Goal: Task Accomplishment & Management: Use online tool/utility

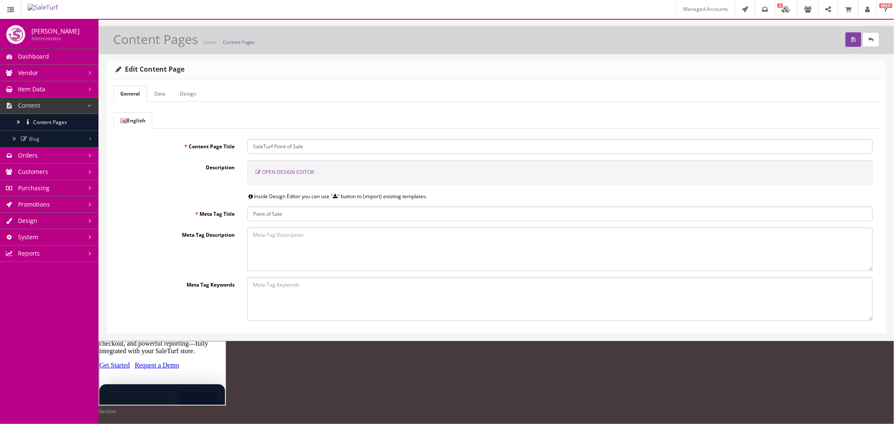
scroll to position [18, 0]
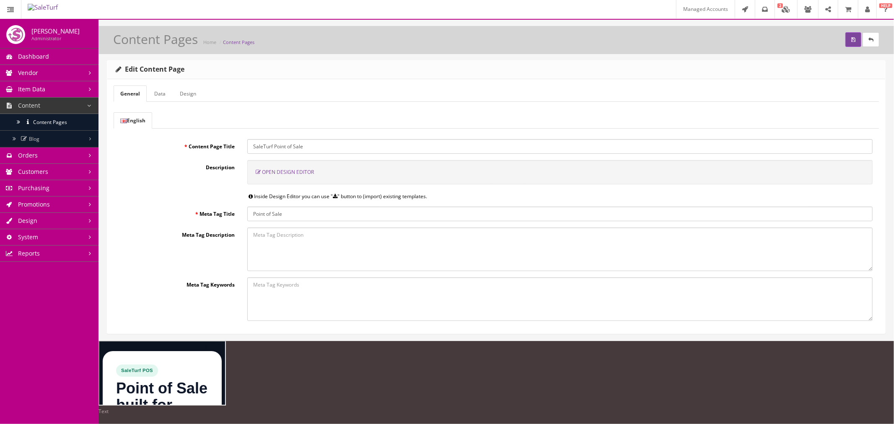
type input "16"
type input "rgb(255, 255, 255)"
select select
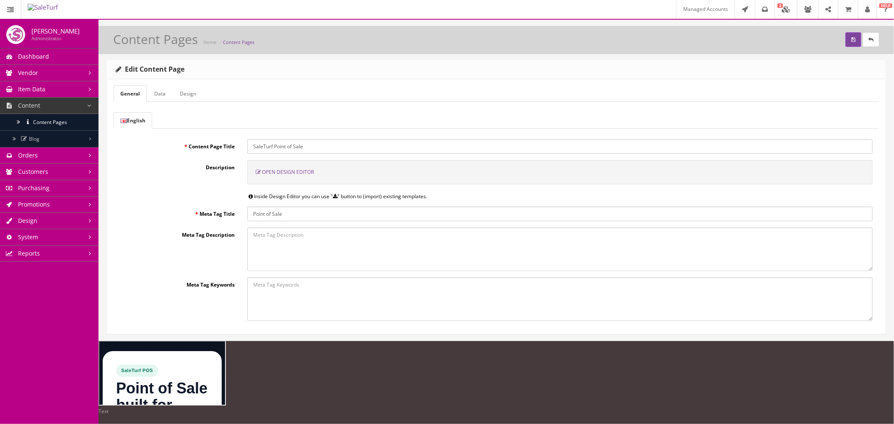
type input "16"
select select "px"
select select
type input "25.6px"
select select
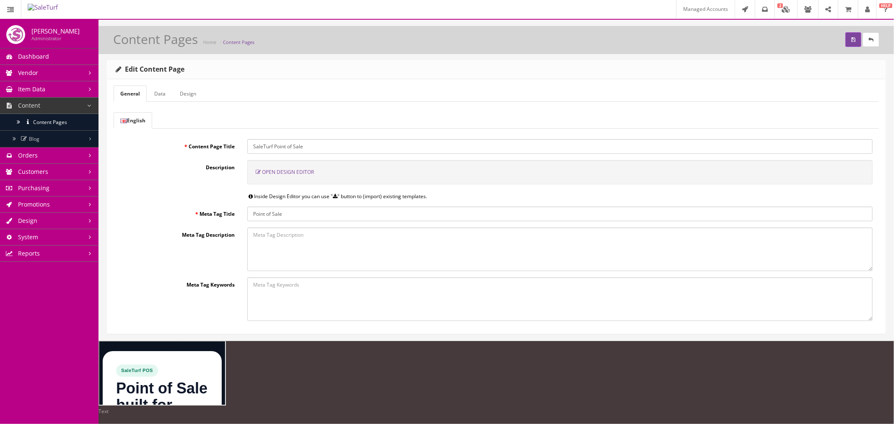
type input "0"
select select "px"
type input "0"
select select "px"
type input "0"
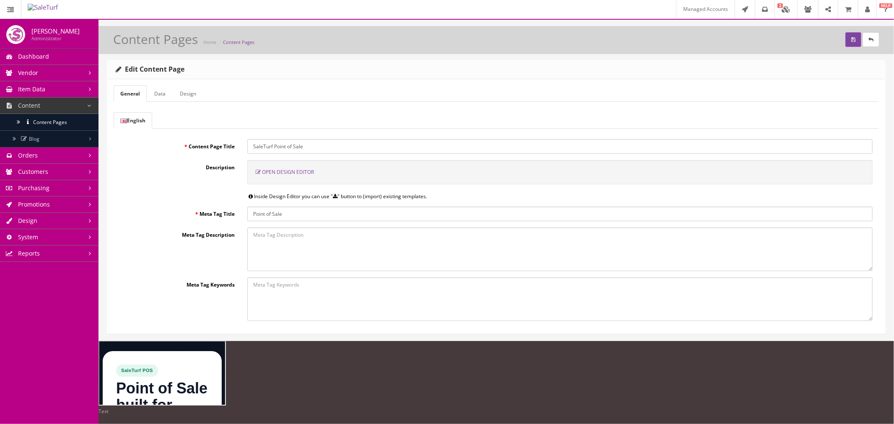
select select "px"
type input "0"
select select "px"
type input "rgb(255, 255, 255)"
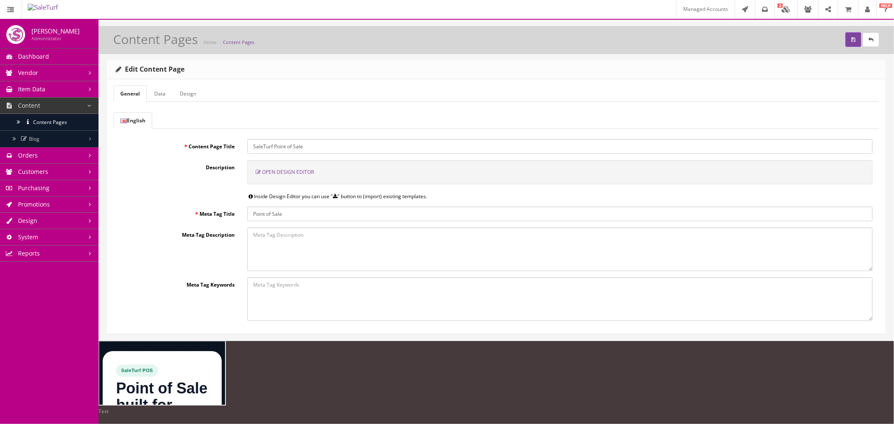
type input "rgb(255, 255, 255)"
type input "2.22222"
select select "px"
select select "solid"
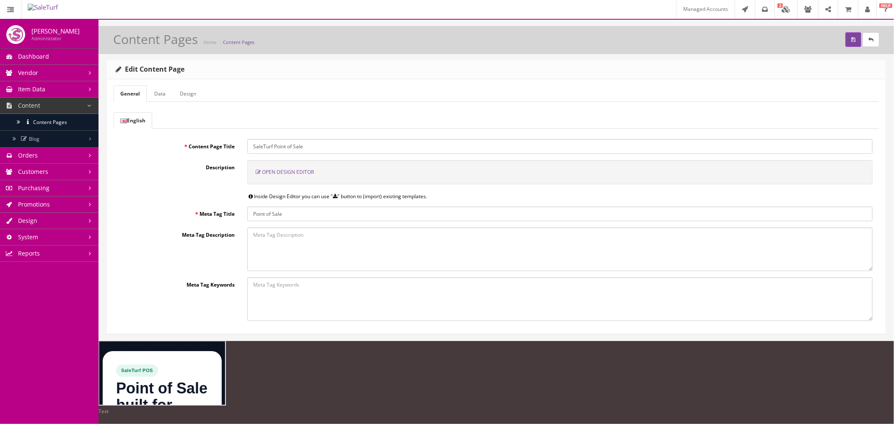
type input "rgb(59, 151, 227)"
type input "-3.00347"
paste input "st-hero-sub"
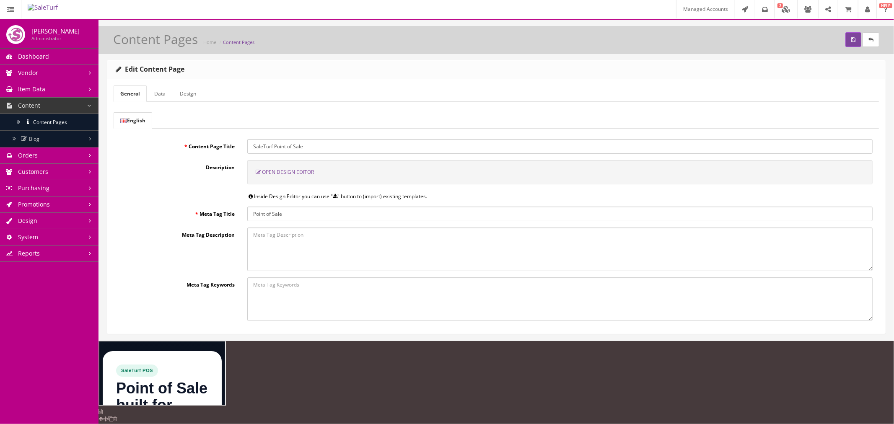
type input "st-hero-sub"
select select "flex"
select select "wrap"
type input "10.4"
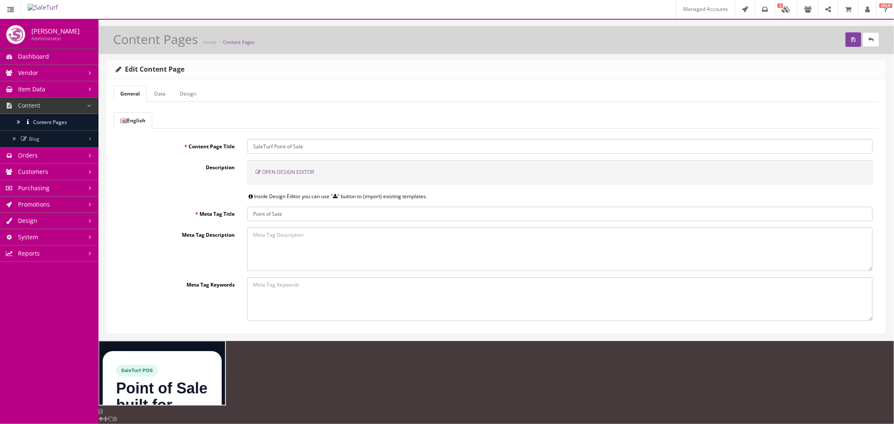
type input "10.4"
type input "20"
type input "10.4"
type input "20"
type input "0"
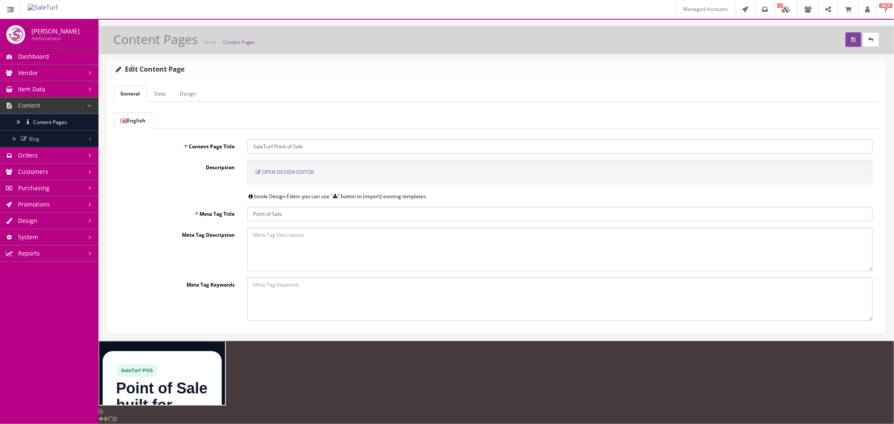
type input "0"
select select "700"
type input "0.48"
select select "px"
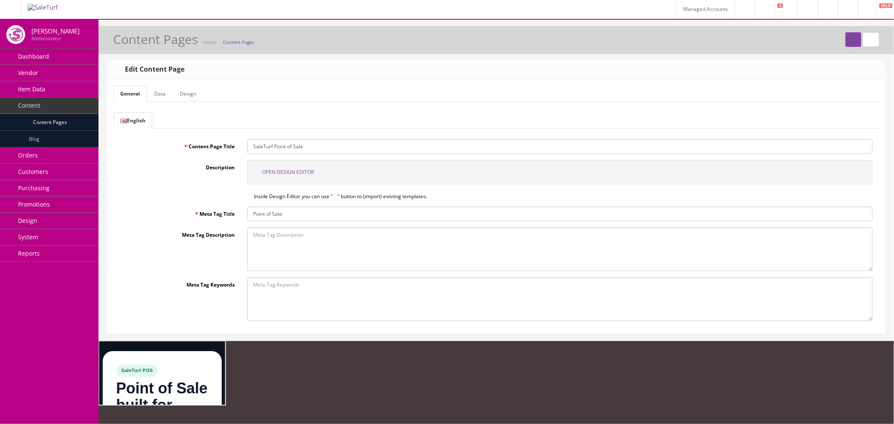
type input "8"
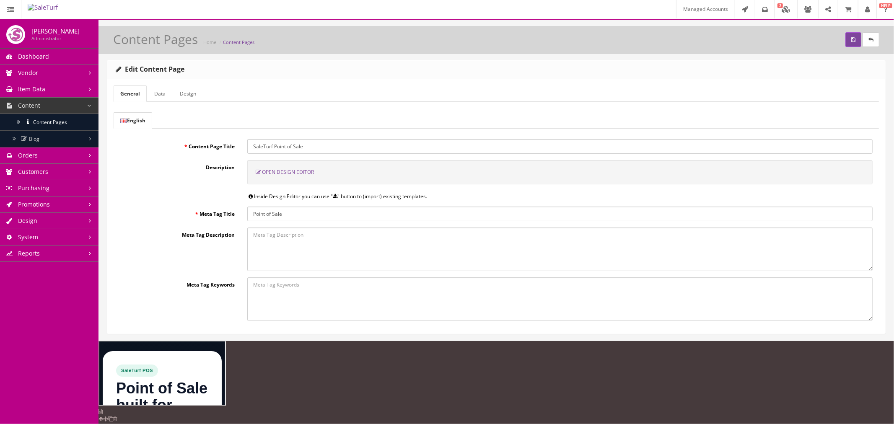
type input "0"
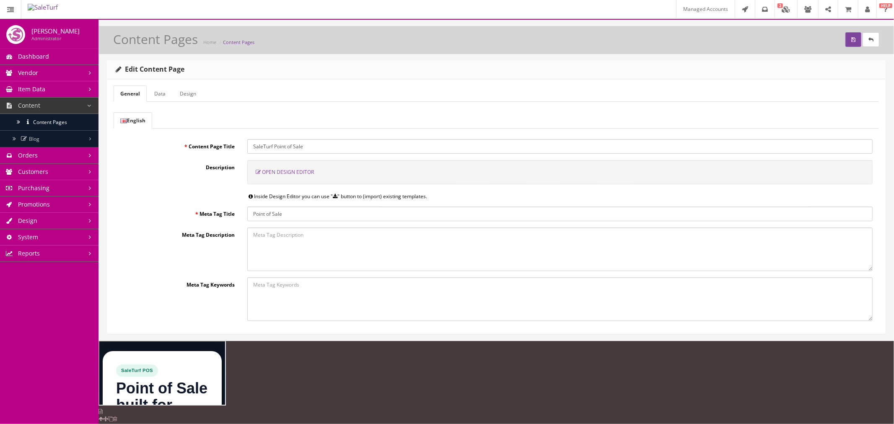
type input "0"
select select "normal"
type input "0"
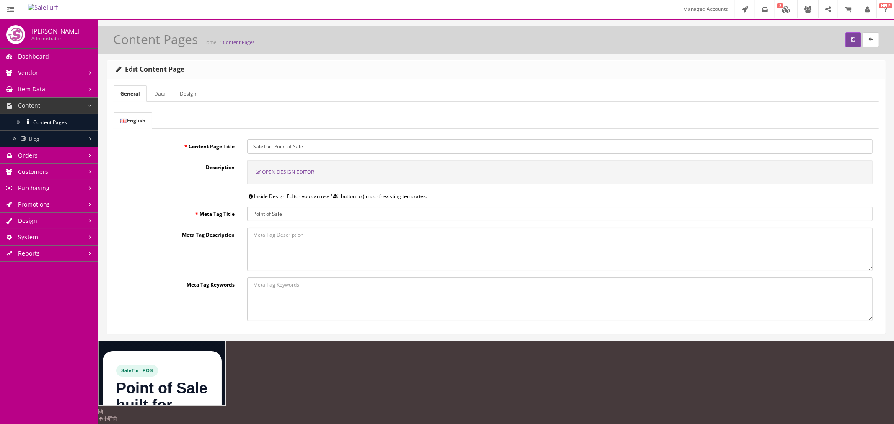
type input "0"
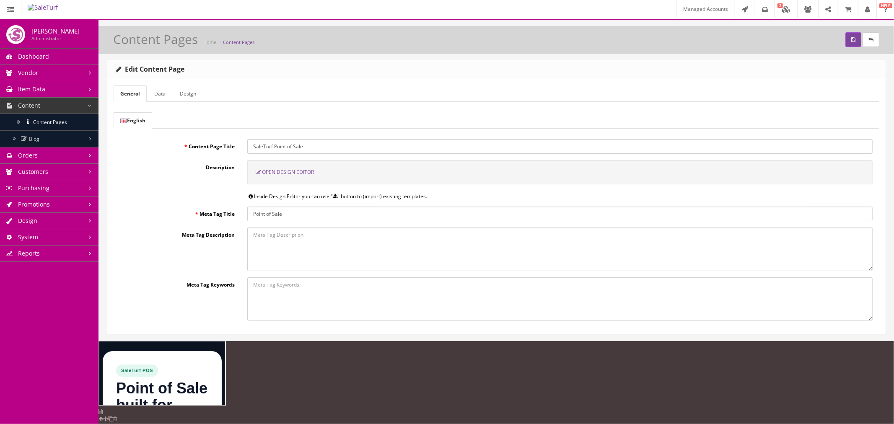
paste input "st-cta-group"
type input "st-cta-group"
select select "block"
select select "nowrap"
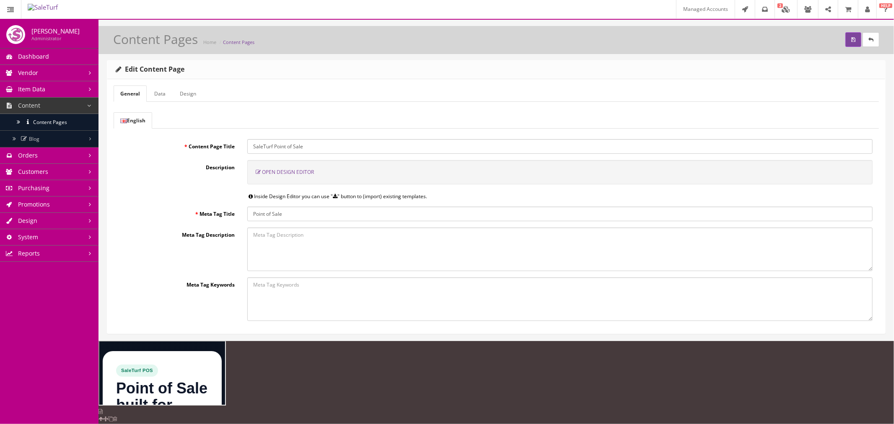
type input "10"
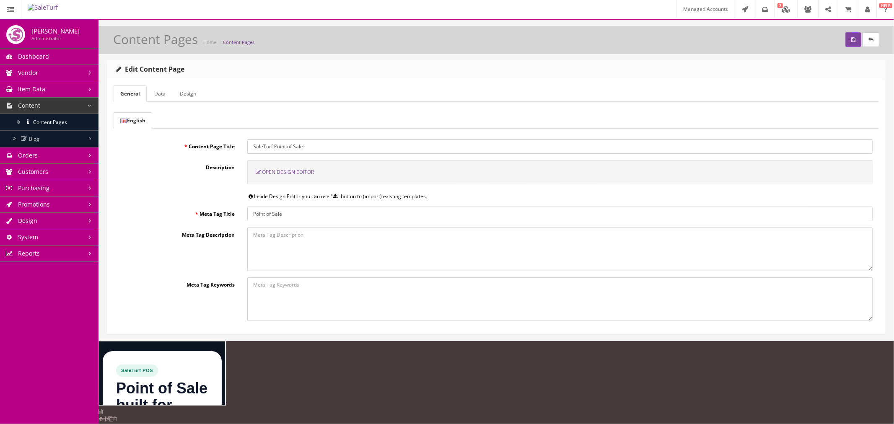
type input "14"
type input "22.4px"
select select "center"
type input "rgba(255, 255, 255, 0.06)"
type input "1"
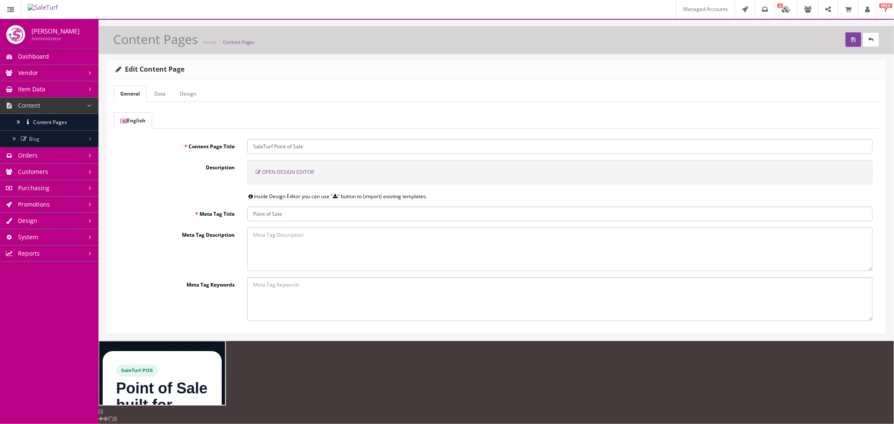
type input "1"
select select "solid"
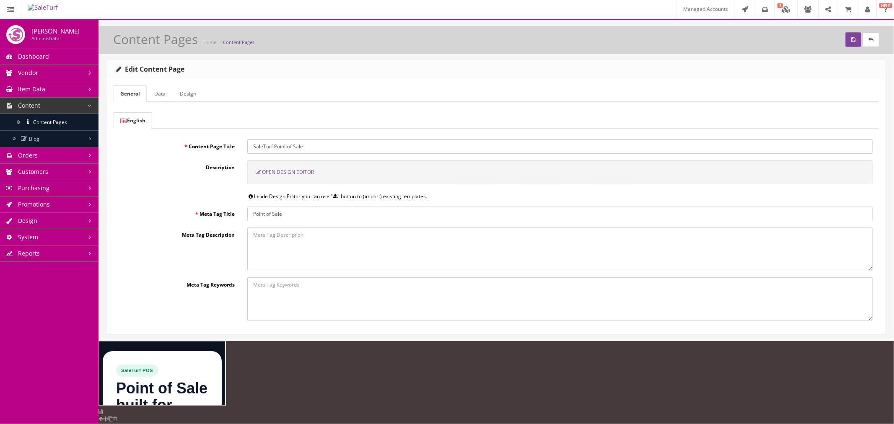
select select "solid"
type input "rgba(255, 255, 255, 0.12)"
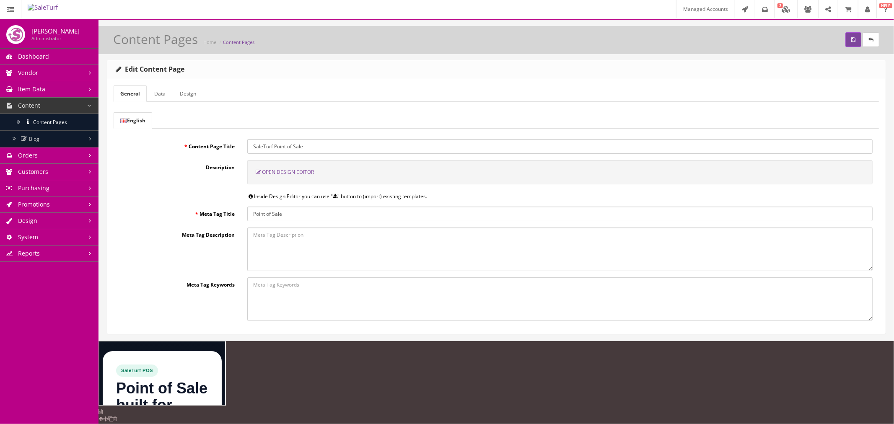
type input "rgba(255, 255, 255, 0.12)"
type input "10"
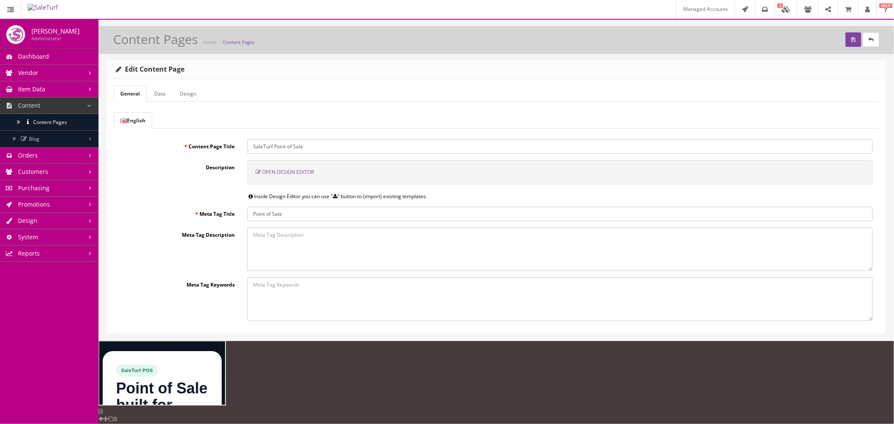
type input "10"
type input "initial"
select select
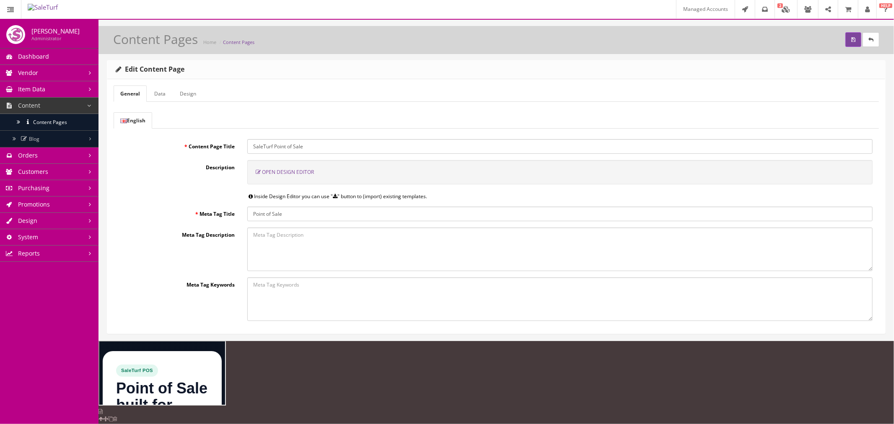
type input "initial"
select select
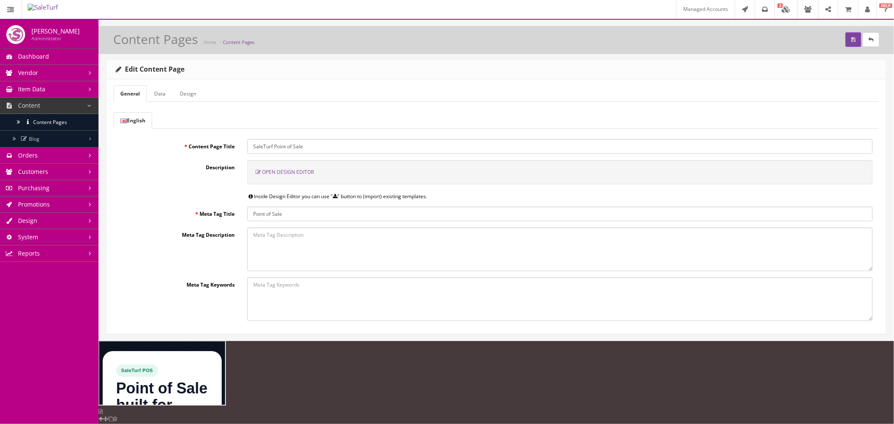
scroll to position [233, 0]
paste input "(236, 239, 245"
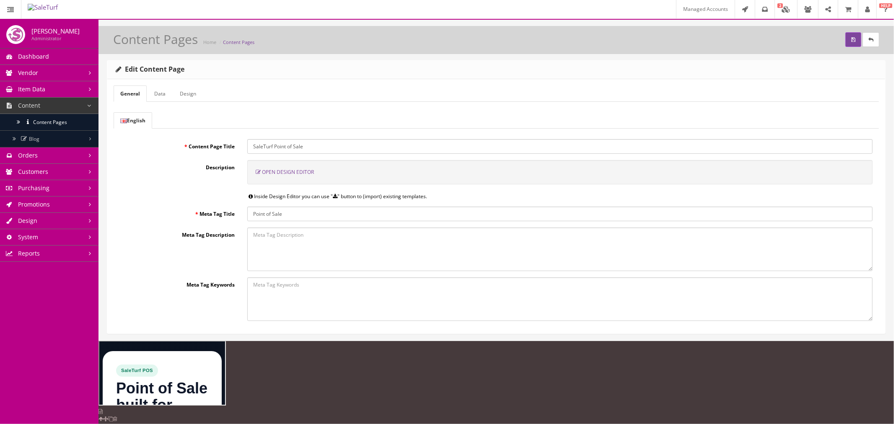
type input "rgb(236, 239, 245)"
paste input "(236, 239, 245"
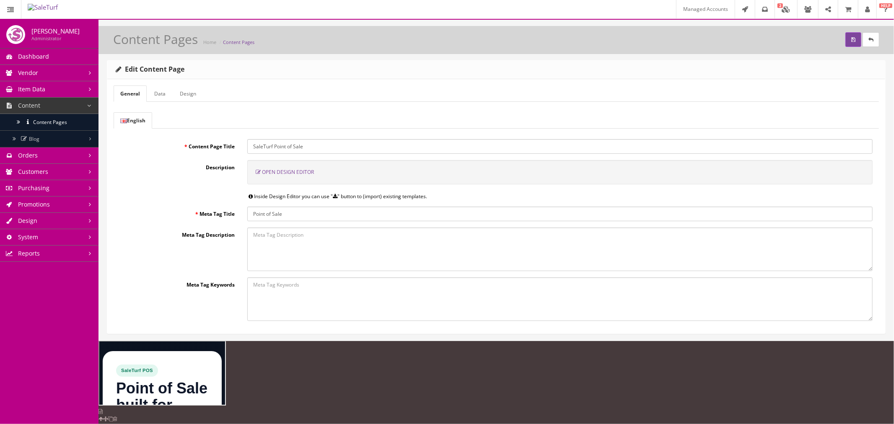
type input "rgb(236, 239, 245)"
paste input "(236, 239, 245"
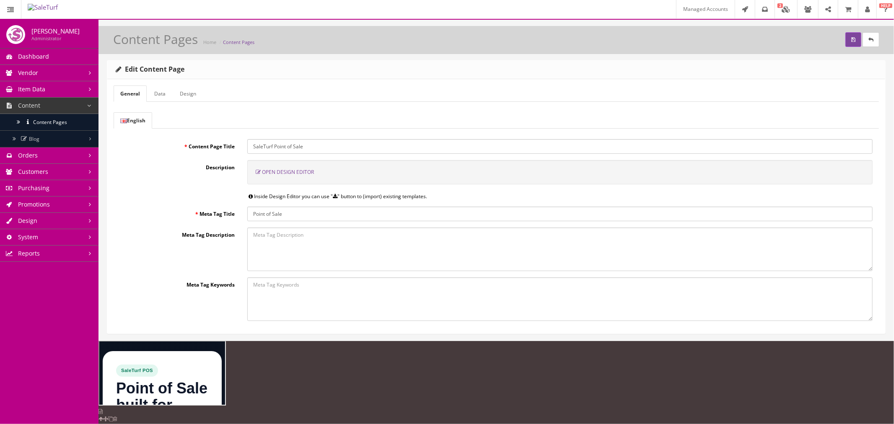
scroll to position [279, 0]
type input "rgb(236, 239, 245)"
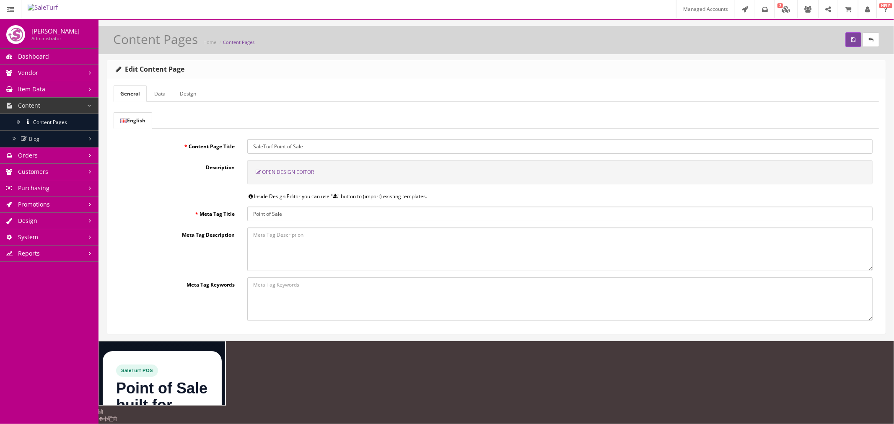
paste input "(236, 239, 245"
type input "rgb(236, 239, 245)"
type input "rgb(255, 255, 255)"
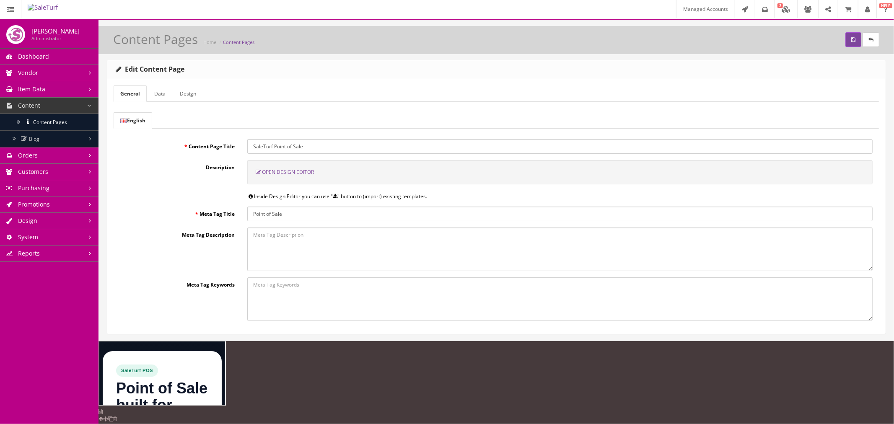
type input "0"
select select "none"
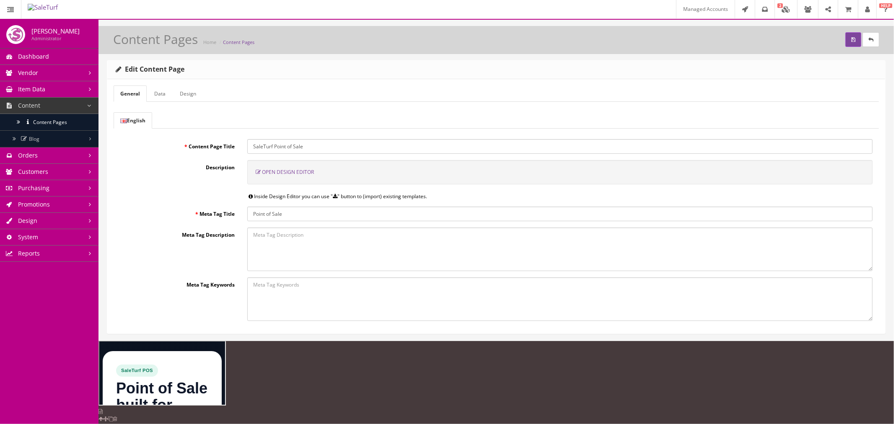
select select "none"
type input "rgb(255, 255, 255)"
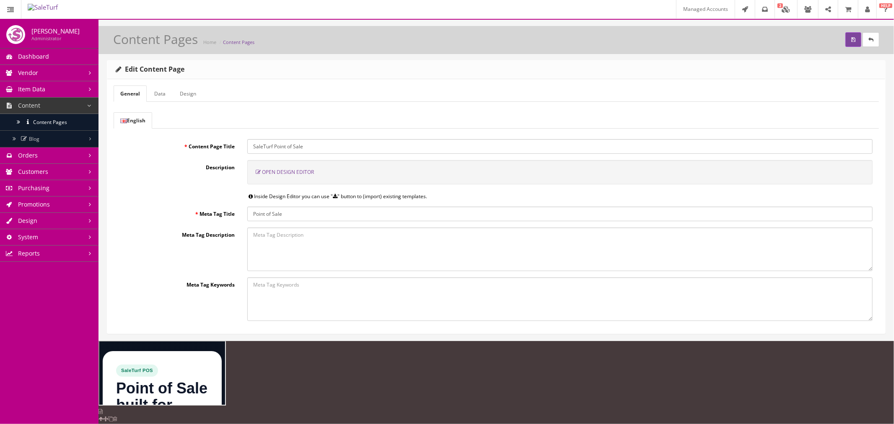
type input "rgb(255, 255, 255)"
type input "24"
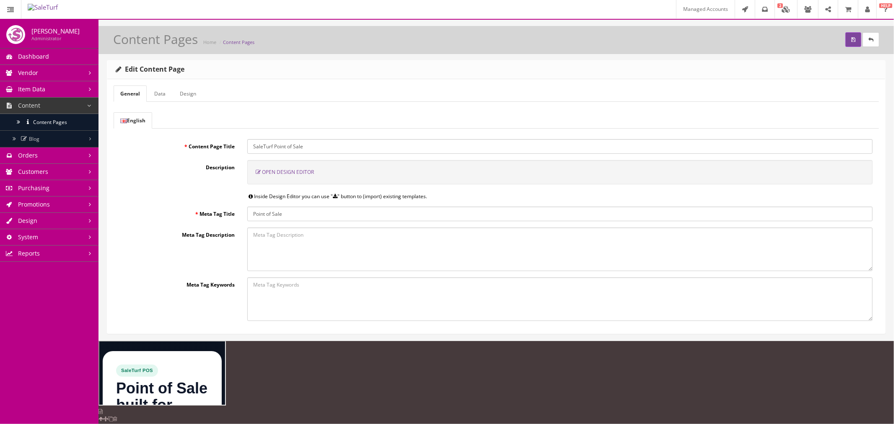
type input "24"
type input "none"
type input "100%"
type input "1"
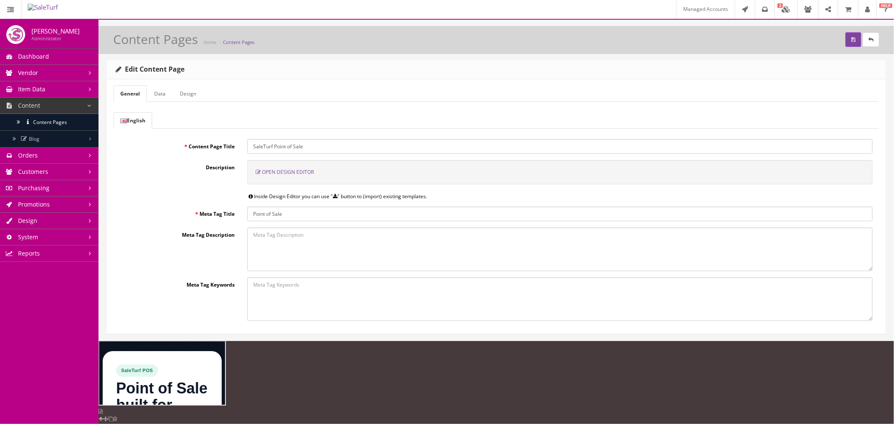
select select "px"
type input "0"
select select "px"
select select "stretch"
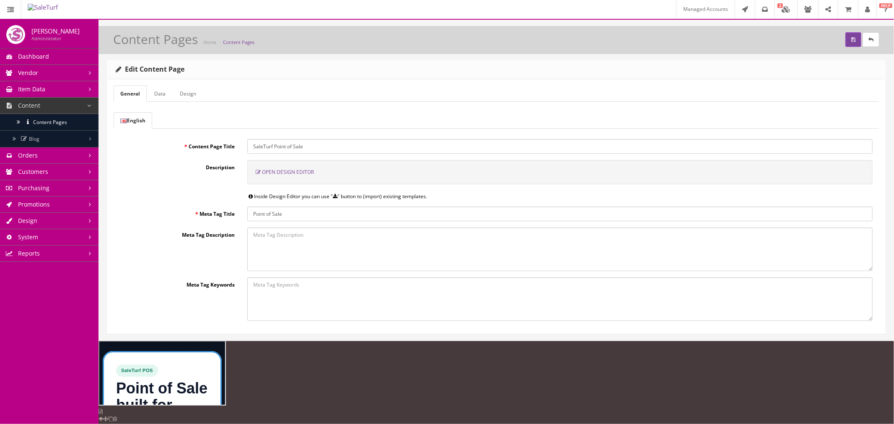
type input "rgb(15, 23, 42)"
type input "1"
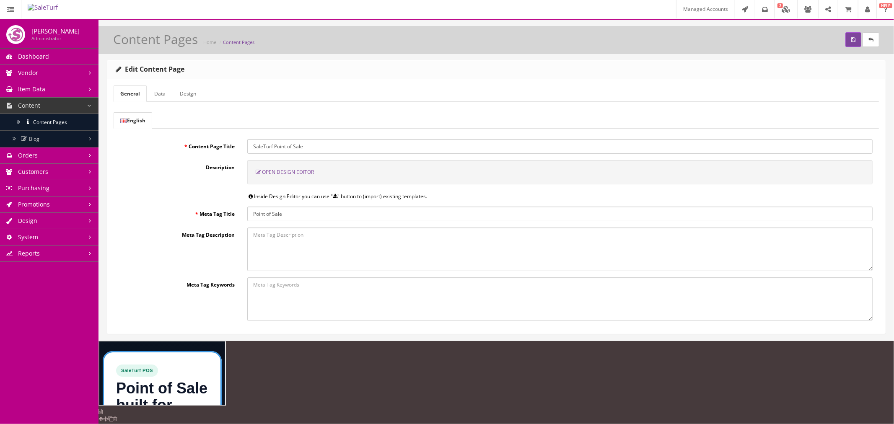
type input "1"
select select "solid"
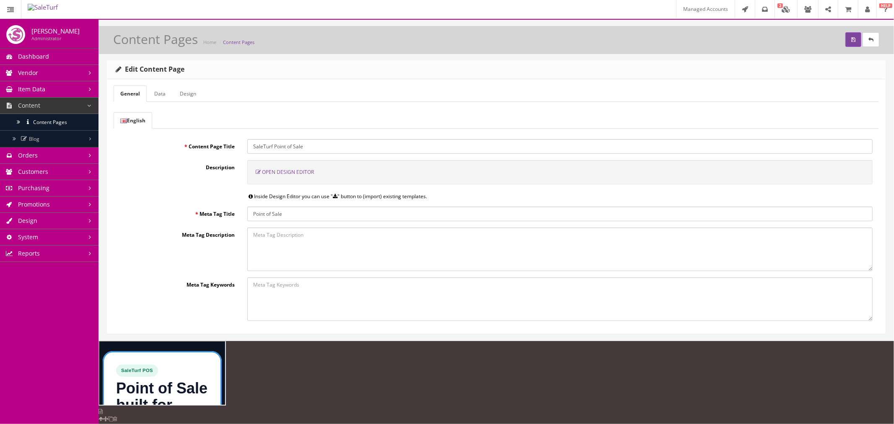
type input "rgba(255, 255, 255, 0.08)"
type input "16"
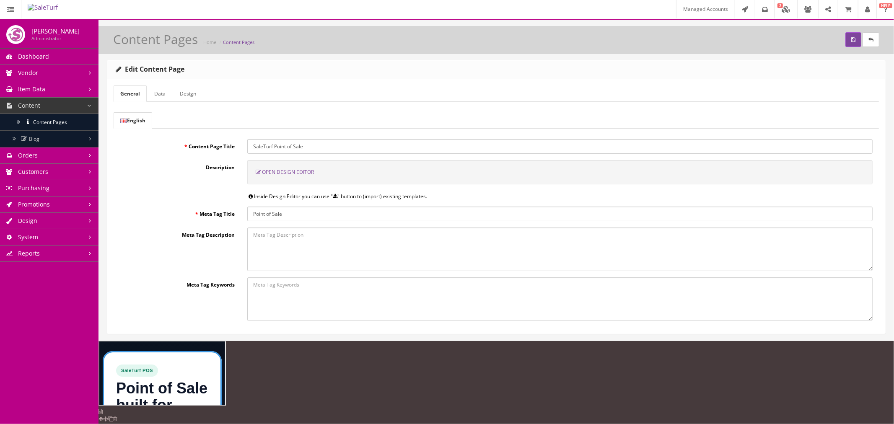
type input "16"
type input "initial"
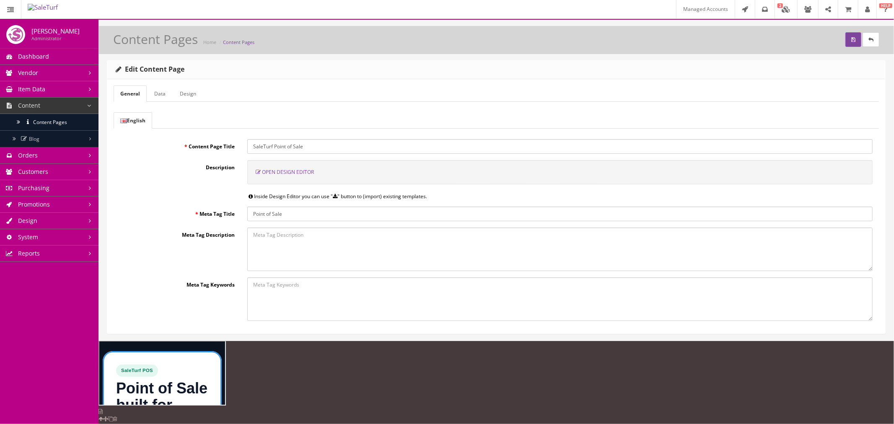
type input "initial"
select select
type input "initial"
select select
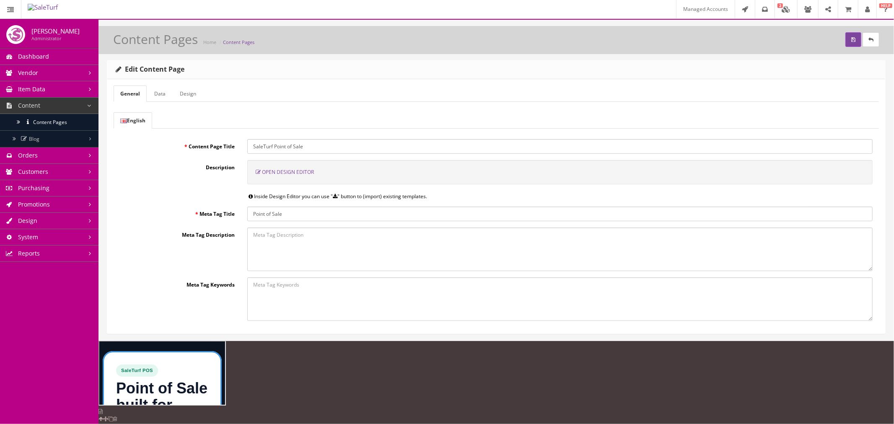
select select
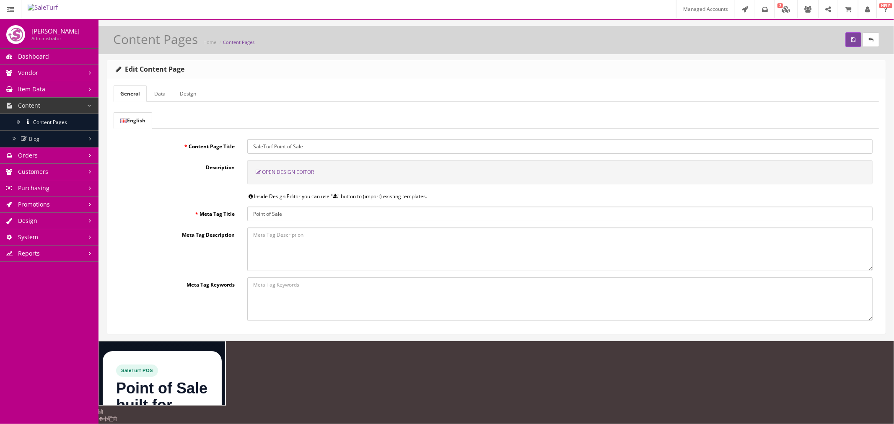
scroll to position [296, 0]
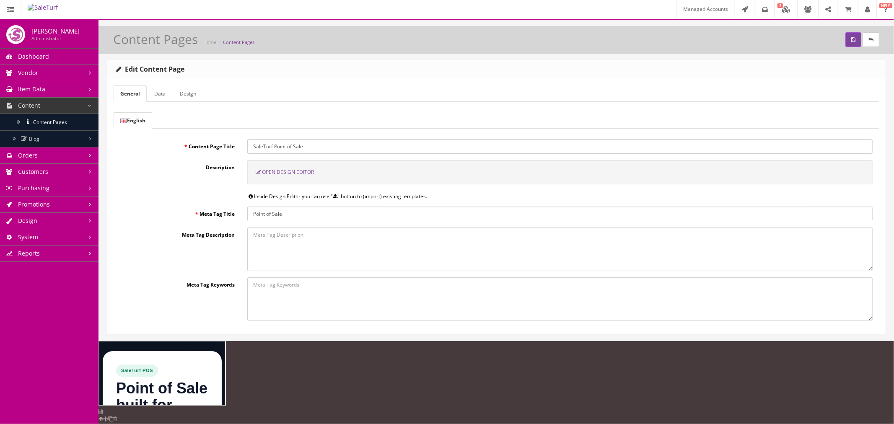
select select "none"
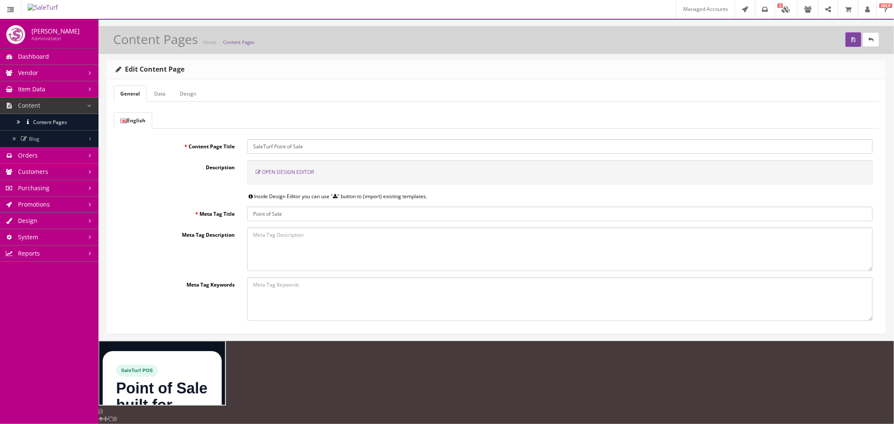
type input "rgb(255, 255, 255)"
type input "0"
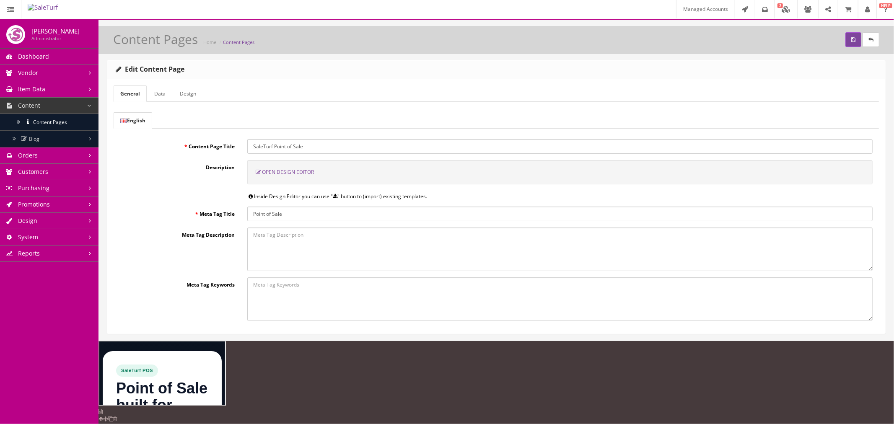
select select "none"
type input "rgb(255, 255, 255)"
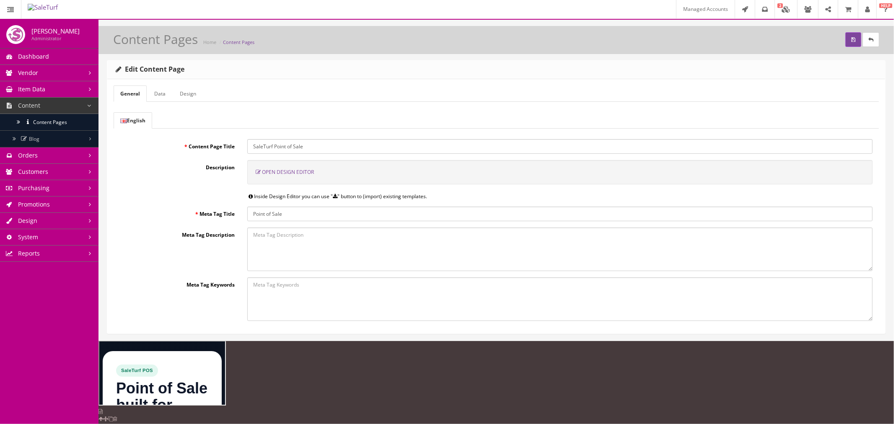
type input "rgb(255, 255, 255)"
type input "24"
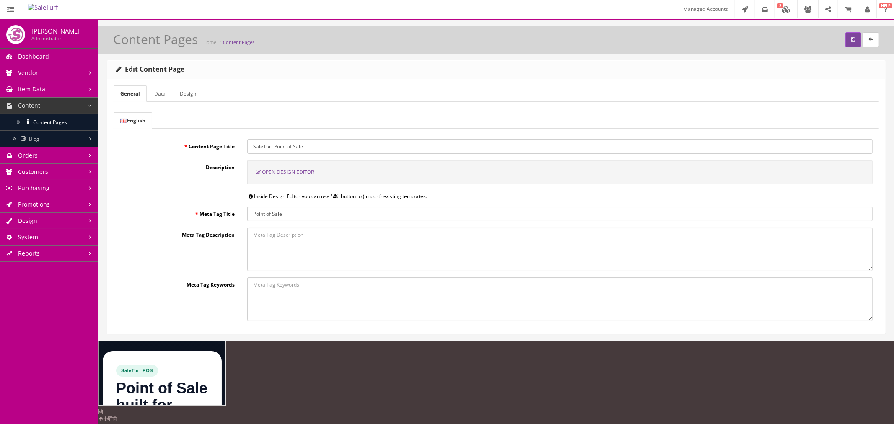
type input "24"
type input "none"
type input "100%"
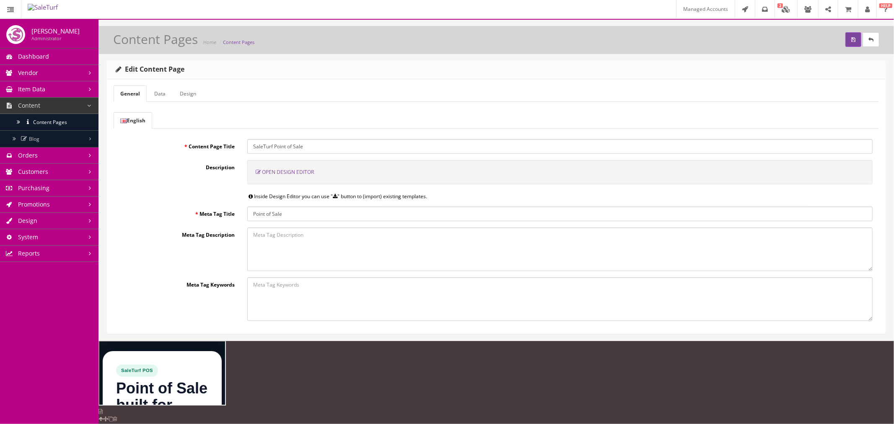
type input "1"
select select "px"
type input "0"
select select "px"
select select "stretch"
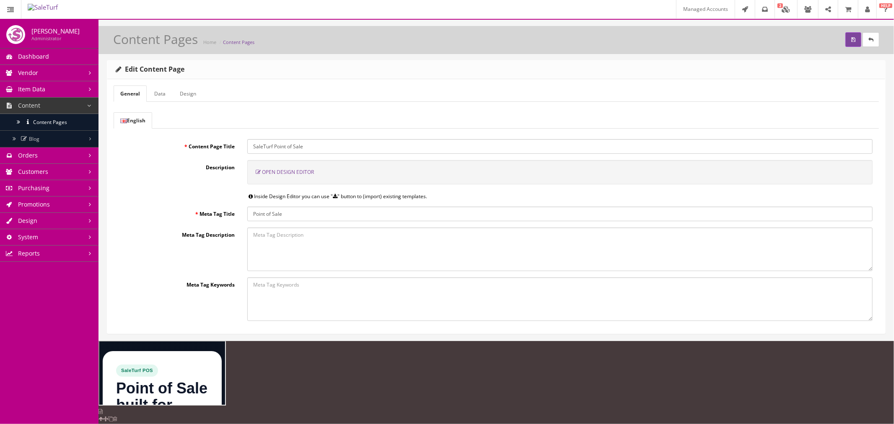
type input "rgba(15, 23, 42, 0.14) 0px 24px 54px 0px"
type input "rgb(15, 23, 42)"
type input "1"
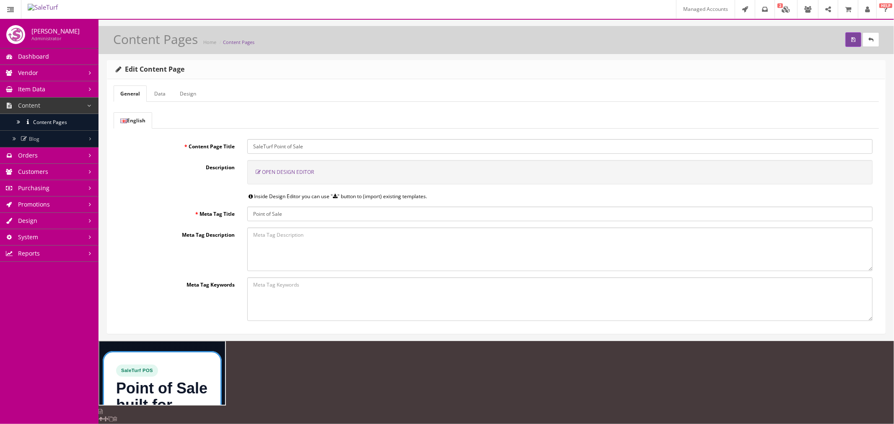
type input "1"
select select "solid"
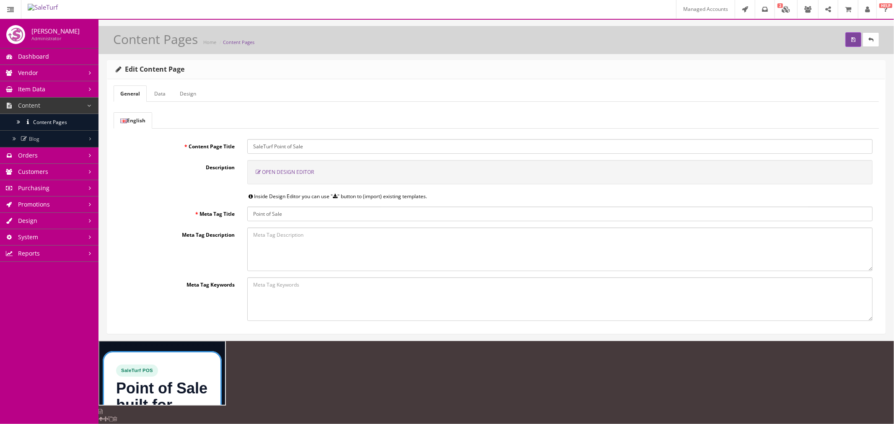
select select "solid"
type input "rgba(255, 255, 255, 0.08)"
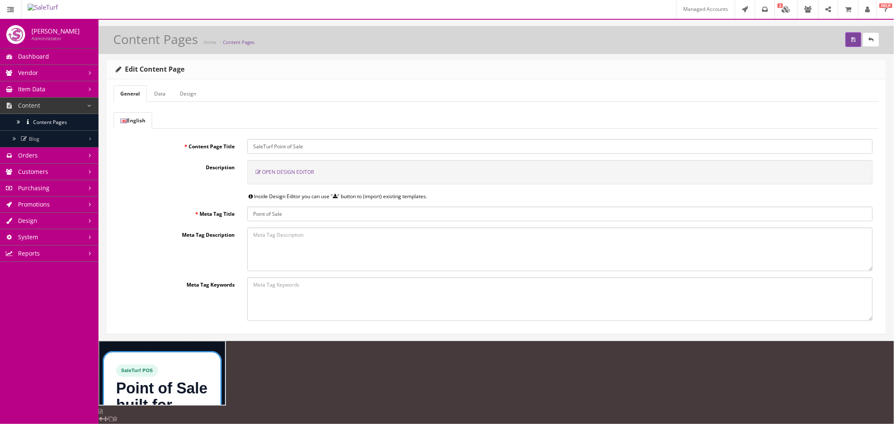
type input "rgba(255, 255, 255, 0.08)"
type input "16"
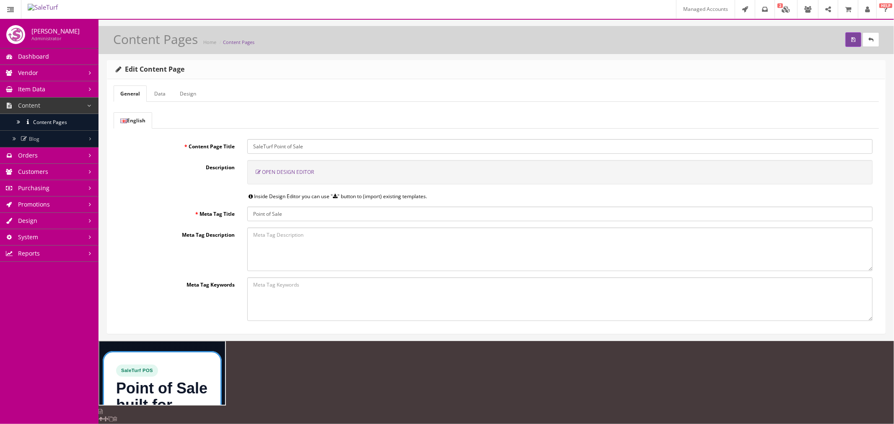
type input "16"
type input "initial"
select select
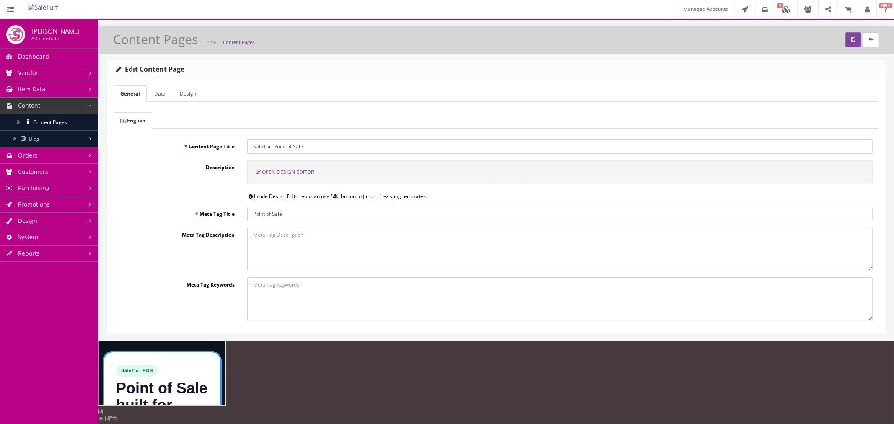
type input "initial"
select select
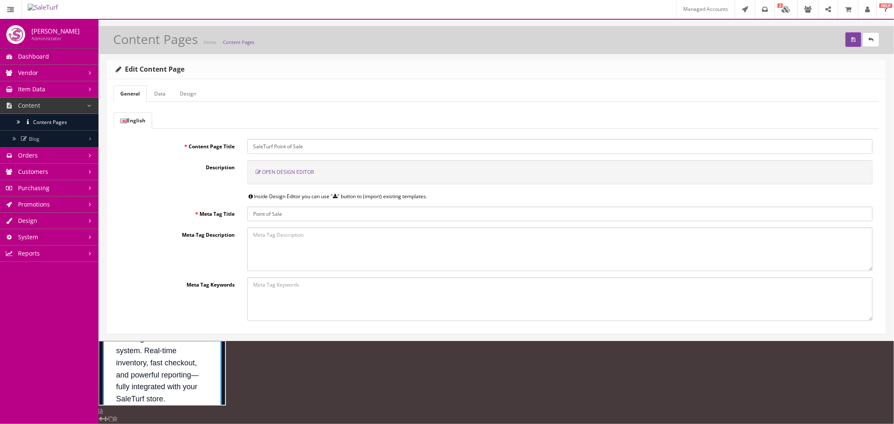
scroll to position [204, 0]
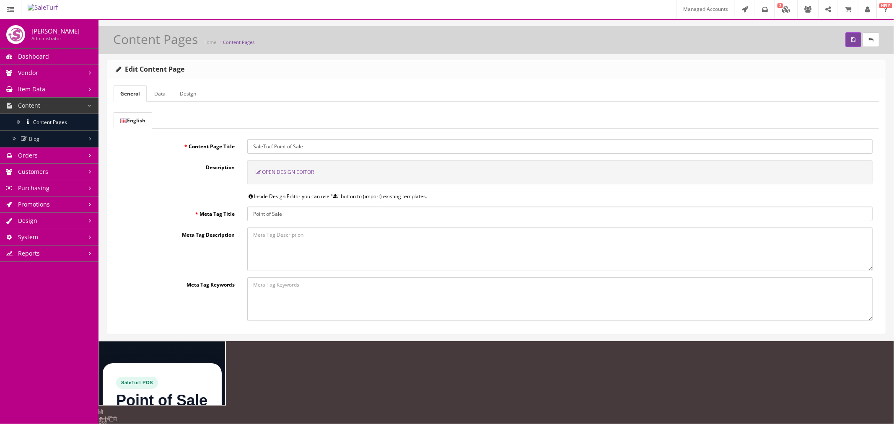
scroll to position [0, 0]
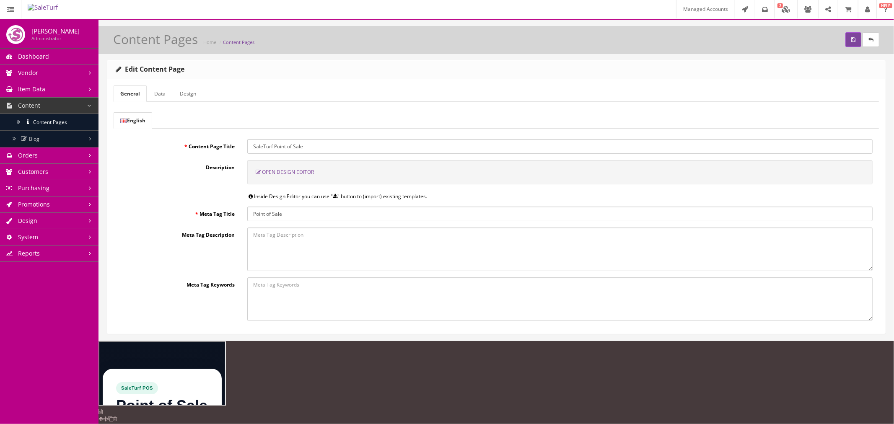
copy span "st-cta-group"
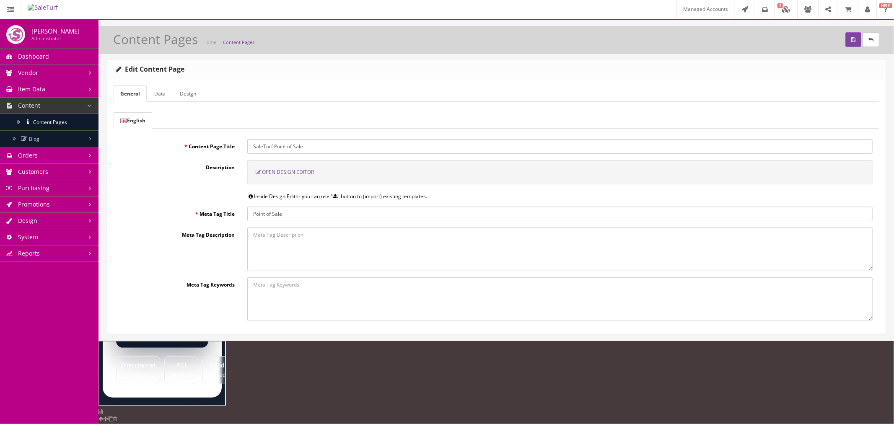
scroll to position [419, 0]
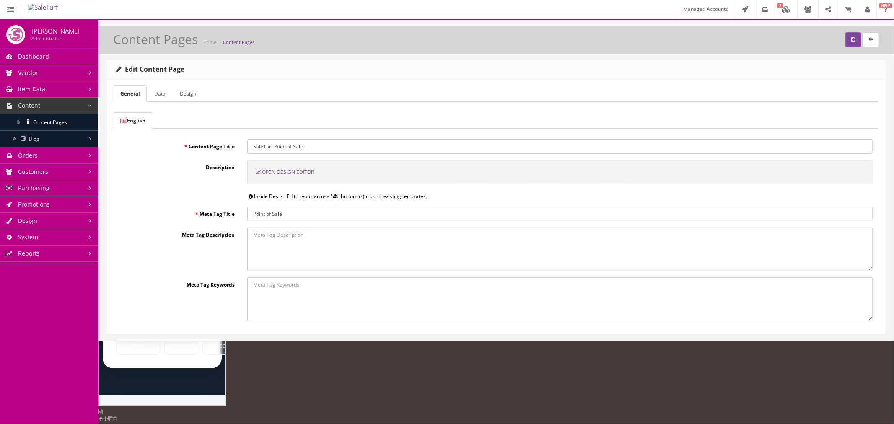
paste input "st-cta-group"
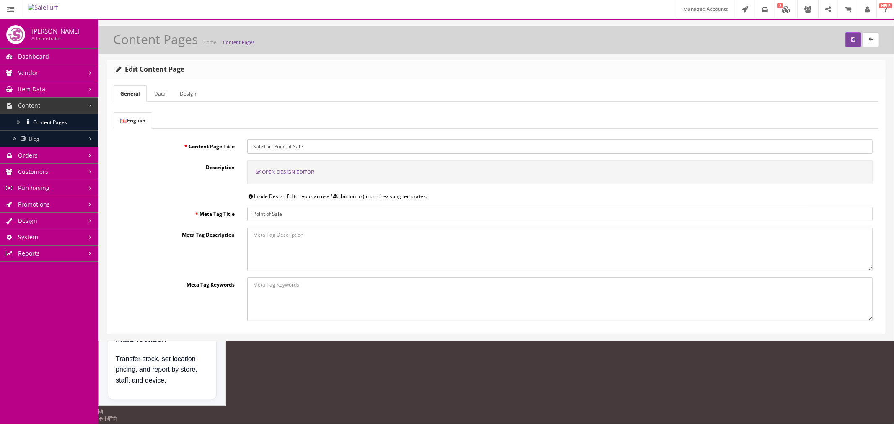
scroll to position [978, 0]
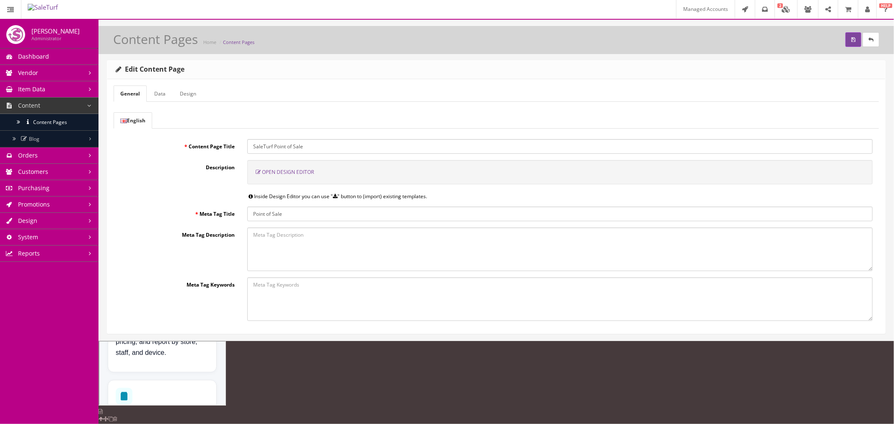
paste input "st-cta-group"
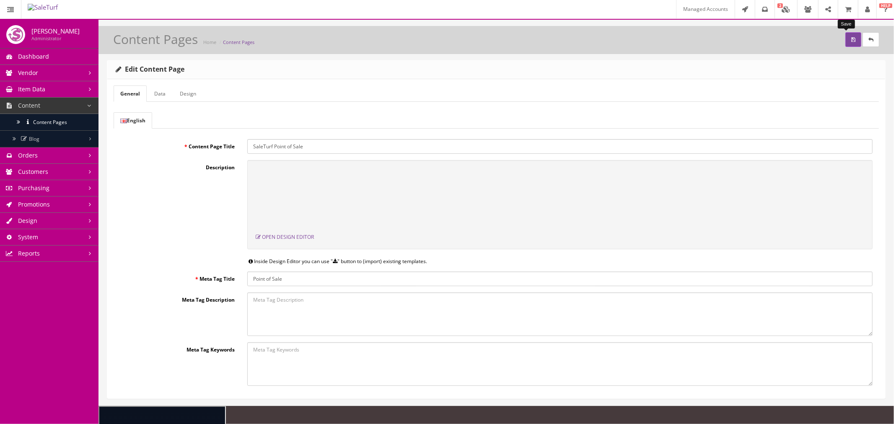
click at [846, 36] on button "submit" at bounding box center [854, 39] width 16 height 15
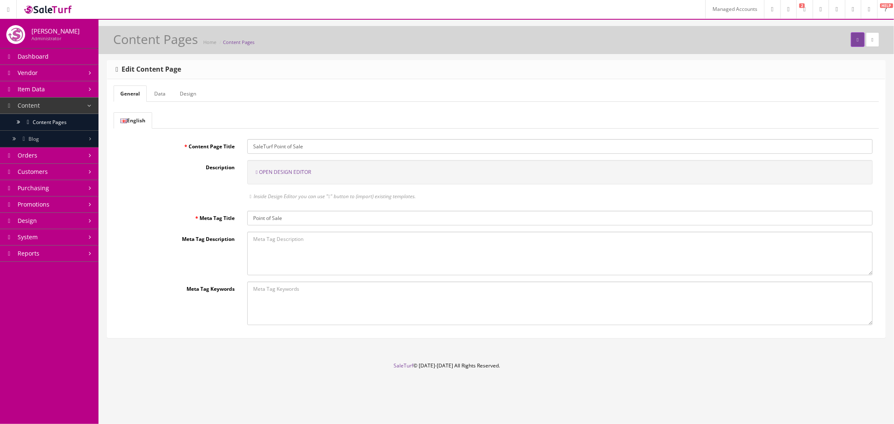
click at [304, 173] on span "Open Design Editor" at bounding box center [285, 172] width 52 height 7
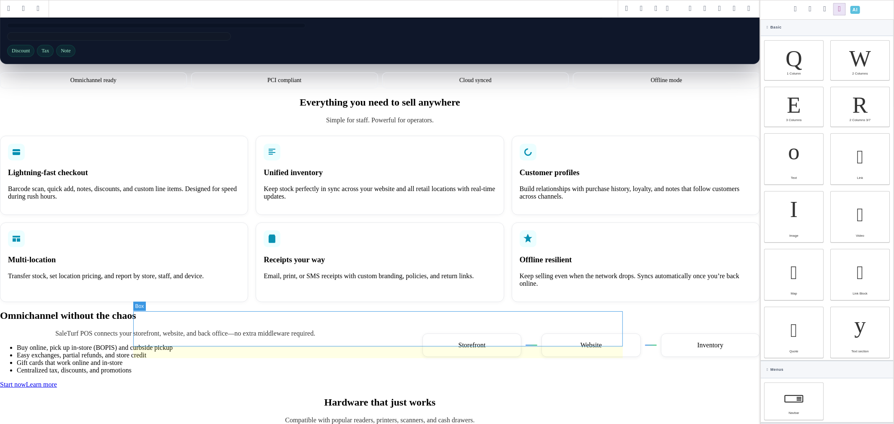
scroll to position [140, 0]
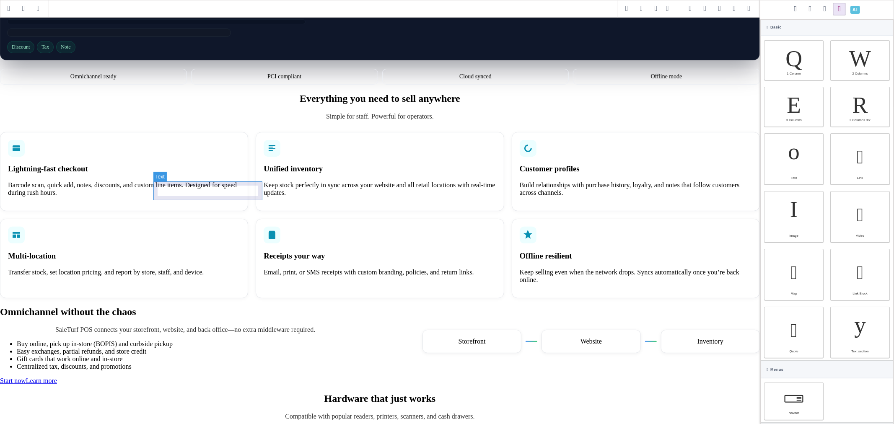
click at [187, 85] on div "Omnichannel ready" at bounding box center [93, 77] width 187 height 16
type input "10"
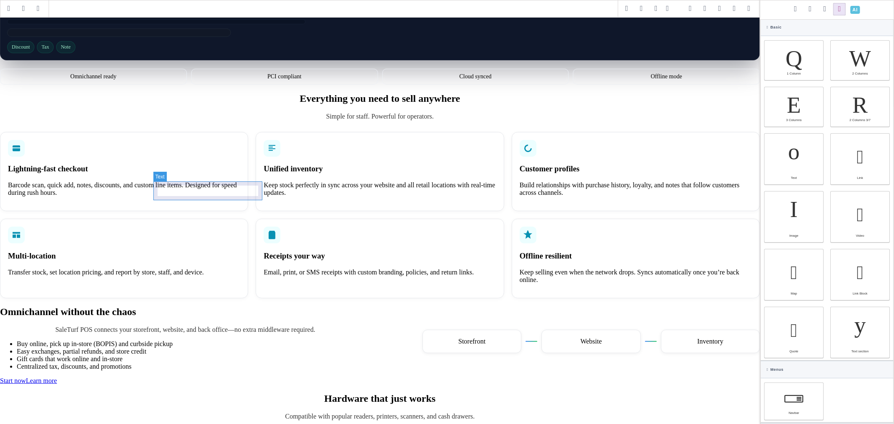
type input "10"
type input "rgb(255, 255, 255)"
select select
type input "14"
select select
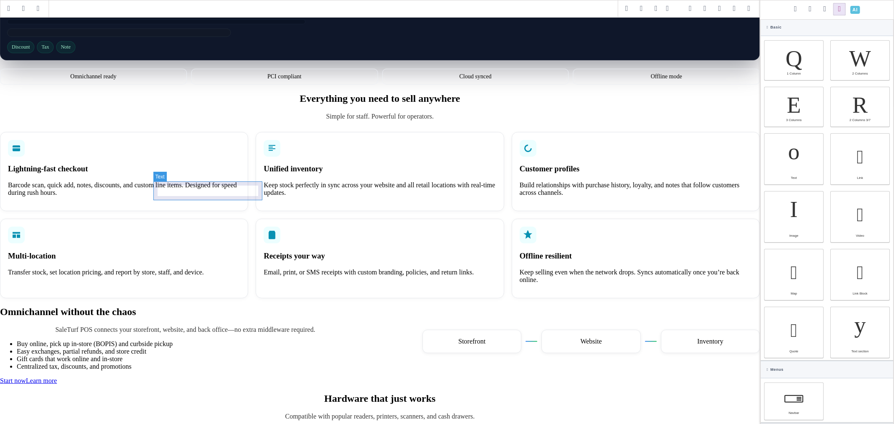
type input "22.4px"
select select "center"
select select
type input "rgba(255, 255, 255, 0.06)"
type input "1"
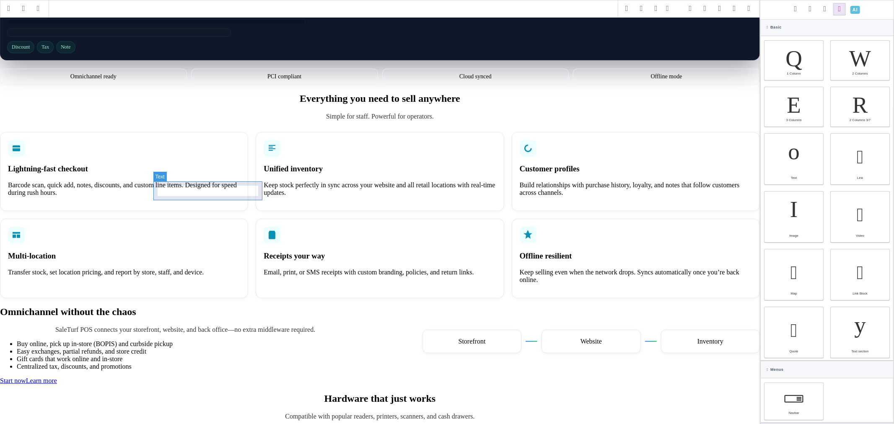
type input "1"
select select "solid"
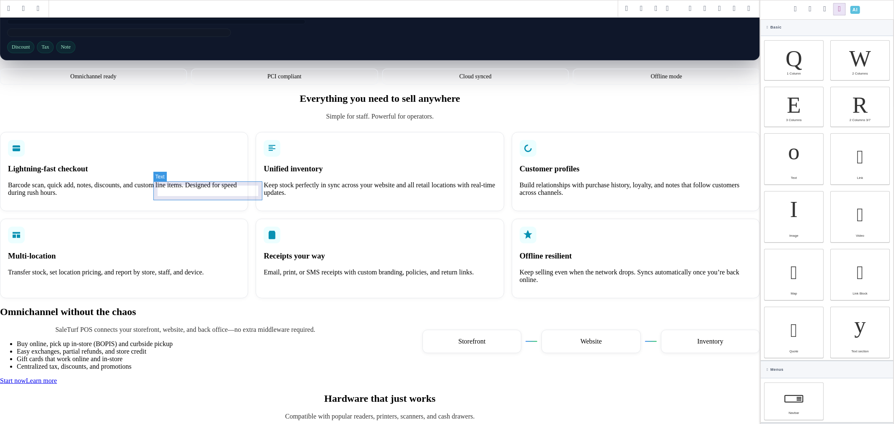
select select "solid"
type input "rgb(236, 239, 245)"
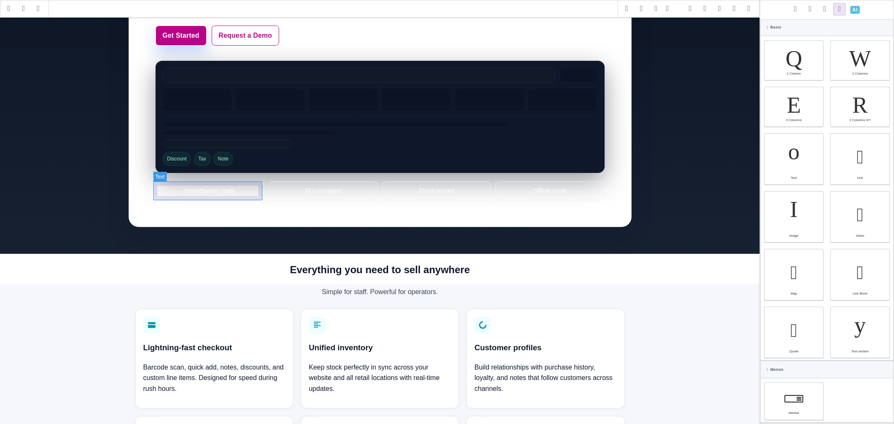
type input "rgb(236, 239, 245)"
type input "10"
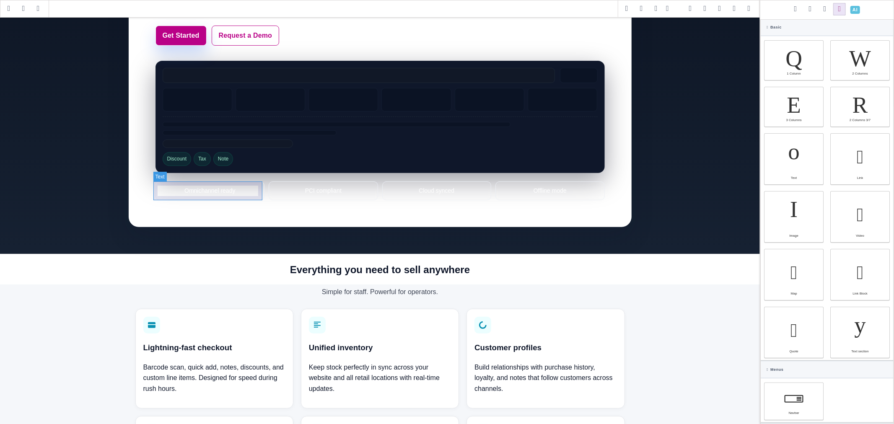
type input "10"
type input "initial"
select select
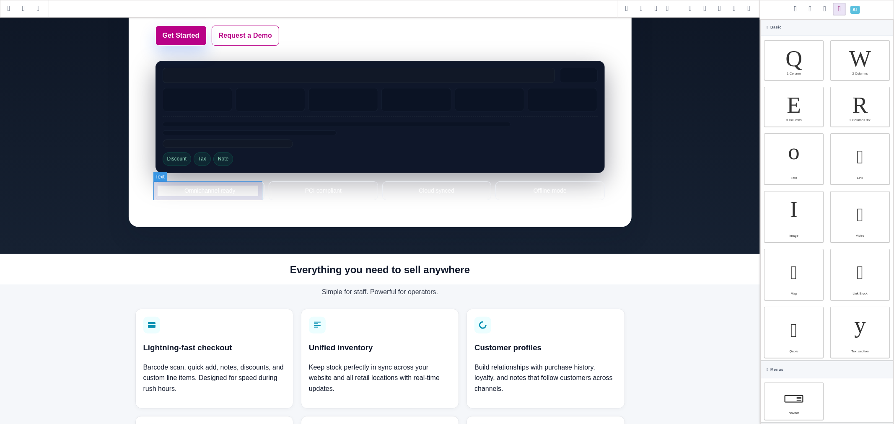
type input "initial"
select select
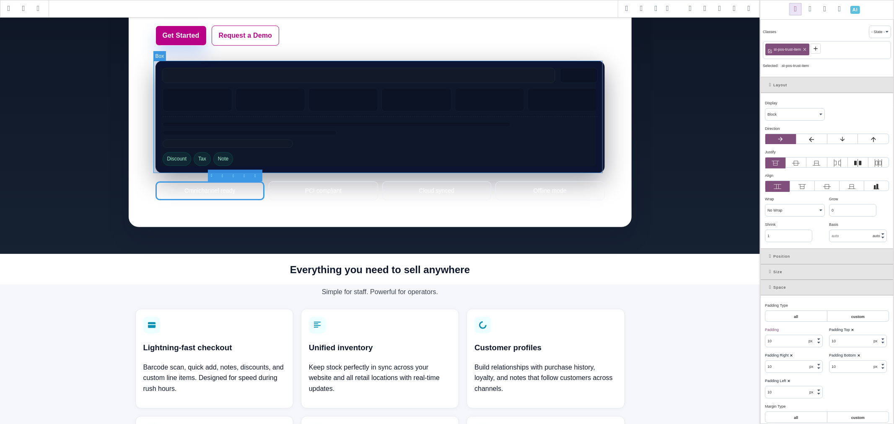
click at [597, 171] on div "Discount Tax Note" at bounding box center [381, 117] width 450 height 112
type input "16"
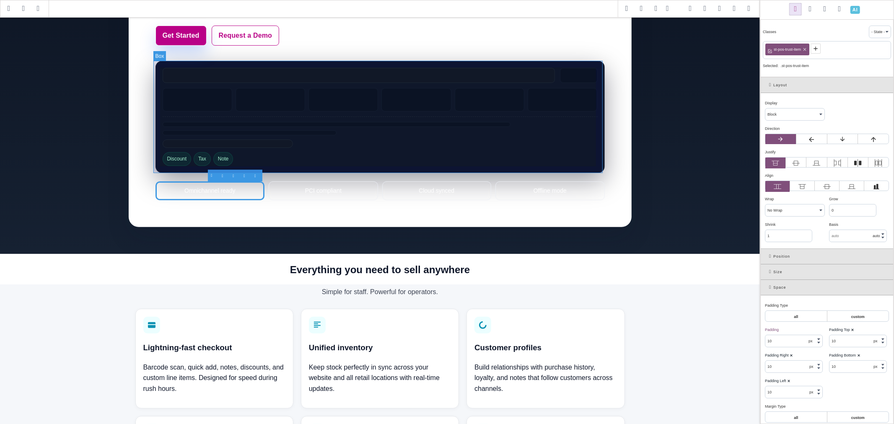
type input "16"
type input "rgb(203, 213, 225)"
type input "16"
select select
type input "25.6px"
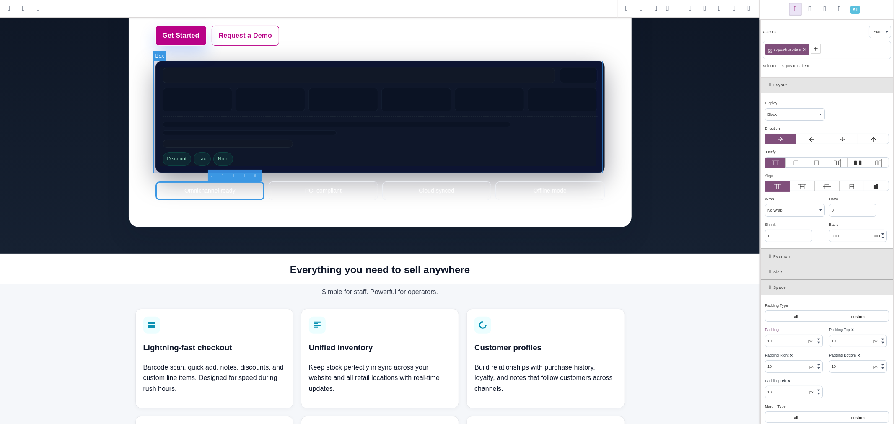
select select "left"
select select
type input "rgb(15, 23, 42)"
type input "rgba(255, 255, 255, 0.08)"
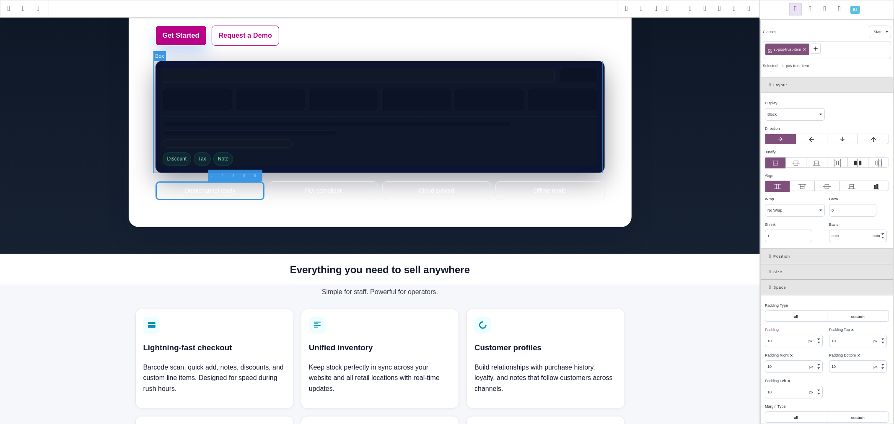
type input "rgba(255, 255, 255, 0.08)"
type input "16"
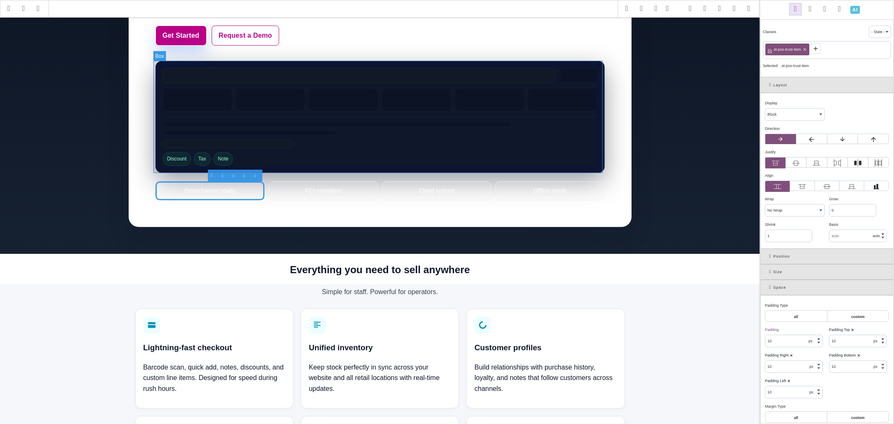
type input "16"
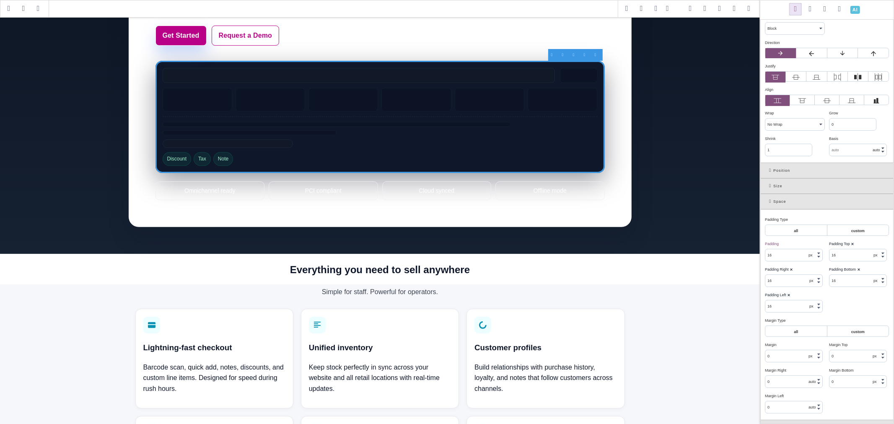
scroll to position [93, 0]
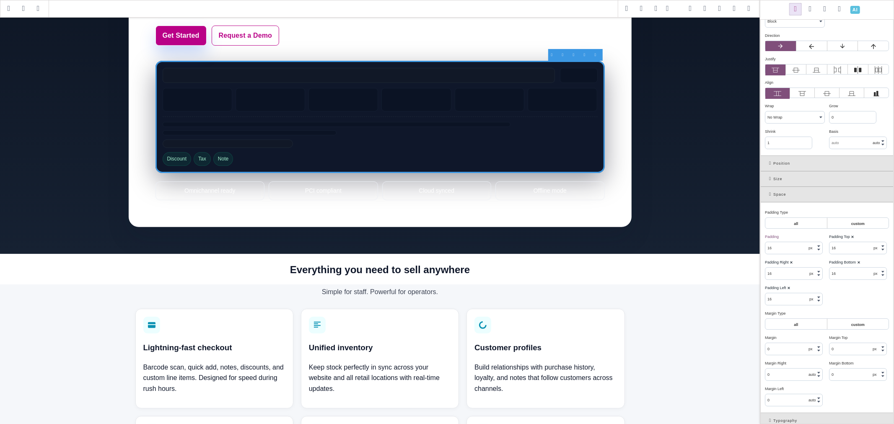
click at [770, 193] on icon at bounding box center [772, 194] width 4 height 5
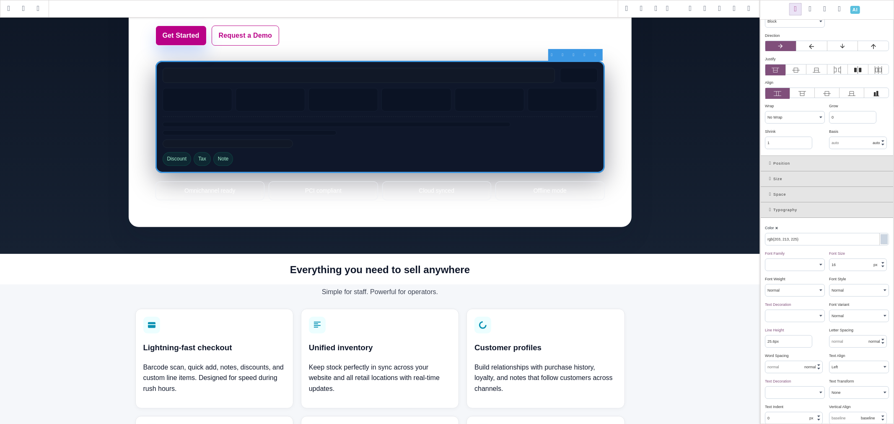
click at [770, 213] on div "Typography" at bounding box center [827, 211] width 133 height 16
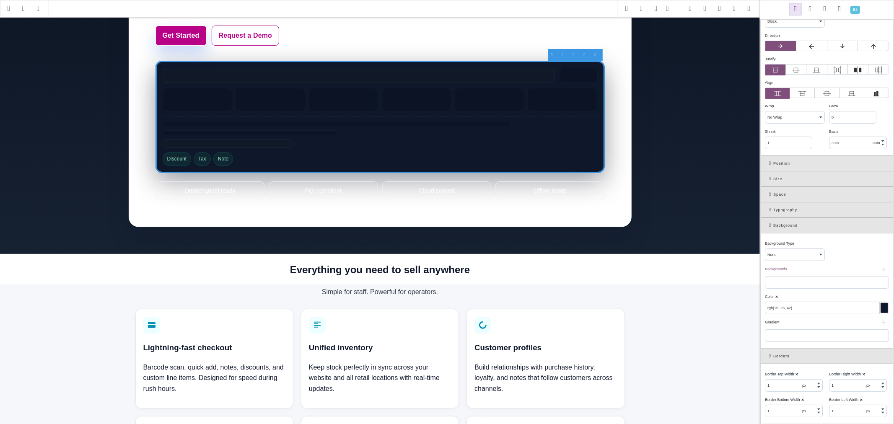
click at [770, 213] on div "Typography" at bounding box center [827, 211] width 133 height 16
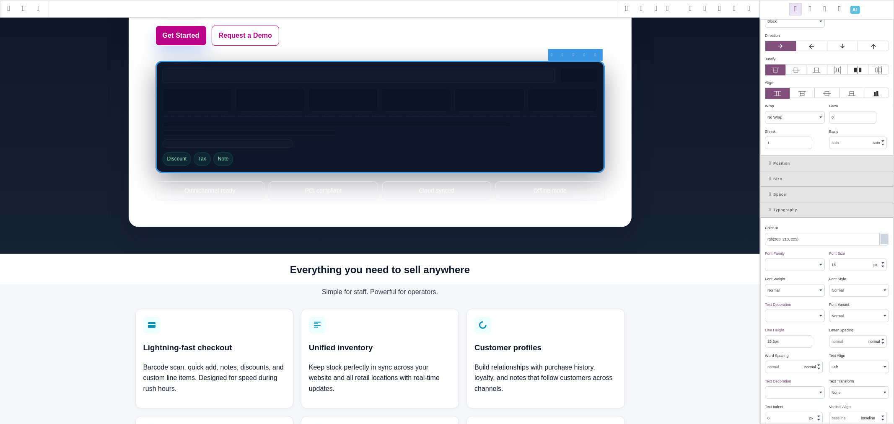
click at [770, 210] on icon at bounding box center [772, 210] width 4 height 5
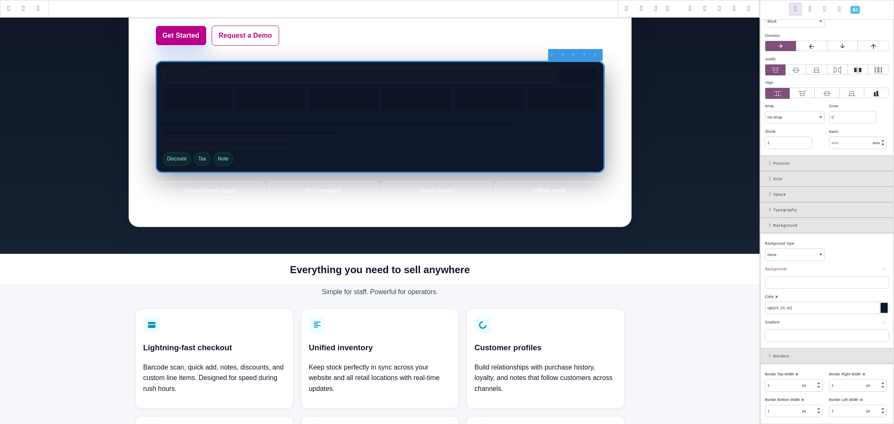
click at [769, 211] on div "Typography" at bounding box center [827, 211] width 133 height 16
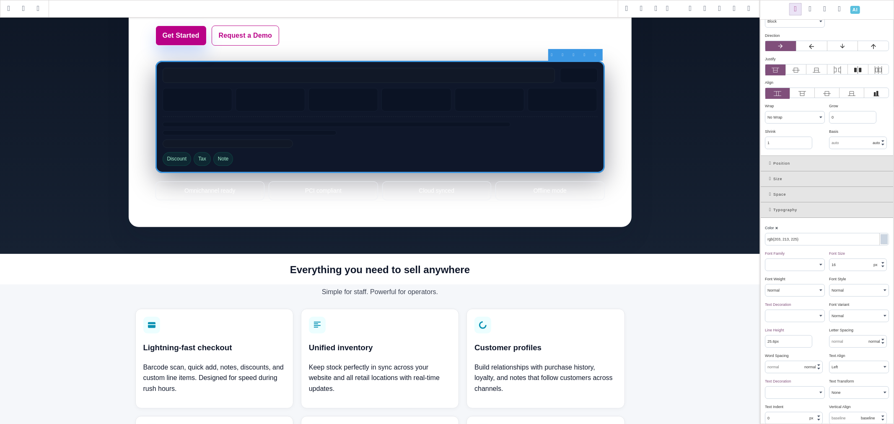
click at [791, 237] on input "rgb(203, 213, 225)" at bounding box center [827, 240] width 123 height 12
paste input "--st-text"
click at [791, 237] on input "var(--st-text)" at bounding box center [827, 240] width 123 height 12
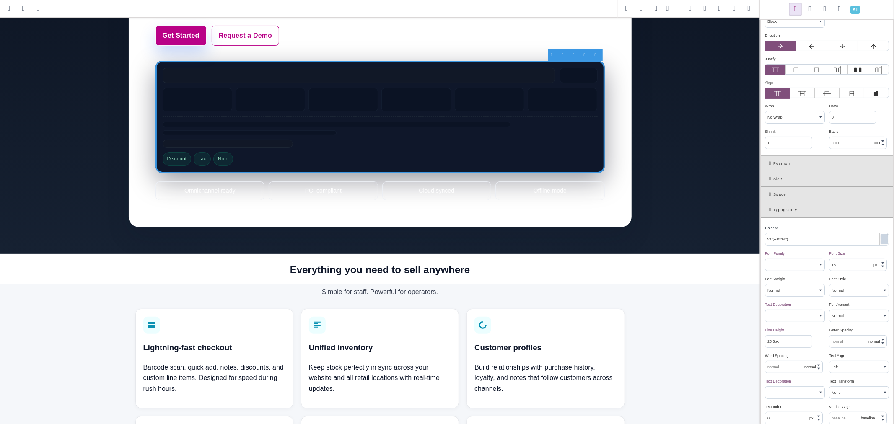
click at [791, 237] on input "var(--st-text)" at bounding box center [827, 240] width 123 height 12
click at [797, 229] on div "Color ⨯" at bounding box center [826, 228] width 122 height 8
click at [220, 190] on div "Omnichannel ready" at bounding box center [210, 191] width 109 height 18
type input "rgb(255, 255, 255)"
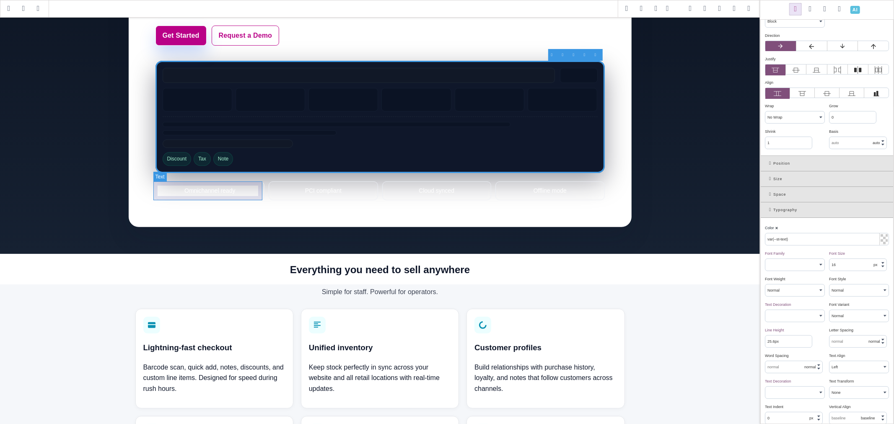
type input "14"
select select
type input "22.4px"
select select "center"
select select
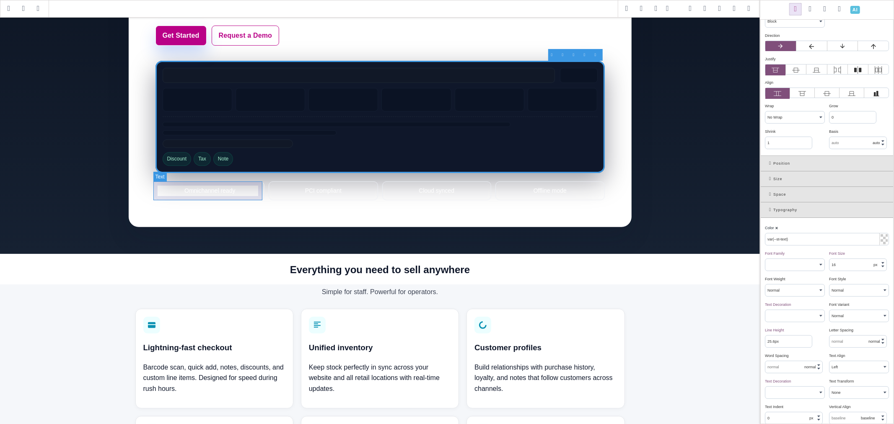
type input "rgba(255, 255, 255, 0.06)"
type input "rgb(236, 239, 245)"
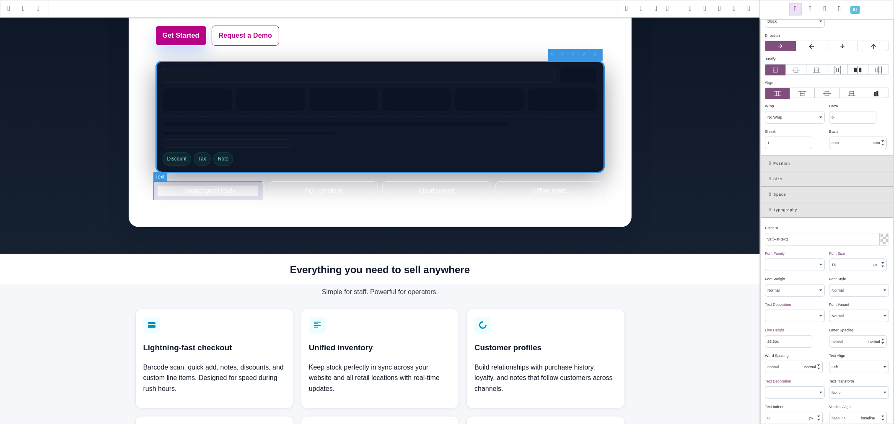
type input "10"
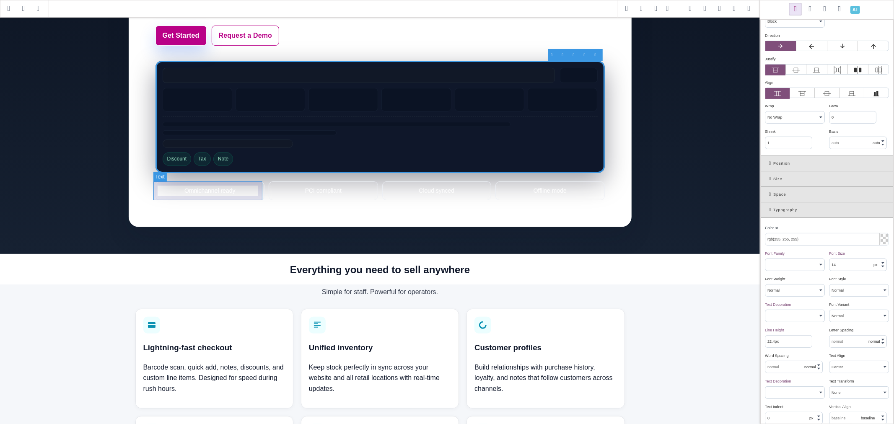
scroll to position [0, 0]
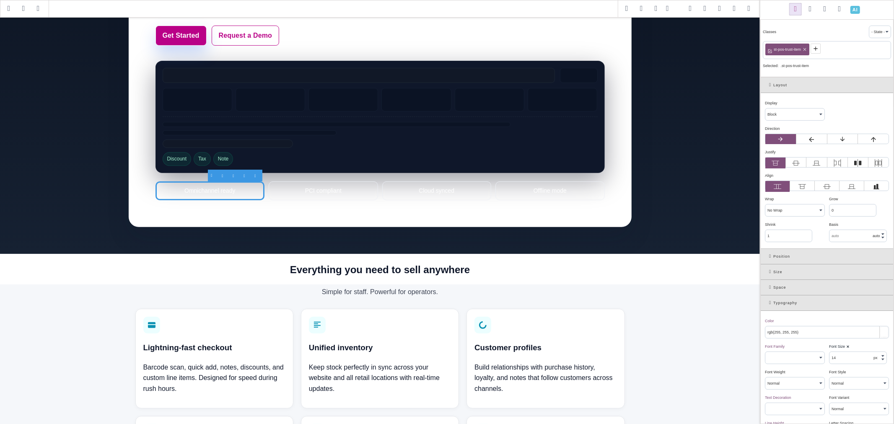
click at [798, 333] on input "rgb(255, 255, 255)" at bounding box center [827, 333] width 123 height 12
paste input "var(--st-text"
type input "var(--st-text)"
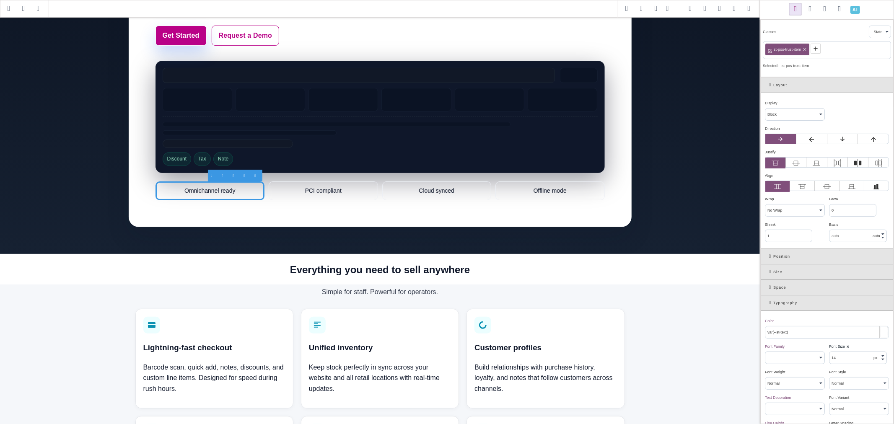
click at [803, 322] on div "Color ⨯" at bounding box center [826, 321] width 122 height 8
click at [773, 302] on icon at bounding box center [772, 303] width 4 height 5
click at [771, 318] on icon at bounding box center [772, 318] width 4 height 5
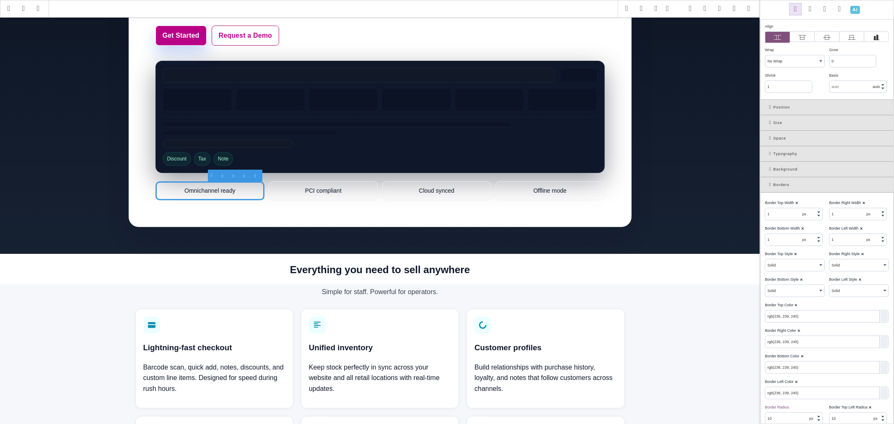
scroll to position [186, 0]
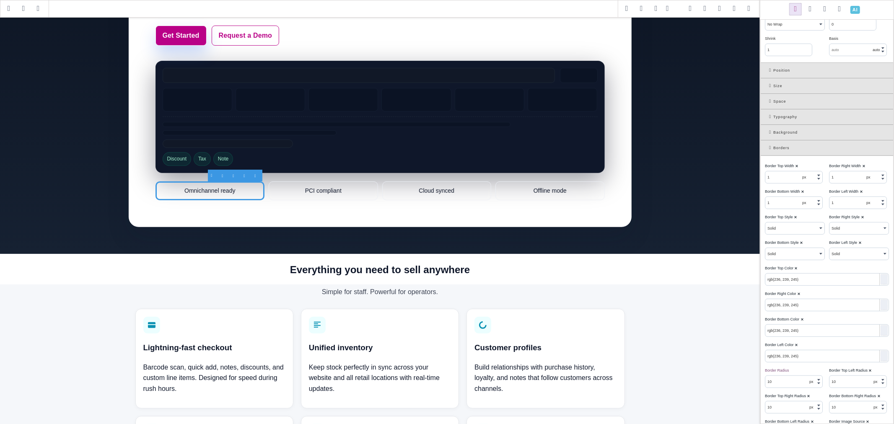
click at [811, 286] on input "rgb(236, 239, 245)" at bounding box center [827, 280] width 123 height 12
paste input "--st-line"
click at [811, 286] on input "var(--st-line)" at bounding box center [827, 280] width 123 height 12
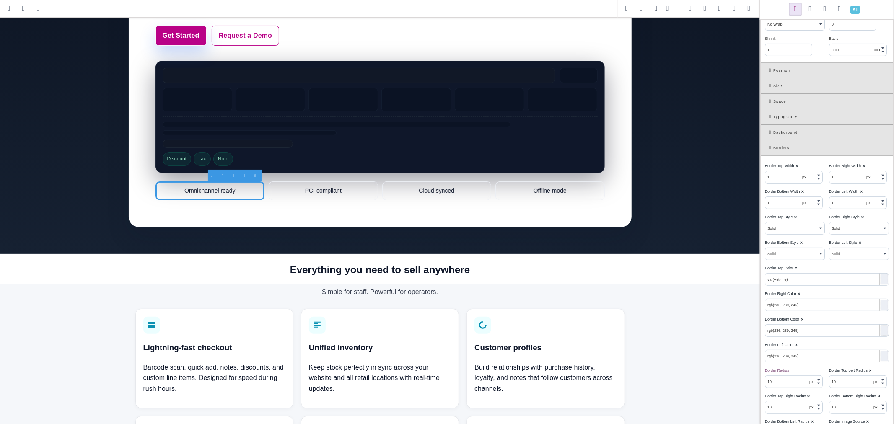
click at [811, 286] on input "var(--st-line)" at bounding box center [827, 280] width 123 height 12
type input "var(--st-line)"
click at [816, 306] on input "rgb(236, 239, 245)" at bounding box center [827, 305] width 123 height 12
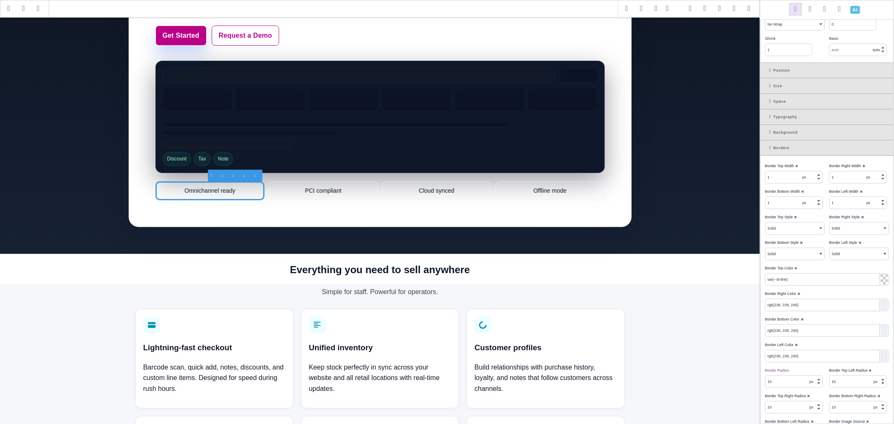
click at [816, 306] on input "rgb(236, 239, 245)" at bounding box center [827, 305] width 123 height 12
paste input "var(--st-line"
type input "var(--st-line)"
click at [818, 323] on div "Border Bottom Color ⨯" at bounding box center [826, 320] width 122 height 8
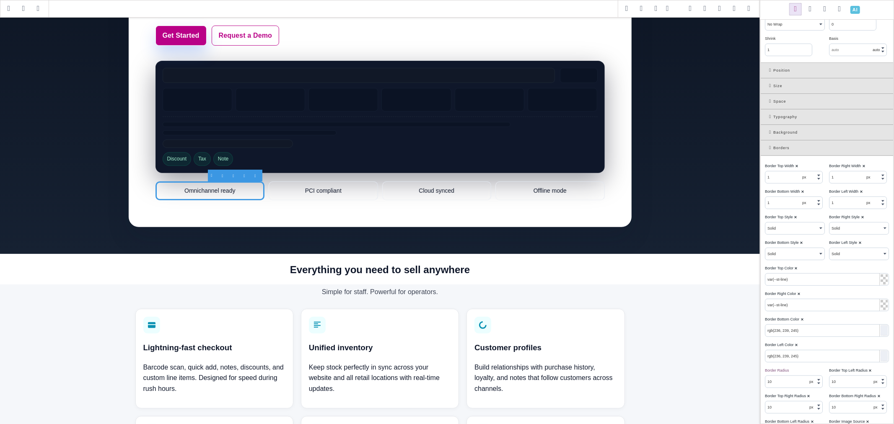
click at [818, 328] on input "rgb(236, 239, 245)" at bounding box center [827, 331] width 123 height 12
paste input "var(--st-line"
click at [815, 332] on input "rgb(236, 239, 245var(--st-line)" at bounding box center [827, 331] width 123 height 12
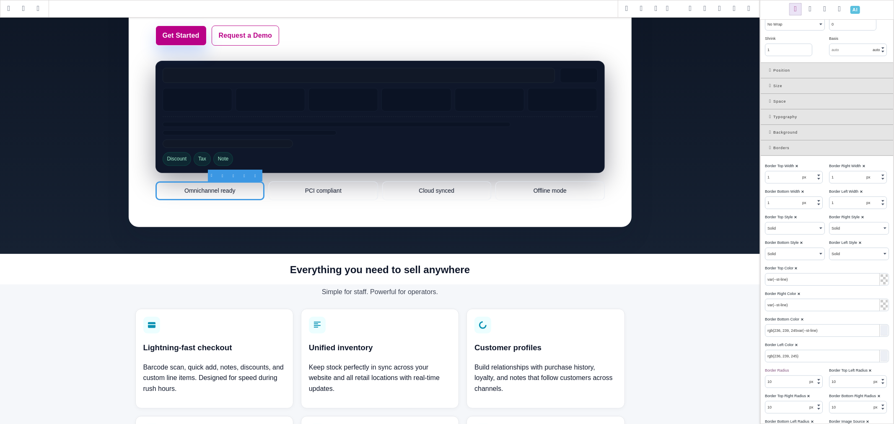
click at [815, 332] on input "rgb(236, 239, 245var(--st-line)" at bounding box center [827, 331] width 123 height 12
paste input "text"
type input "var(--st-line)"
click at [816, 356] on input "rgb(236, 239, 245)" at bounding box center [827, 357] width 123 height 12
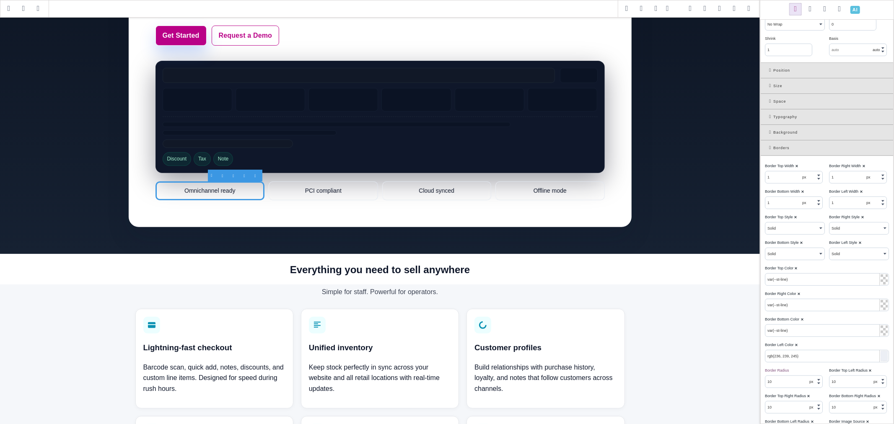
click at [816, 356] on input "rgb(236, 239, 245)" at bounding box center [827, 357] width 123 height 12
paste input "var(--st-line"
type input "var(--st-line)"
click at [816, 344] on div "Border Left Color ⨯" at bounding box center [826, 345] width 122 height 8
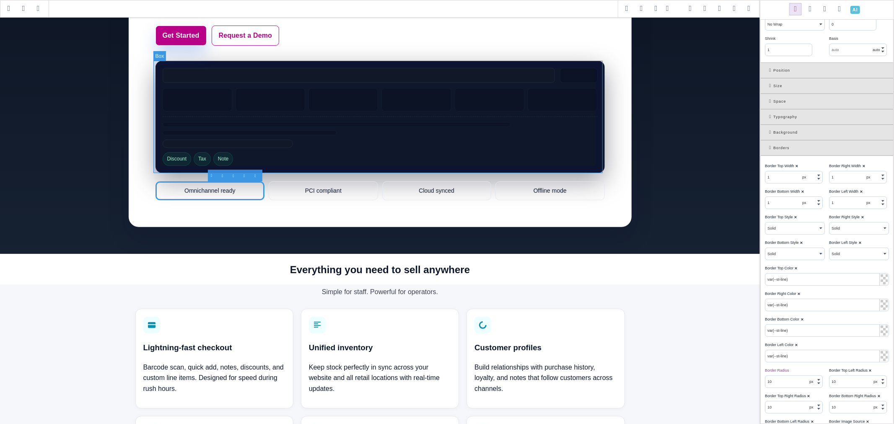
click at [589, 173] on div "Discount Tax Note" at bounding box center [381, 117] width 450 height 112
type input "rgba(255, 255, 255, 0.08)"
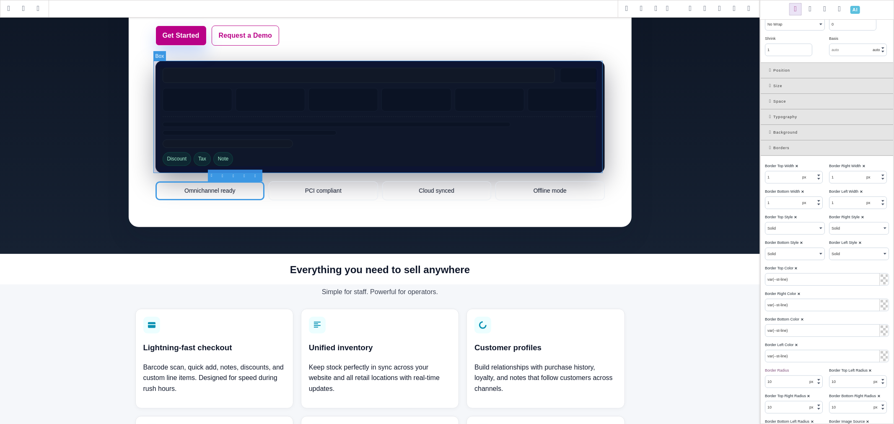
type input "16"
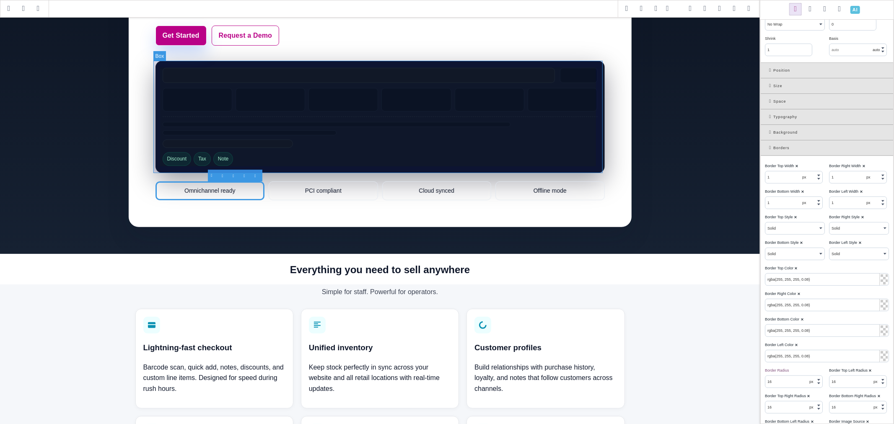
scroll to position [0, 0]
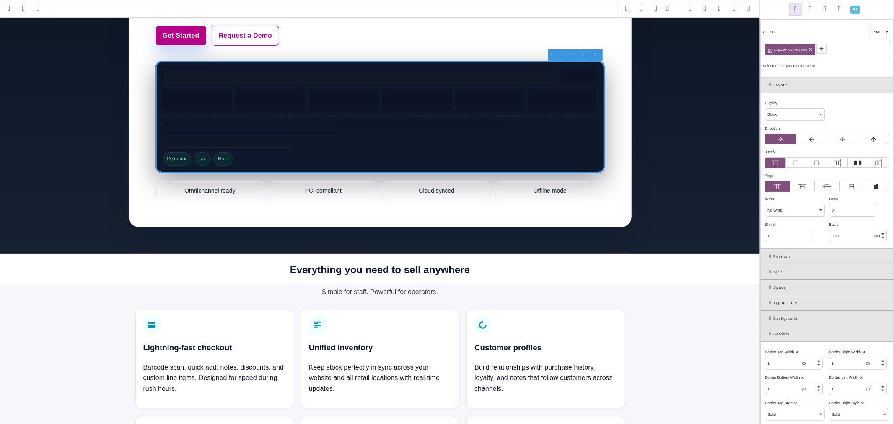
click at [770, 333] on icon at bounding box center [772, 334] width 4 height 5
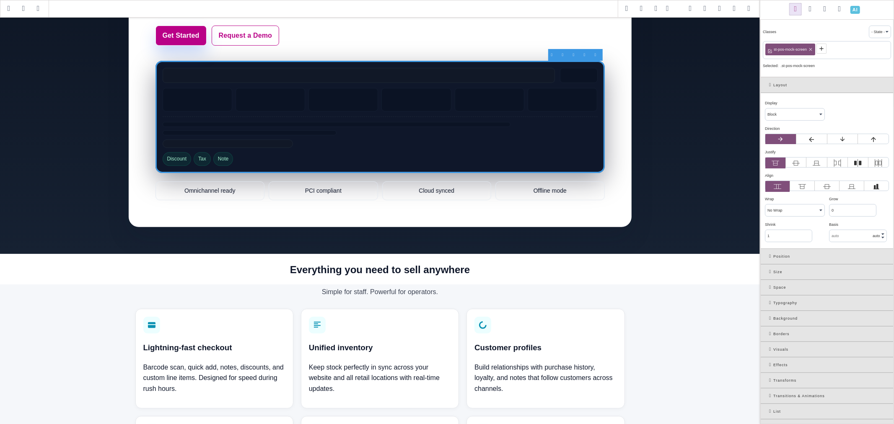
scroll to position [44, 0]
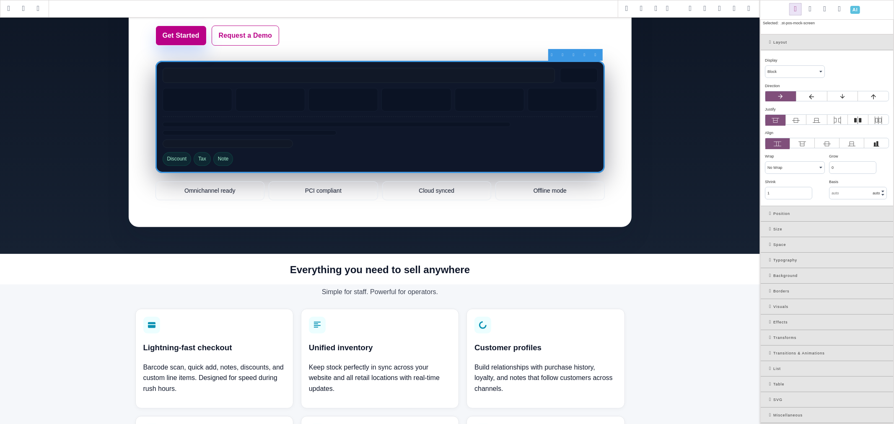
click at [771, 322] on icon at bounding box center [772, 322] width 4 height 5
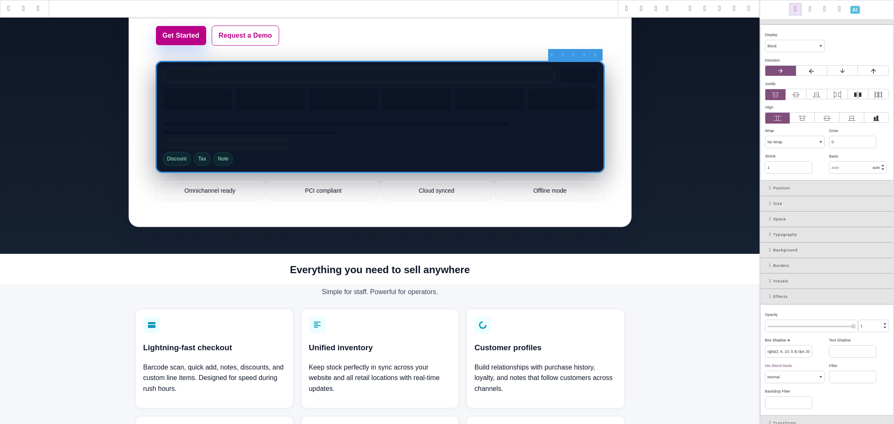
scroll to position [91, 0]
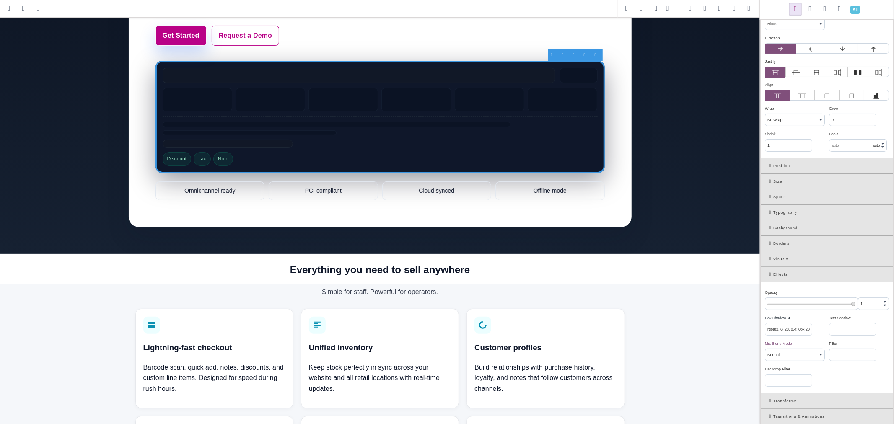
click at [787, 328] on input "rgba(2, 6, 23, 0.4) 0px 20px 60px" at bounding box center [789, 330] width 47 height 12
click at [789, 319] on b "⨯" at bounding box center [789, 318] width 3 height 4
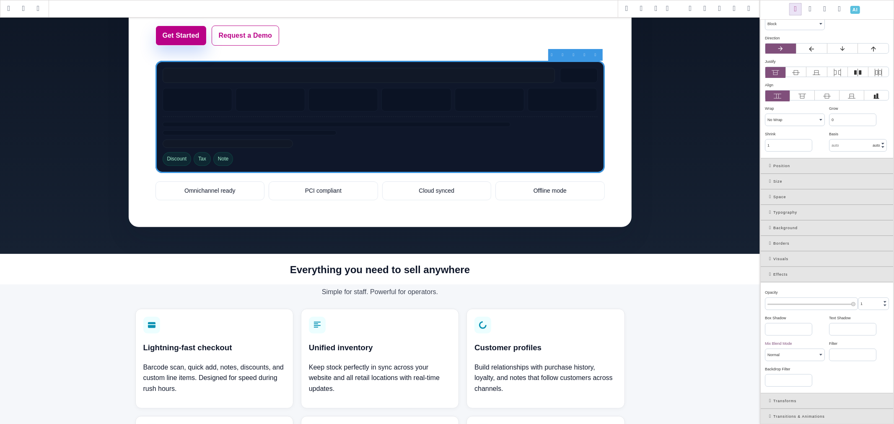
click at [803, 317] on div "Box Shadow ⨯" at bounding box center [794, 319] width 58 height 8
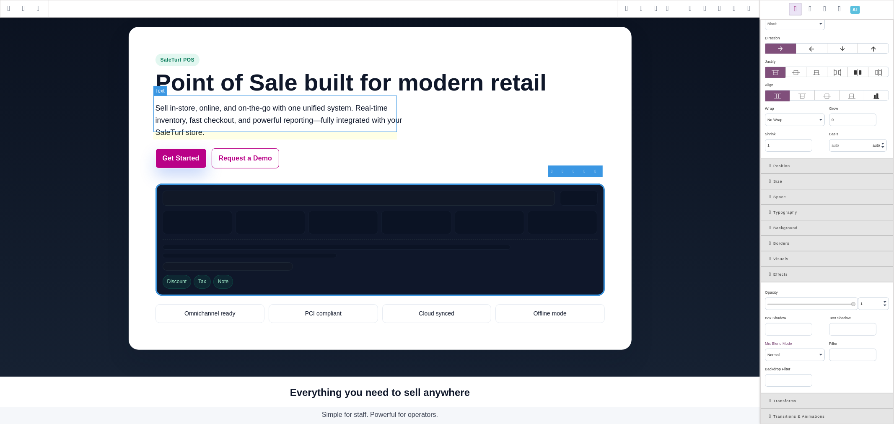
scroll to position [0, 0]
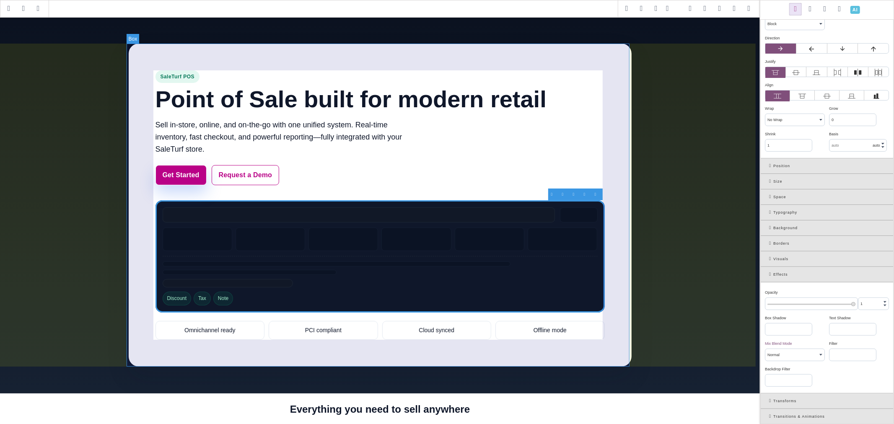
click at [623, 174] on div "SaleTurf POS Point of Sale built for modern retail Sell in-store, online, and o…" at bounding box center [380, 205] width 503 height 323
type input "rgba(15, 23, 42, 0.14) 0px 24px 54px 0px"
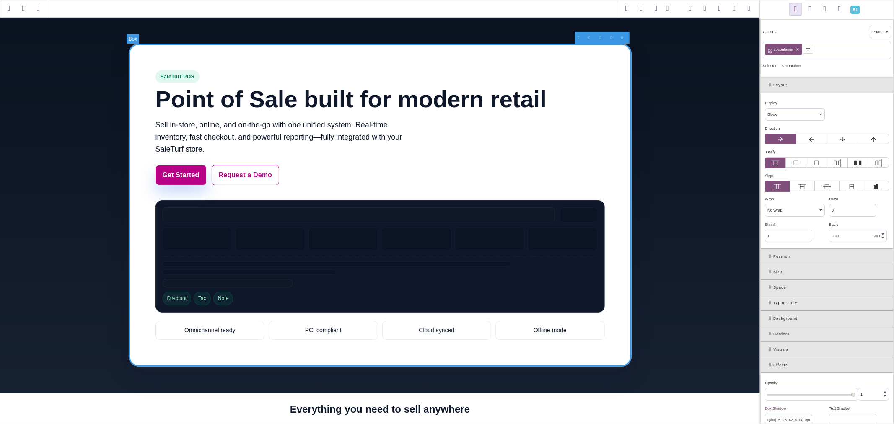
click at [621, 351] on div "SaleTurf POS Point of Sale built for modern retail Sell in-store, online, and o…" at bounding box center [380, 205] width 503 height 323
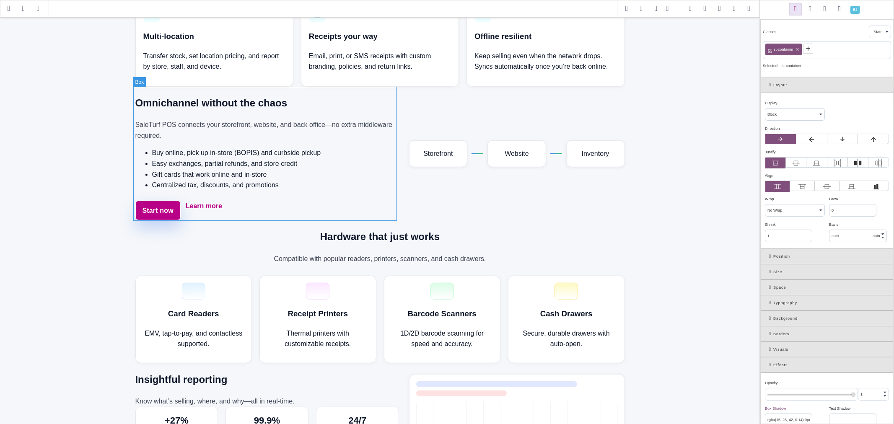
scroll to position [559, 0]
click at [212, 217] on link "Learn more" at bounding box center [204, 210] width 36 height 20
click at [789, 48] on icon at bounding box center [787, 49] width 3 height 3
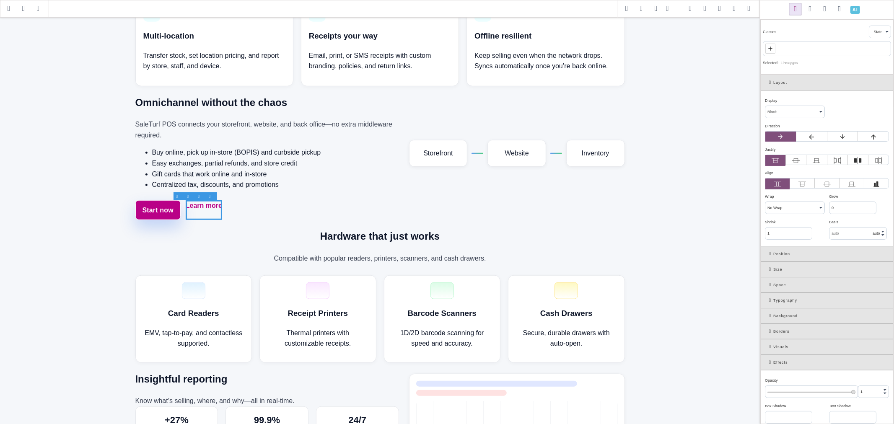
click at [774, 47] on span at bounding box center [771, 49] width 10 height 10
paste input "st-btn"
click at [806, 57] on div "Classes - State - Hover Click Even/Odd Selected: Link #ipg3a" at bounding box center [827, 46] width 133 height 57
click at [771, 49] on icon at bounding box center [771, 49] width 4 height 4
paste input "st-btn"
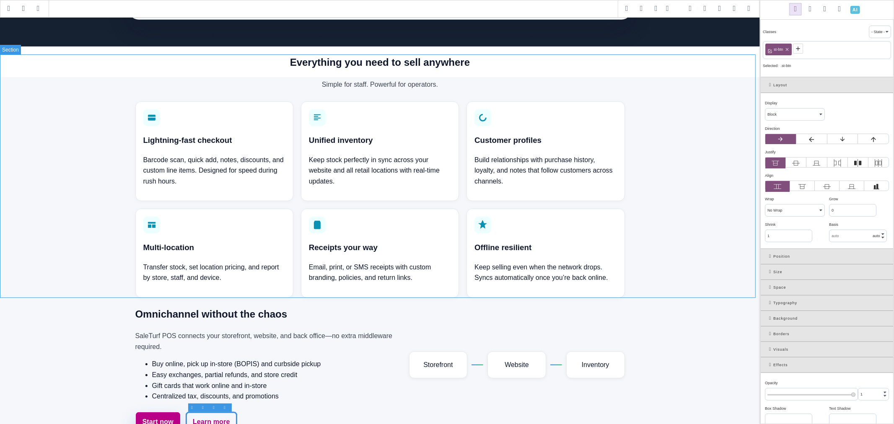
scroll to position [487, 0]
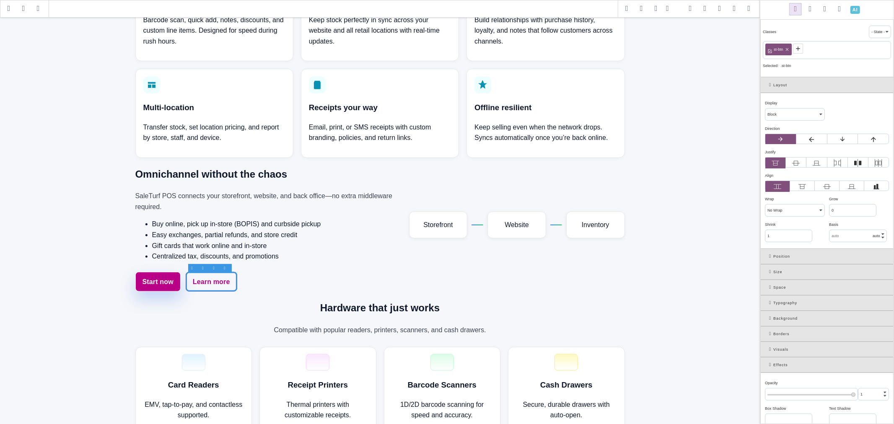
click at [799, 50] on icon at bounding box center [798, 48] width 7 height 7
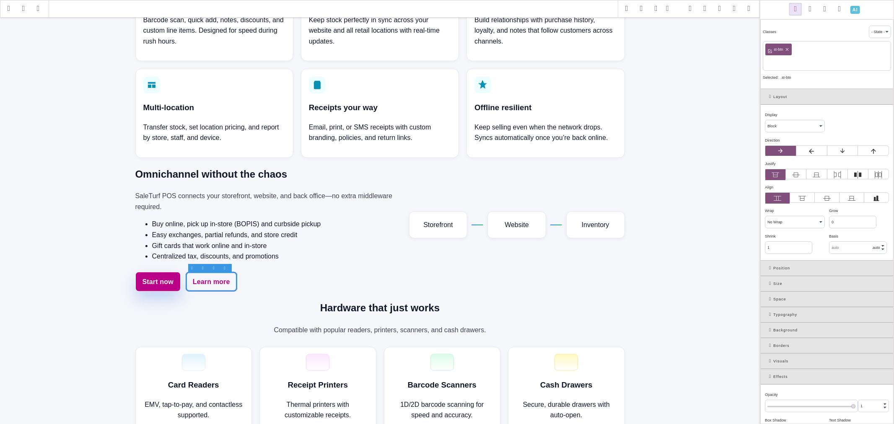
paste input "st-btn-ghost"
type input "st-btn-ghost"
select select "flex"
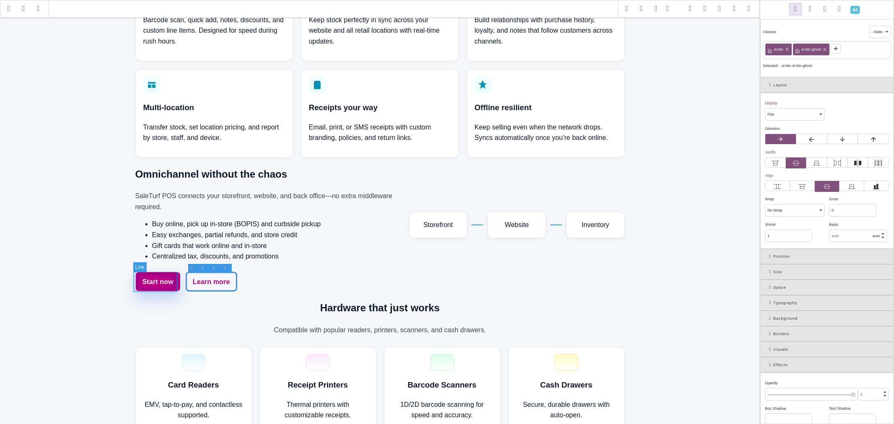
click at [156, 275] on link "Start now" at bounding box center [157, 282] width 45 height 20
type input "rgba(37, 99, 235, 0.28) 0px 20px 40px 0px"
type input "brightness(0.95)"
click at [271, 257] on li "Centralized tax, discounts, and promotions" at bounding box center [275, 256] width 247 height 11
select select
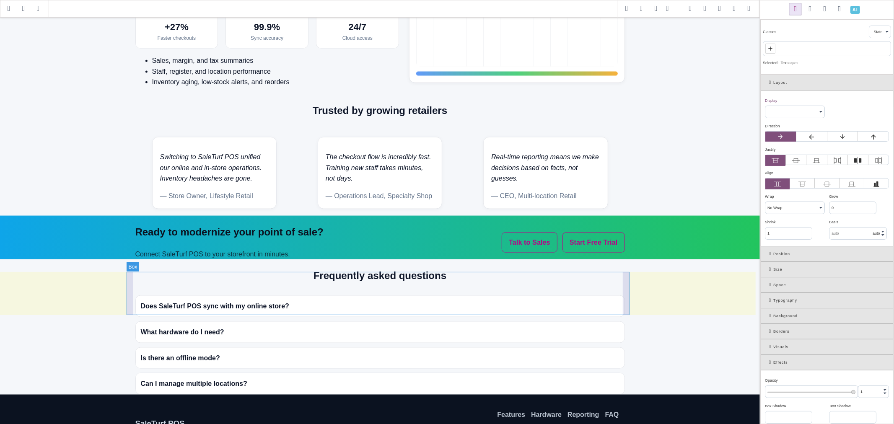
scroll to position [953, 0]
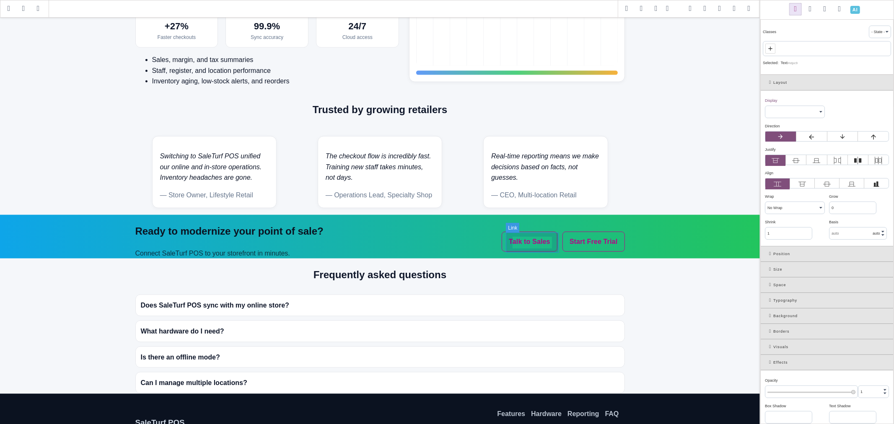
click at [556, 235] on link "Talk to Sales" at bounding box center [530, 242] width 56 height 20
select select "flex"
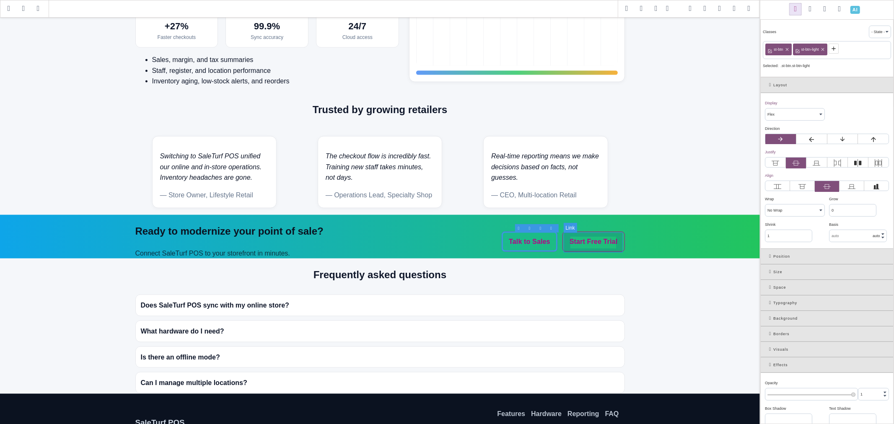
click at [582, 235] on link "Start Free Trial" at bounding box center [594, 242] width 62 height 20
click at [551, 235] on link "Talk to Sales" at bounding box center [530, 242] width 56 height 20
click at [824, 47] on icon at bounding box center [823, 49] width 5 height 5
click at [798, 48] on icon at bounding box center [798, 48] width 7 height 7
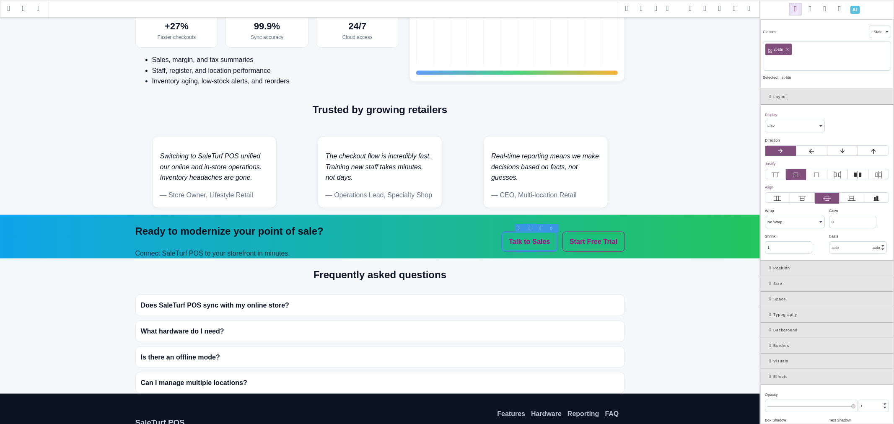
paste input "st-btn-primary"
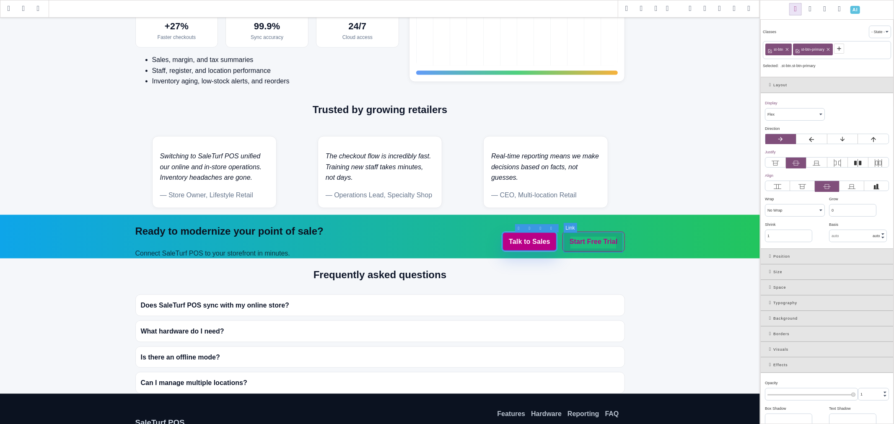
click at [619, 235] on link "Start Free Trial" at bounding box center [594, 242] width 62 height 20
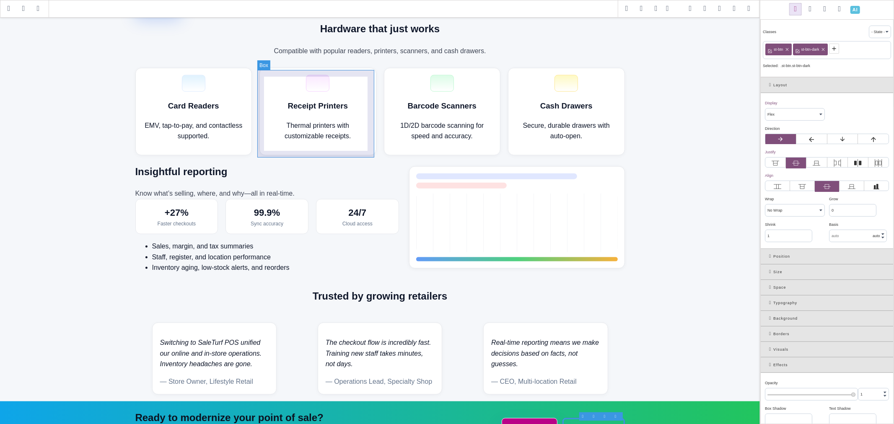
scroll to position [673, 0]
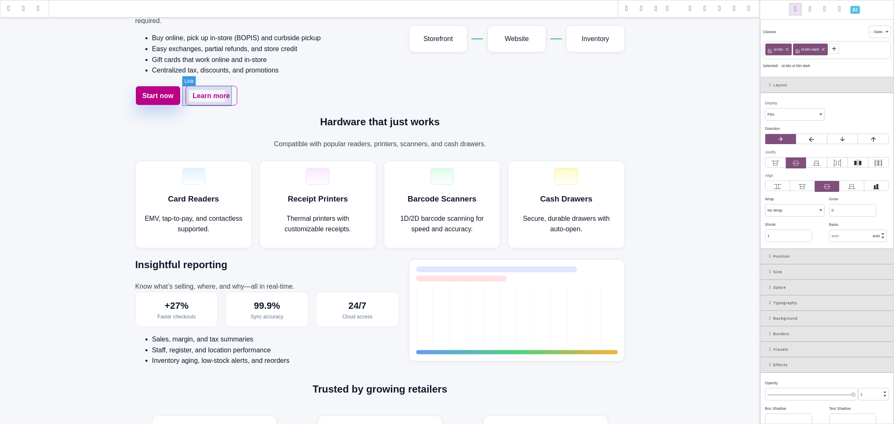
click at [230, 87] on link "Learn more" at bounding box center [212, 96] width 52 height 20
click at [812, 49] on span "st-btn-ghost" at bounding box center [812, 50] width 23 height 8
copy span "st-btn-ghost"
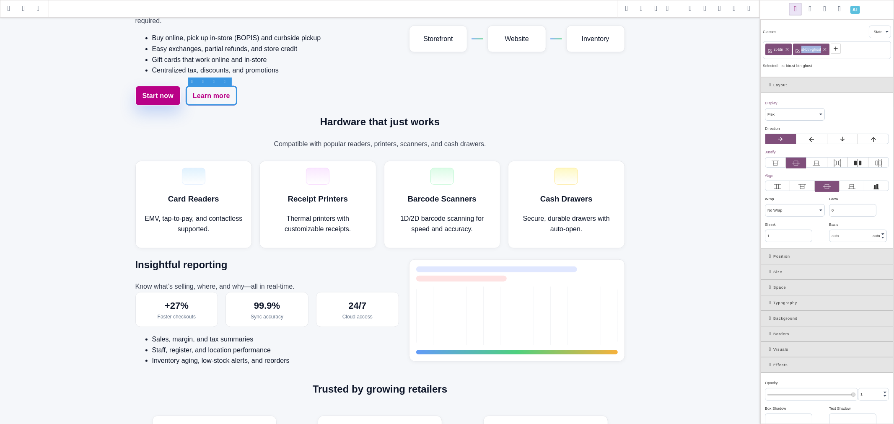
click at [829, 84] on div "Layout" at bounding box center [827, 86] width 133 height 16
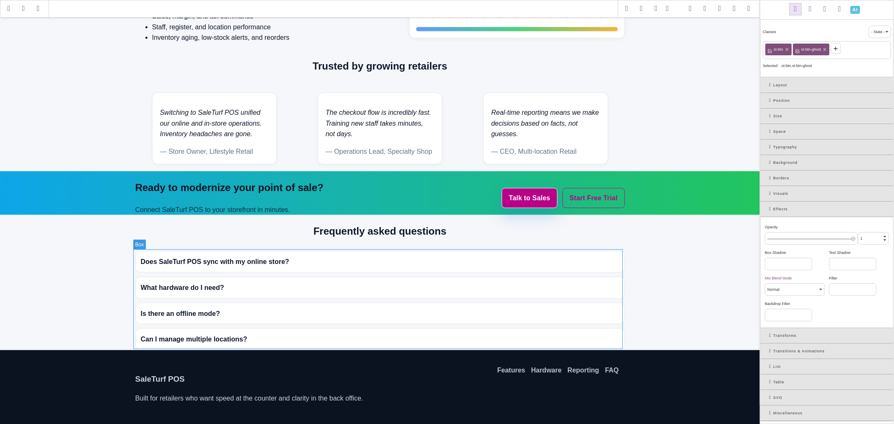
scroll to position [1000, 0]
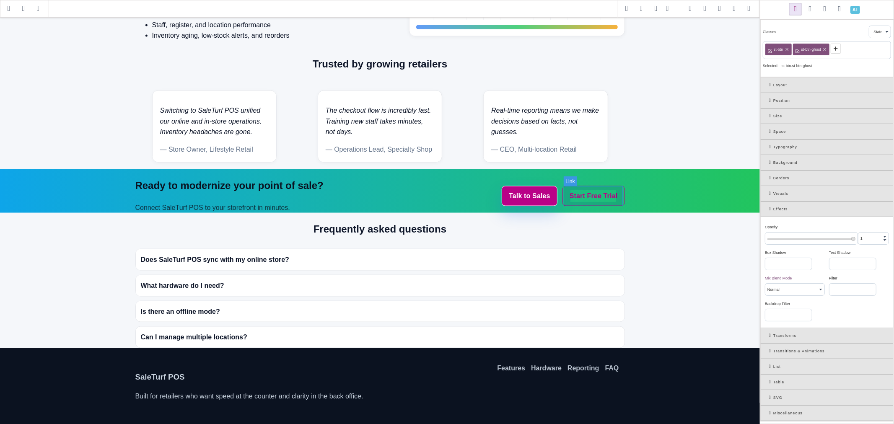
click at [614, 190] on link "Start Free Trial" at bounding box center [594, 196] width 62 height 20
click at [823, 48] on icon at bounding box center [823, 49] width 5 height 5
click at [800, 51] on icon at bounding box center [798, 48] width 7 height 7
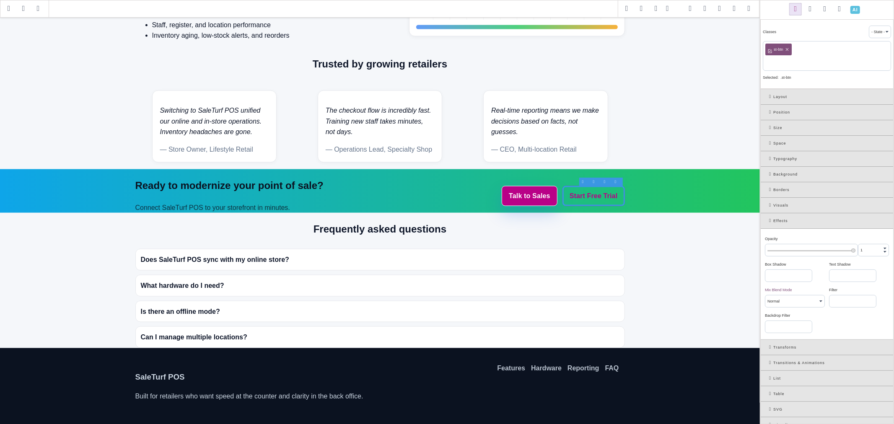
paste input "st-btn-ghost"
type input "st-btn-ghost"
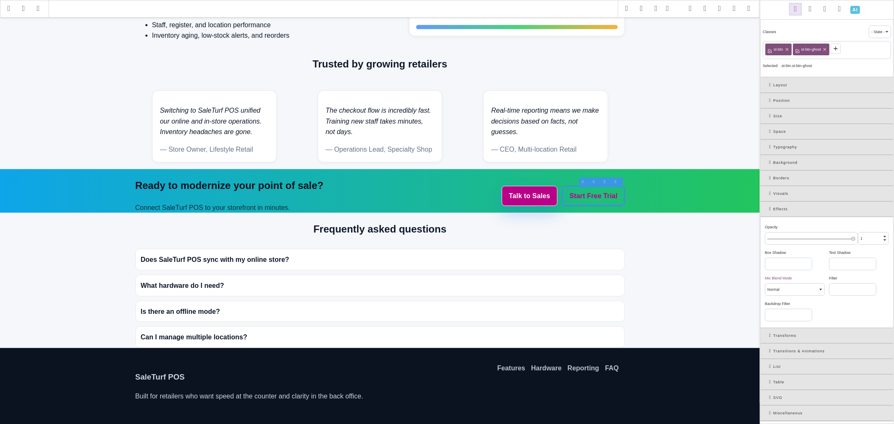
click at [847, 59] on div "st-btn st-btn-ghost" at bounding box center [827, 50] width 128 height 18
click at [751, 11] on span at bounding box center [749, 9] width 13 height 13
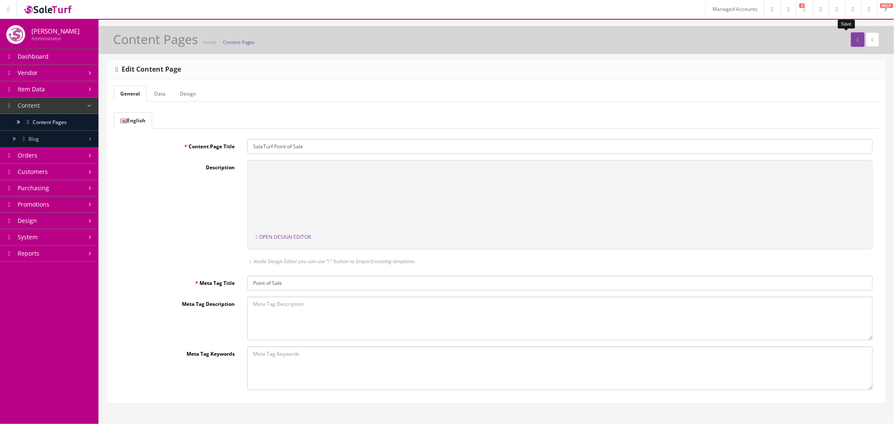
click at [851, 39] on button "submit" at bounding box center [857, 39] width 13 height 15
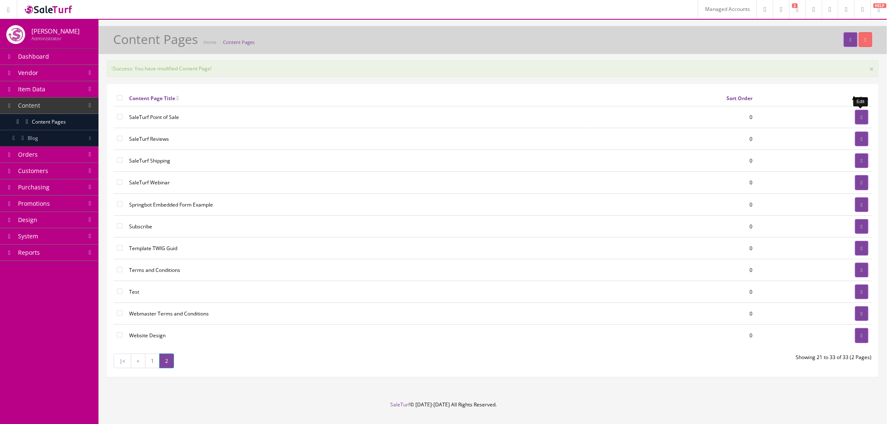
click at [861, 120] on icon at bounding box center [862, 117] width 2 height 5
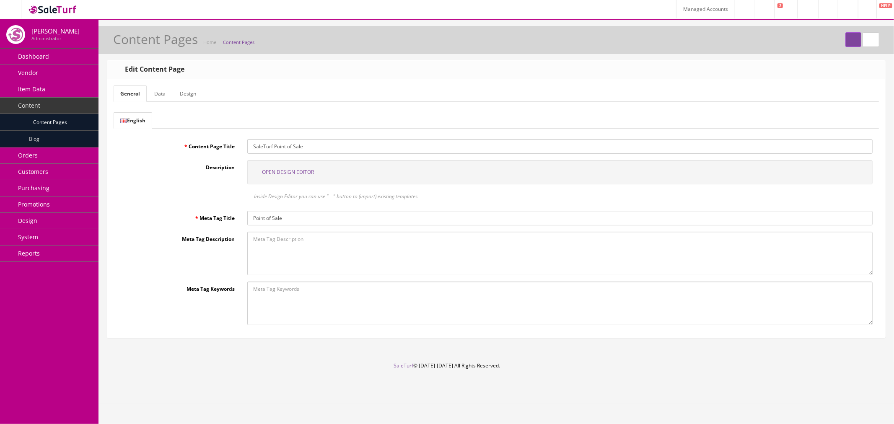
click at [299, 174] on span "Open Design Editor" at bounding box center [288, 172] width 52 height 7
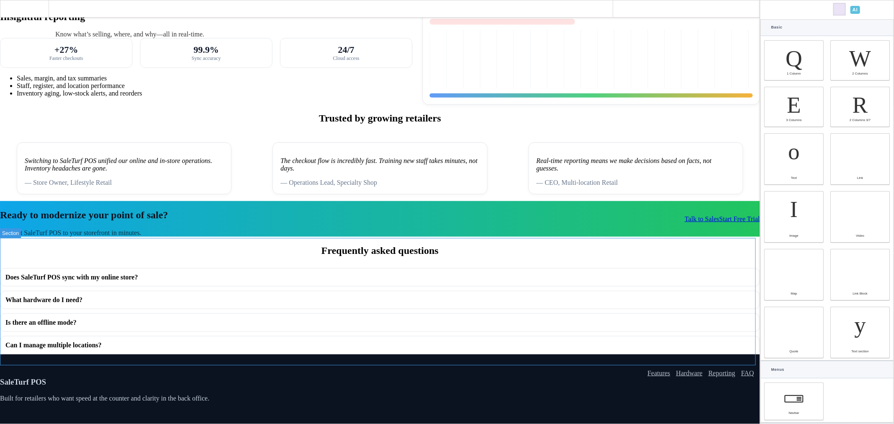
scroll to position [953, 0]
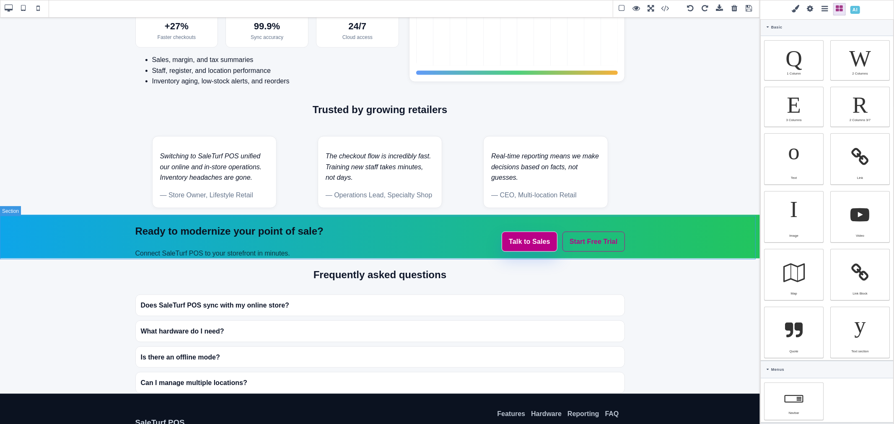
click at [112, 223] on section "Ready to modernize your point of sale? Connect SaleTurf POS to your storefront …" at bounding box center [380, 237] width 760 height 44
type input "rgb(11, 18, 32)"
select select
type input "16"
select select "px"
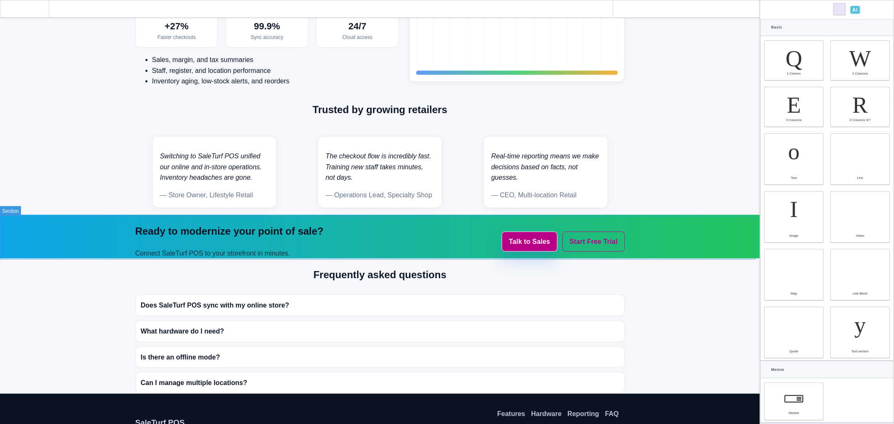
select select
type input "25.6px"
select select
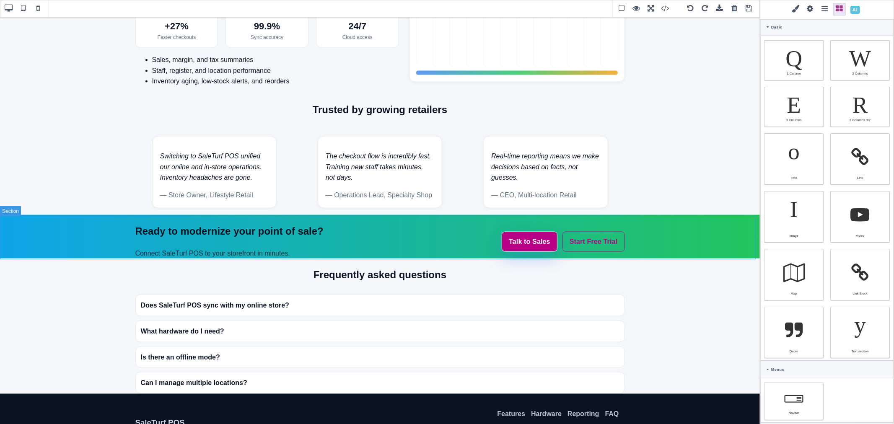
type input "0"
select select "px"
type input "0"
select select "px"
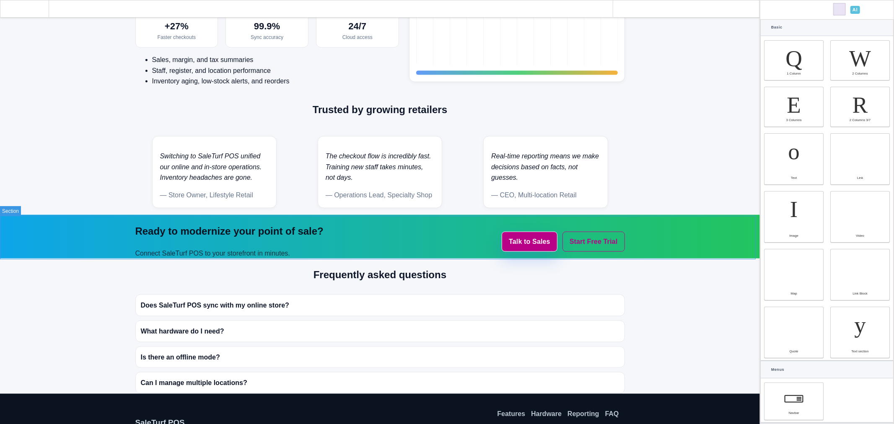
type input "0"
select select "px"
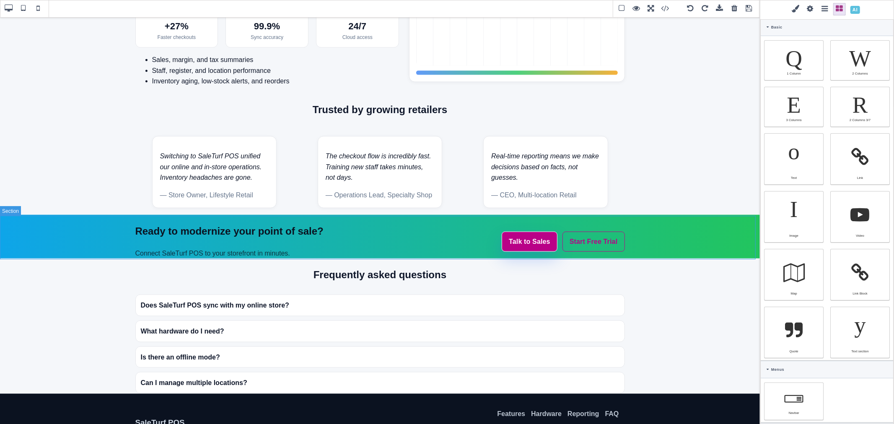
type input "0"
select select "px"
type input "rgb(11, 18, 32)"
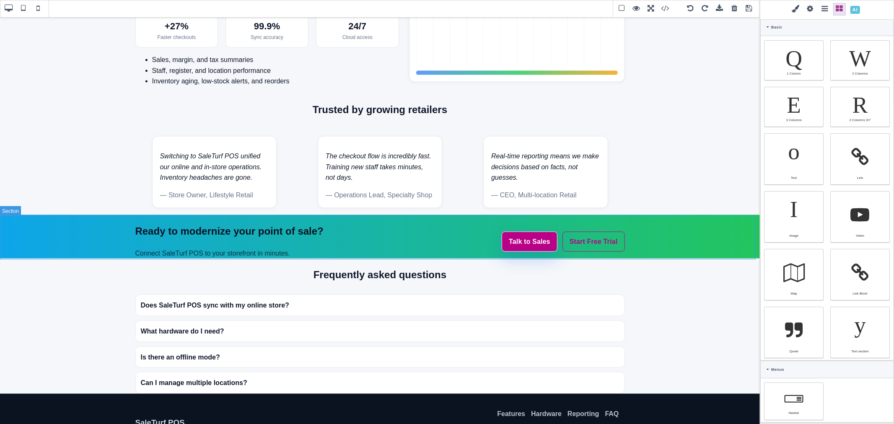
type input "rgb(11, 18, 32)"
type input "2.22222"
select select "px"
select select "solid"
type input "rgb(59, 151, 227)"
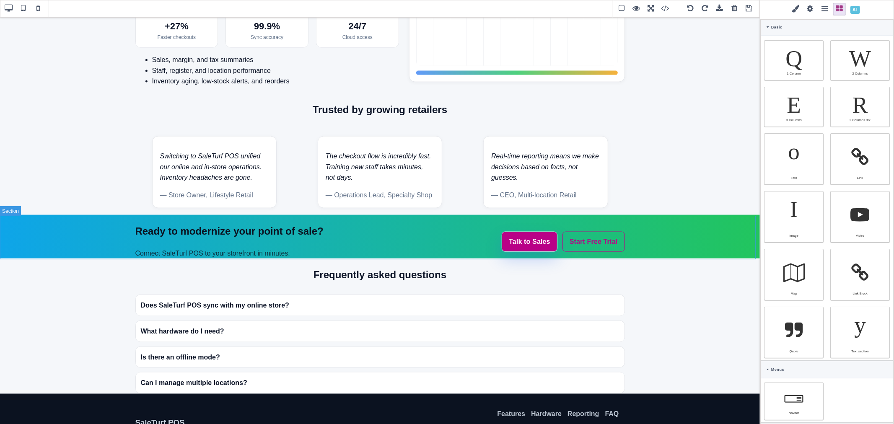
type input "-3.00347"
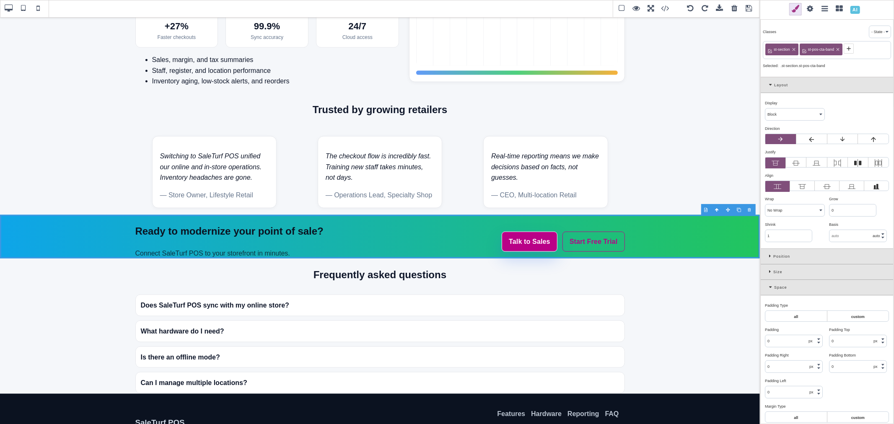
click at [772, 83] on icon at bounding box center [772, 85] width 5 height 5
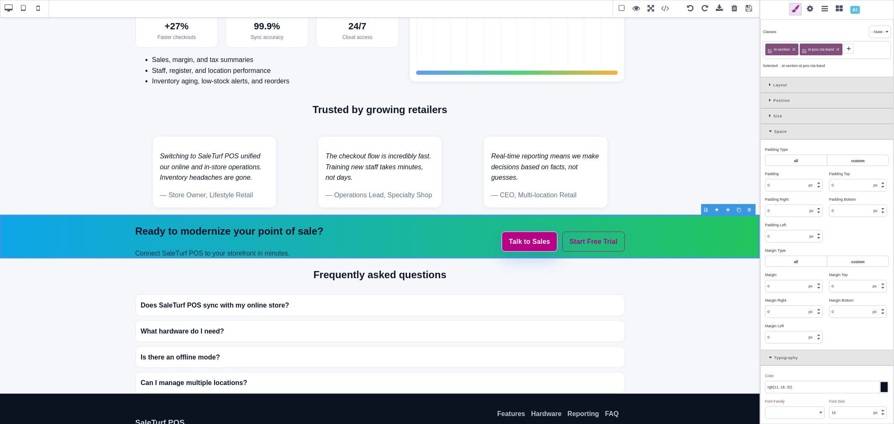
click at [794, 185] on input "0" at bounding box center [794, 185] width 57 height 12
click at [837, 188] on input "0" at bounding box center [858, 185] width 57 height 12
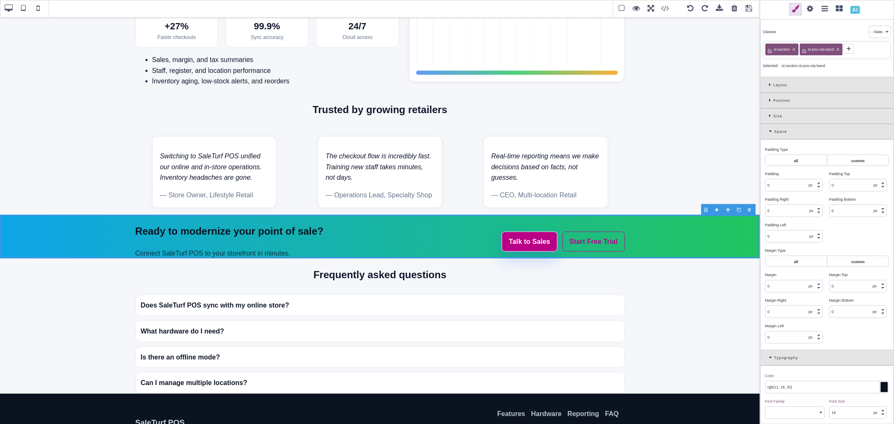
click at [837, 188] on input "0" at bounding box center [858, 185] width 57 height 12
click at [845, 187] on input "0" at bounding box center [858, 185] width 57 height 12
type input "32"
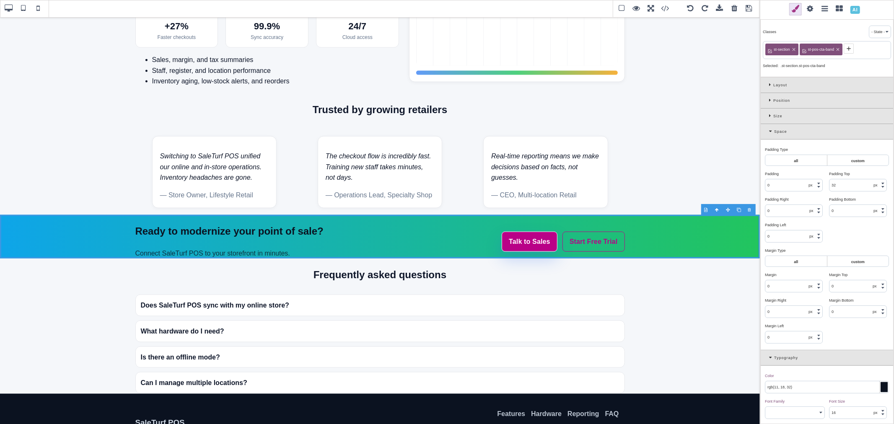
click at [849, 208] on input "0" at bounding box center [858, 211] width 57 height 12
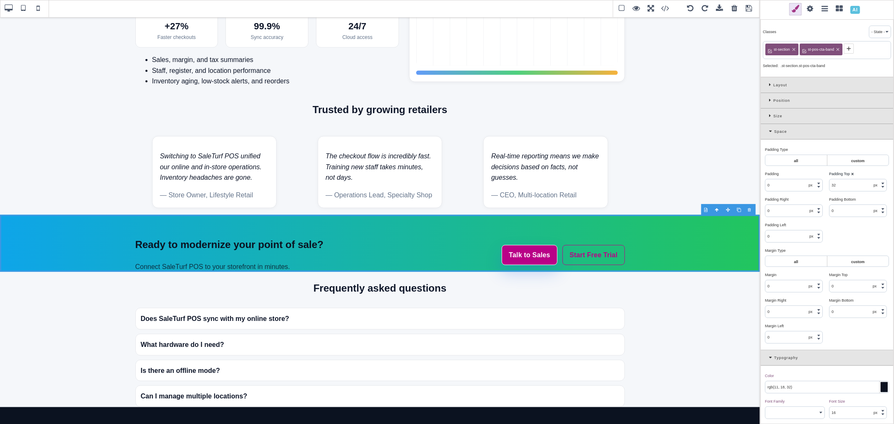
click at [849, 208] on input "0" at bounding box center [858, 211] width 57 height 12
click at [861, 198] on div "Padding Bottom ⨯" at bounding box center [858, 200] width 58 height 8
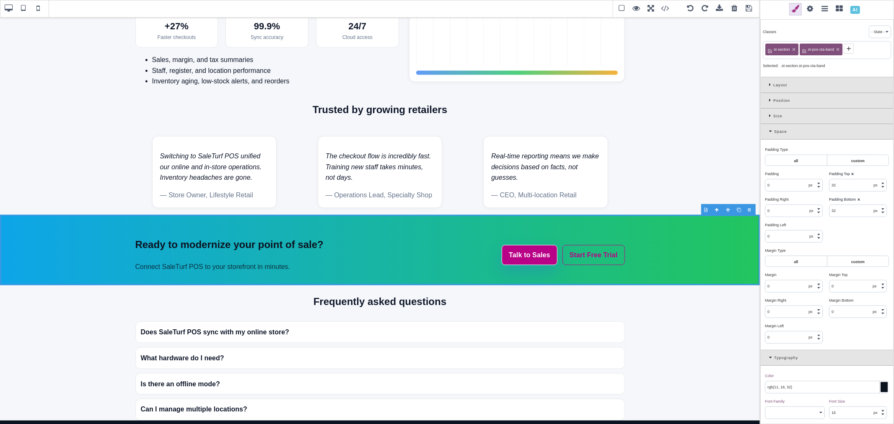
click at [835, 208] on input "32" at bounding box center [858, 211] width 57 height 12
type input "40"
click at [836, 187] on input "32" at bounding box center [858, 185] width 57 height 12
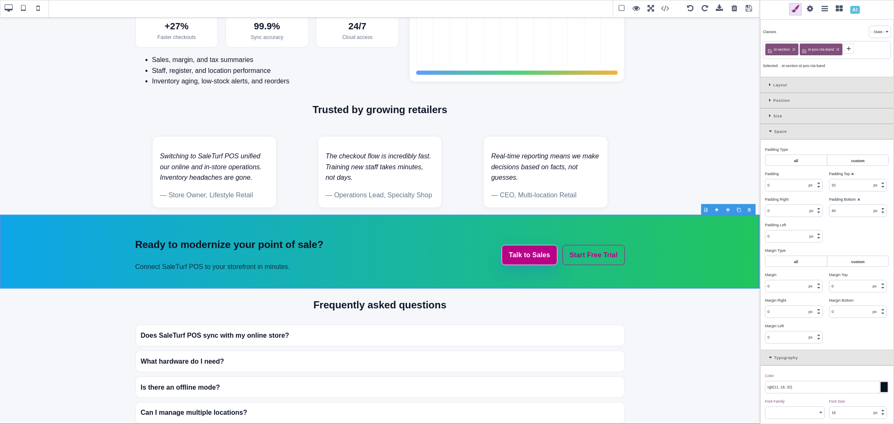
click at [836, 187] on input "32" at bounding box center [858, 185] width 57 height 12
click at [874, 177] on div "Padding Top ⨯" at bounding box center [858, 174] width 58 height 8
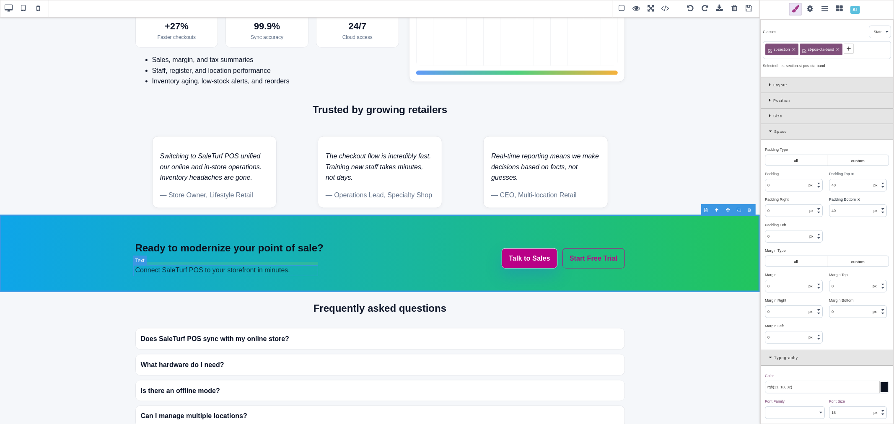
click at [253, 269] on p "Connect SaleTurf POS to your storefront in minutes." at bounding box center [229, 270] width 188 height 11
type input "0"
type input "8"
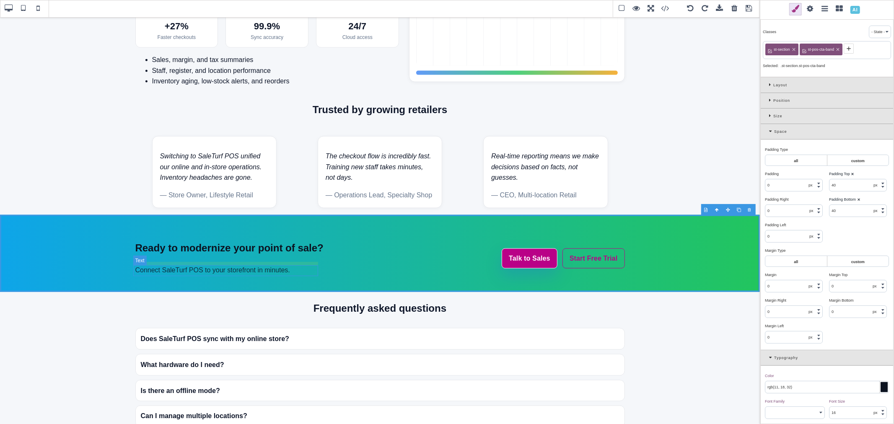
select select "auto"
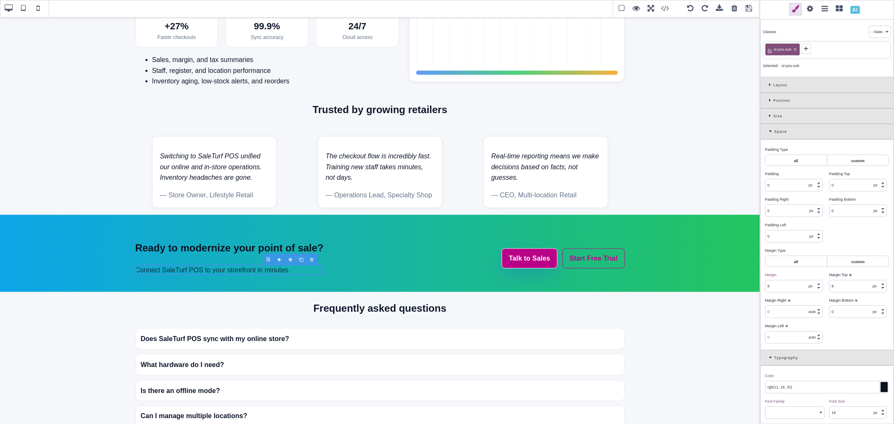
click at [785, 385] on input "rgb(11, 18, 32)" at bounding box center [827, 388] width 123 height 12
paste input "--st-bg"
click at [785, 386] on input "var(--st-bg)" at bounding box center [827, 388] width 123 height 12
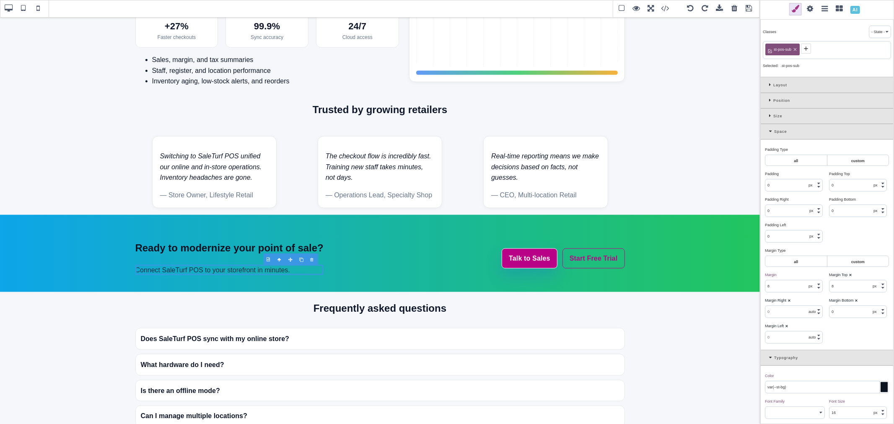
click at [785, 386] on input "var(--st-bg)" at bounding box center [827, 388] width 123 height 12
click at [787, 385] on input "var(--st-bg)" at bounding box center [827, 388] width 123 height 12
drag, startPoint x: 785, startPoint y: 388, endPoint x: 775, endPoint y: 387, distance: 10.1
click at [775, 387] on input "var(--st-bg)" at bounding box center [827, 388] width 123 height 12
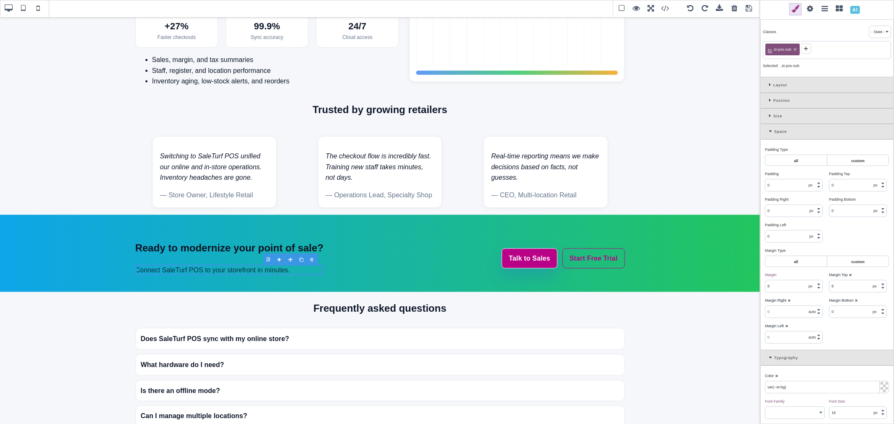
paste input "text"
click at [798, 387] on input "var(--st-text)" at bounding box center [827, 388] width 123 height 12
drag, startPoint x: 798, startPoint y: 387, endPoint x: 761, endPoint y: 386, distance: 37.8
type input "var(--st-text)"
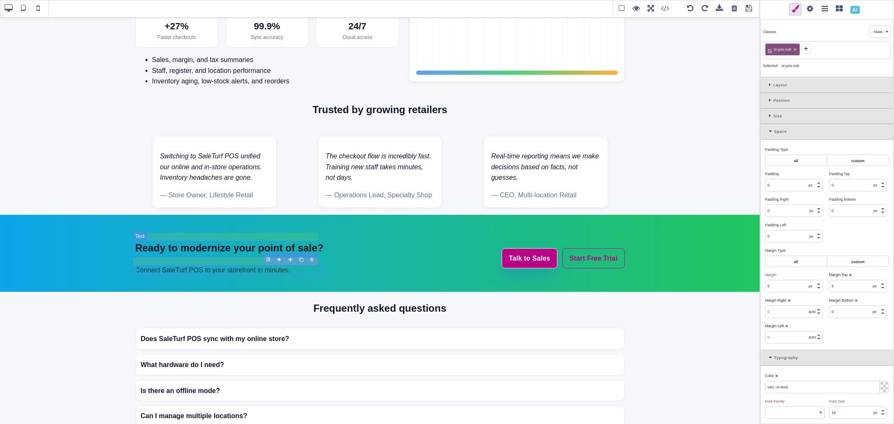
click at [272, 246] on h2 "Ready to modernize your point of sale?" at bounding box center [229, 248] width 188 height 16
type input "19.92"
type input "0"
type input "19.92"
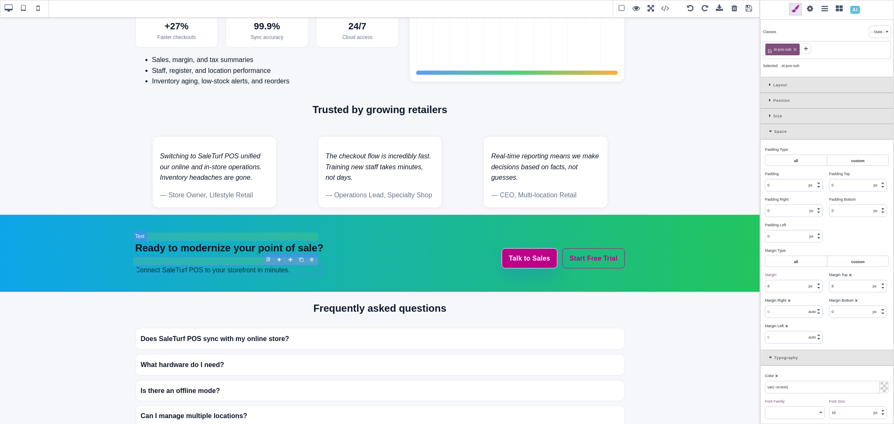
type input "0"
type input "rgb(11, 18, 32)"
type input "24"
select select "700"
type input "38.4px"
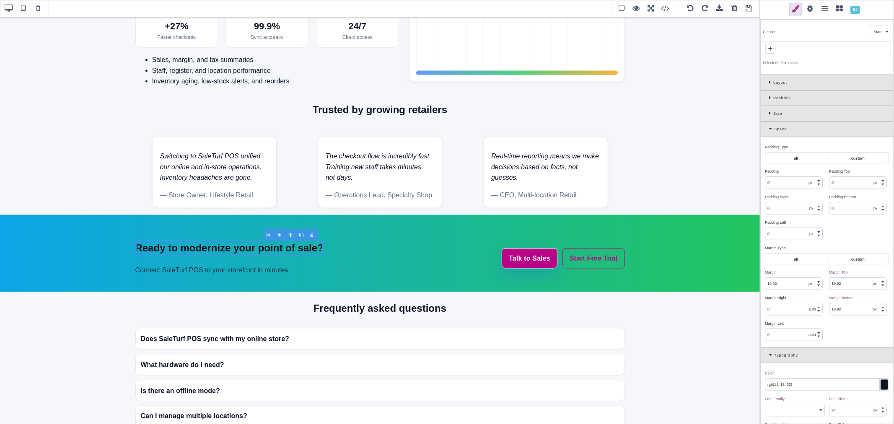
click at [795, 386] on input "rgb(11, 18, 32)" at bounding box center [827, 385] width 123 height 12
paste input "var(--st-text"
click at [799, 374] on div "Color ⨯" at bounding box center [826, 374] width 122 height 8
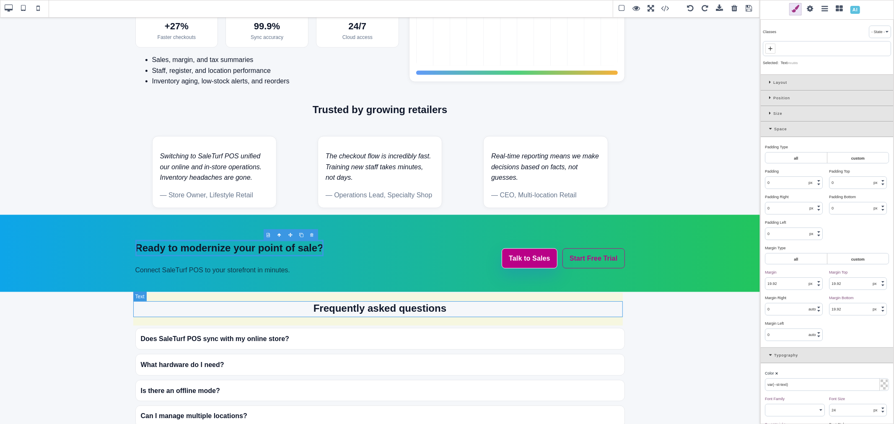
click at [433, 312] on h2 "Frequently asked questions" at bounding box center [380, 309] width 490 height 16
type input "rgb(15, 23, 42)"
select select
select select "center"
select select
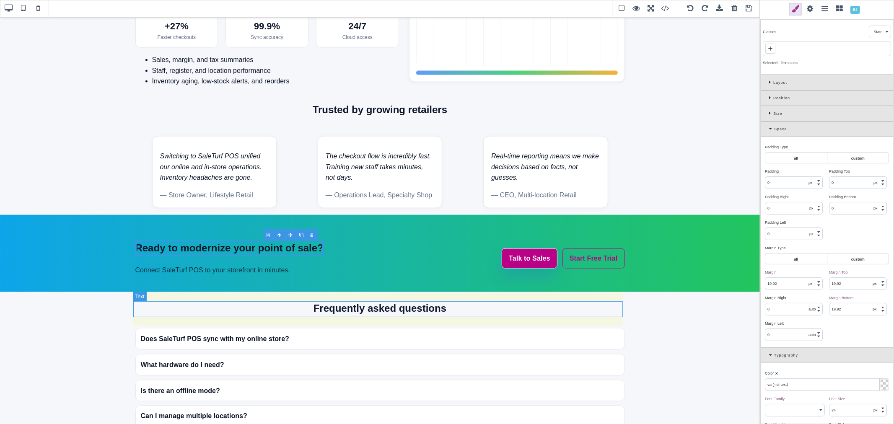
type input "rgb(15, 23, 42)"
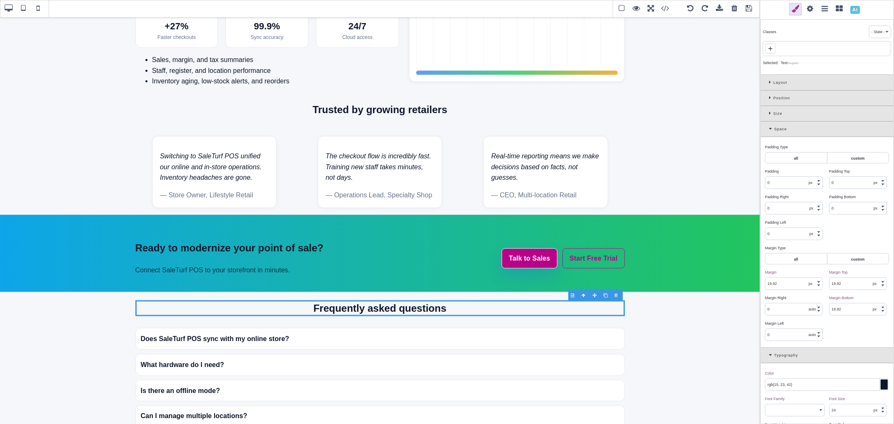
click at [790, 386] on input "rgb(15, 23, 42)" at bounding box center [827, 385] width 123 height 12
paste input "var(--st-text"
type input "var(--st-text)"
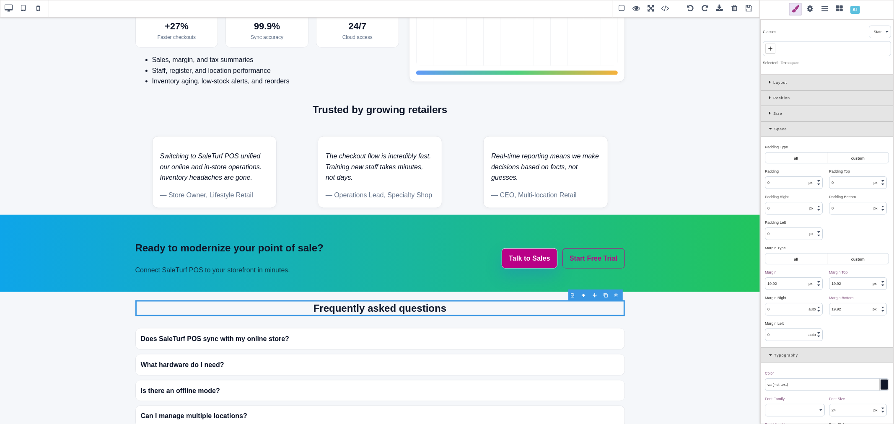
click at [797, 370] on div "Color ⨯" at bounding box center [826, 374] width 122 height 8
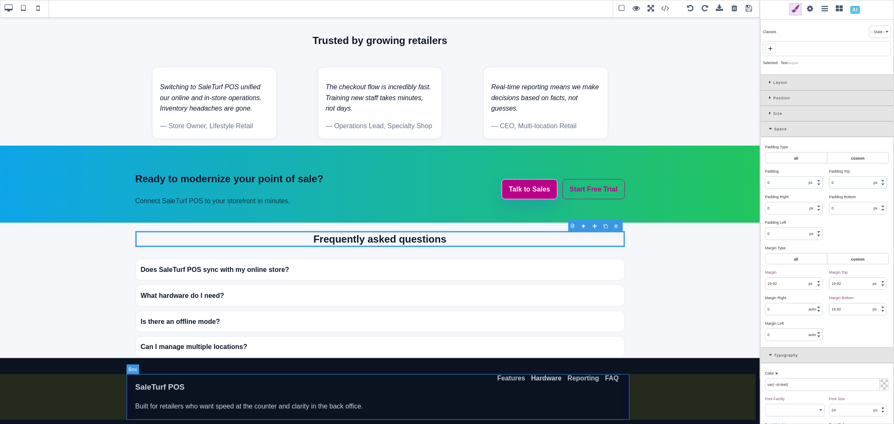
scroll to position [1033, 0]
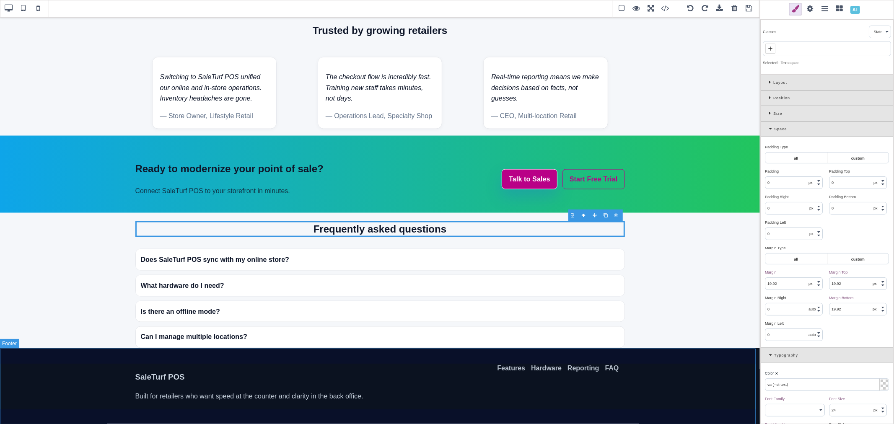
click at [439, 358] on footer "SaleTurf POS Built for retailers who want speed at the counter and clarity in t…" at bounding box center [380, 386] width 760 height 76
type input "36"
type input "0"
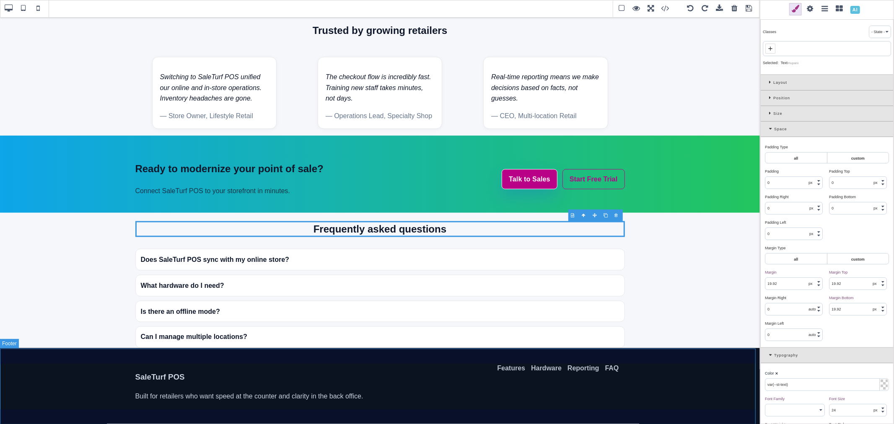
type input "0"
type input "rgb(203, 213, 225)"
type input "16"
select select "normal"
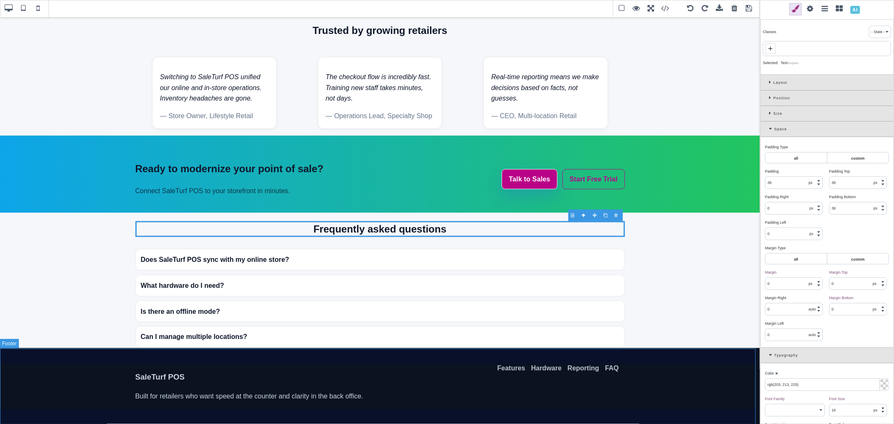
select select
type input "25.6px"
select select "left"
select select
type input "rgb(11, 18, 32)"
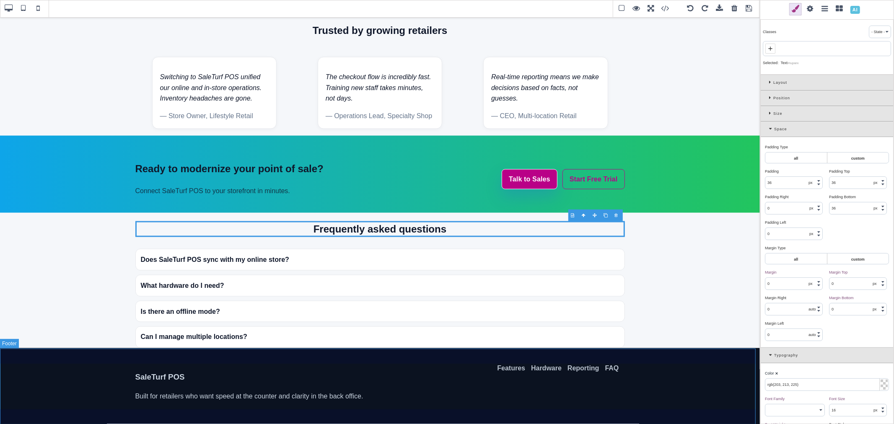
type input "rgb(203, 213, 225)"
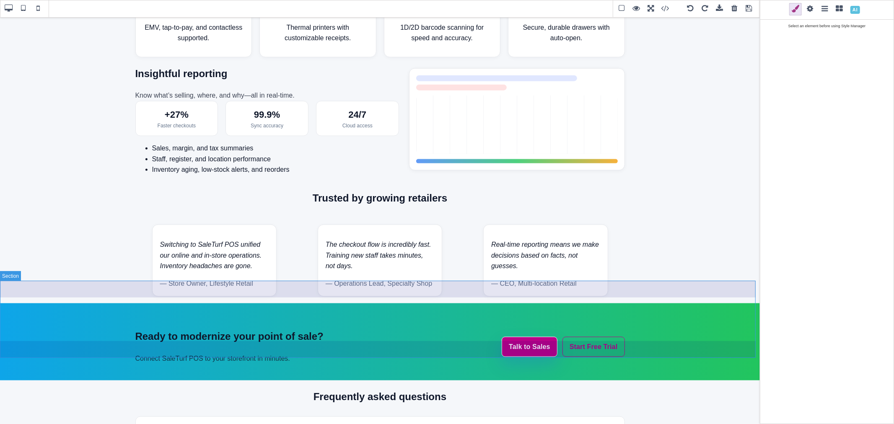
scroll to position [957, 0]
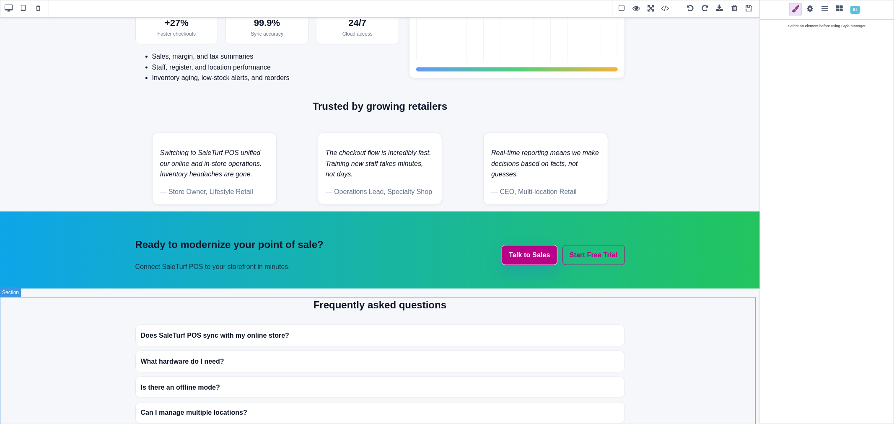
click at [736, 346] on section "Frequently asked questions Does SaleTurf POS sync with my online store? Yes. Pr…" at bounding box center [380, 360] width 760 height 127
type input "0"
type input "rgb(15, 23, 42)"
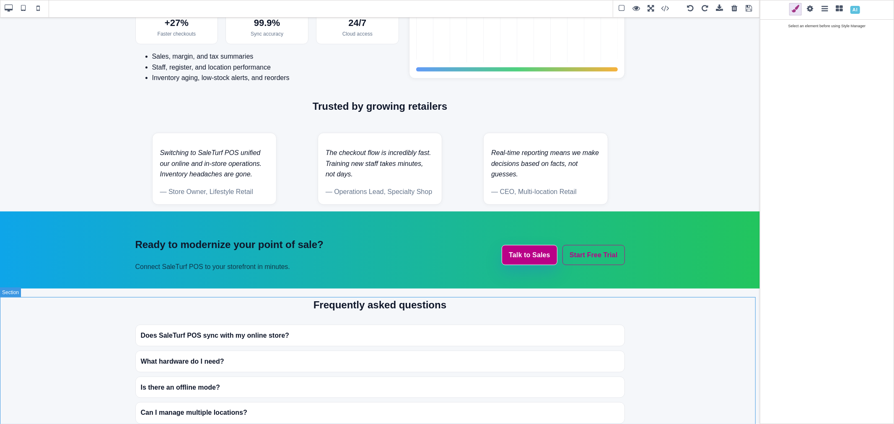
select select
type input "transparent"
type input "rgb(15, 23, 42)"
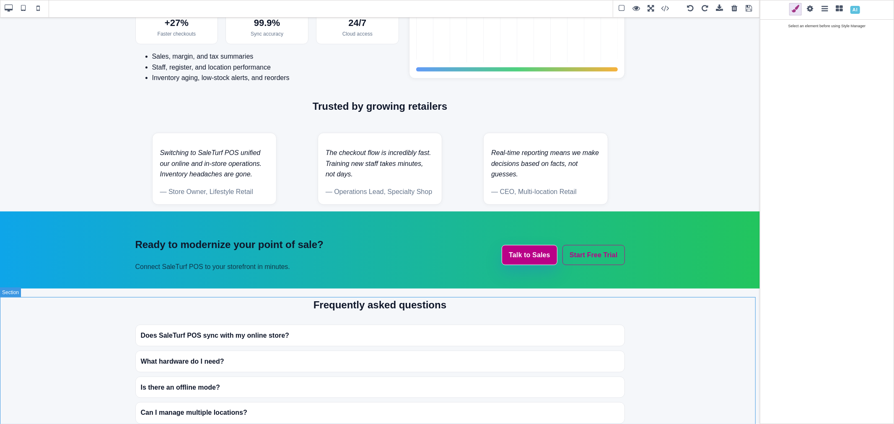
type input "rgb(15, 23, 42)"
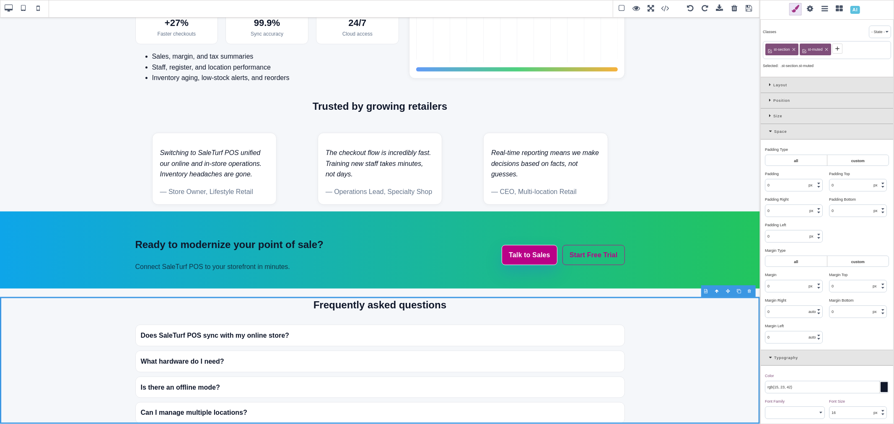
click at [769, 103] on div "Position" at bounding box center [827, 101] width 133 height 16
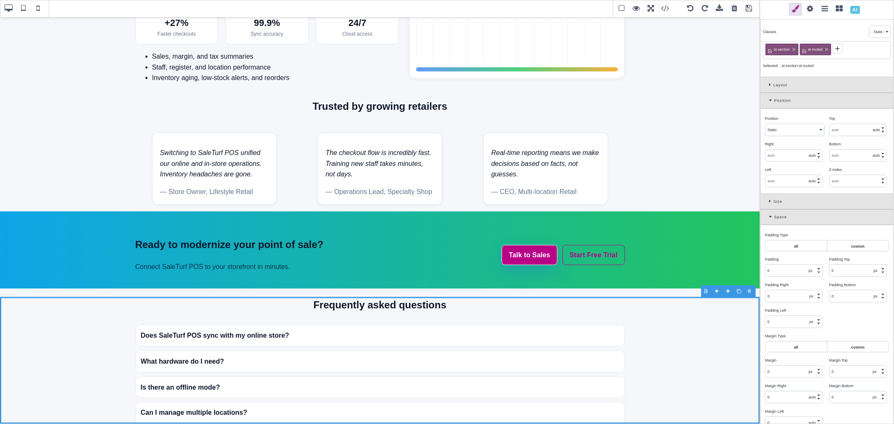
click at [772, 103] on div "Position" at bounding box center [827, 101] width 133 height 16
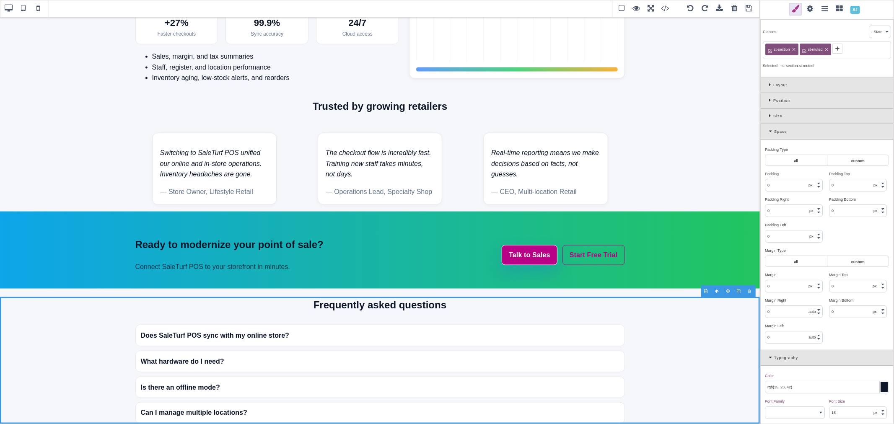
click at [835, 285] on input "0" at bounding box center [858, 287] width 57 height 12
type input "32"
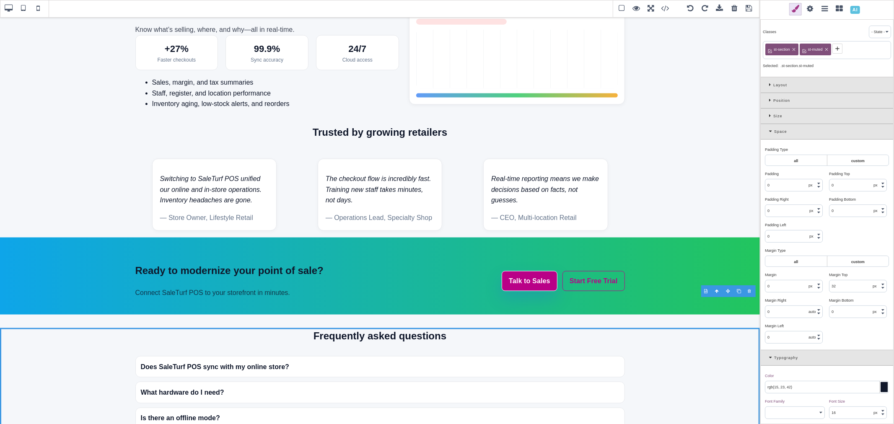
click at [845, 312] on input "0" at bounding box center [858, 312] width 57 height 12
type input "80"
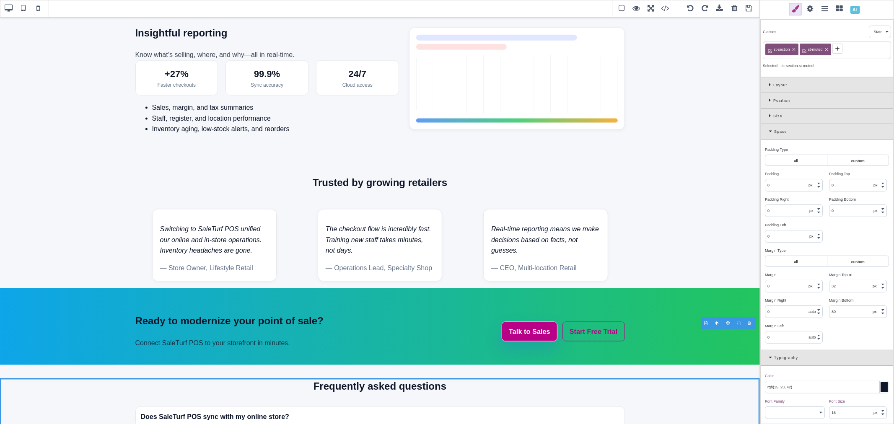
click at [853, 330] on div "Padding Type ⨯ all custom Padding ⨯ 0 px % em rem auto Padding Top ⨯ 0 px % em …" at bounding box center [827, 245] width 133 height 211
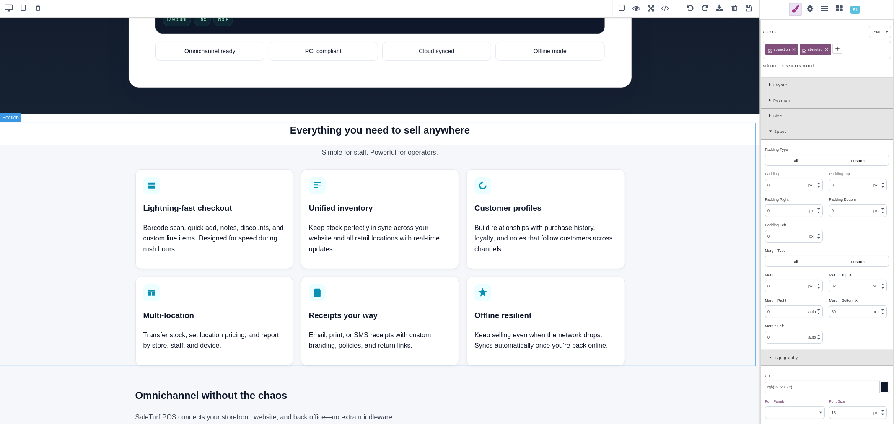
scroll to position [466, 0]
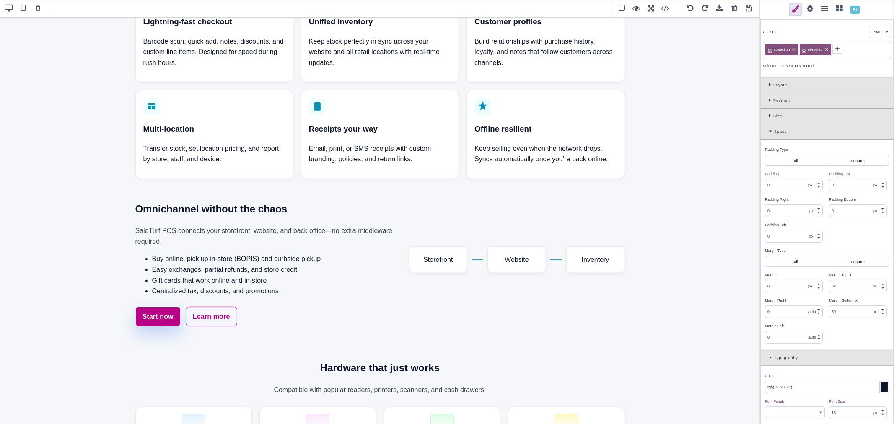
click at [849, 291] on input "32" at bounding box center [858, 287] width 57 height 12
type input "64"
click at [853, 308] on input "80" at bounding box center [858, 312] width 57 height 12
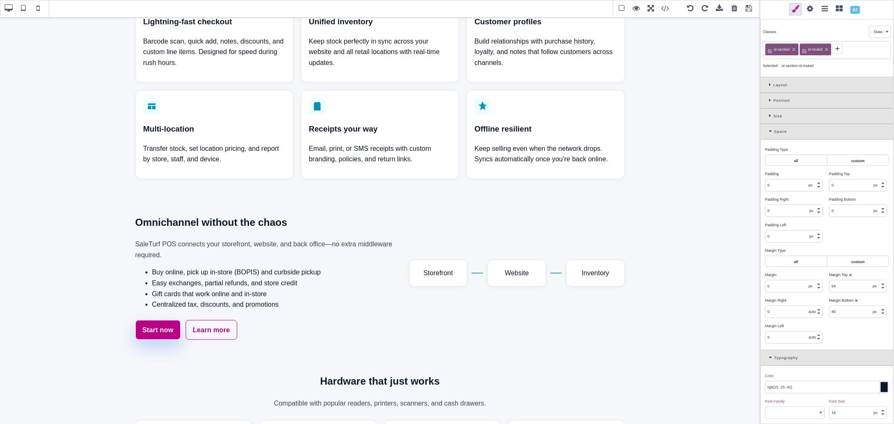
click at [853, 308] on input "80" at bounding box center [858, 312] width 57 height 12
type input "64"
click at [867, 299] on div "Margin Bottom ⨯" at bounding box center [858, 301] width 58 height 8
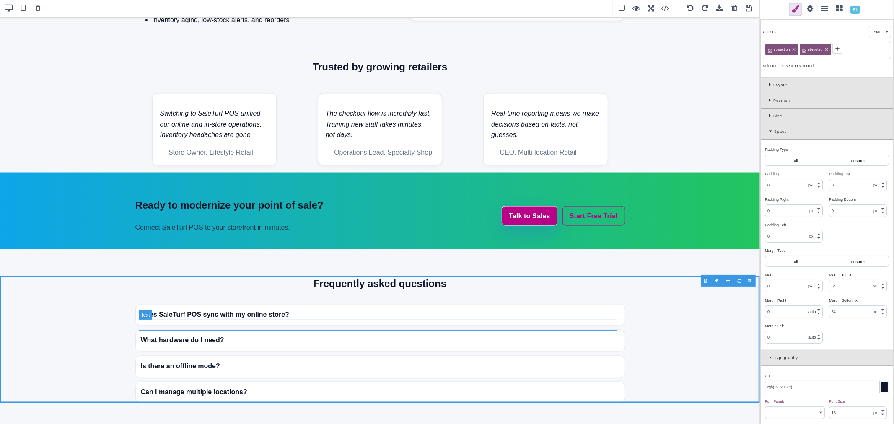
scroll to position [1093, 0]
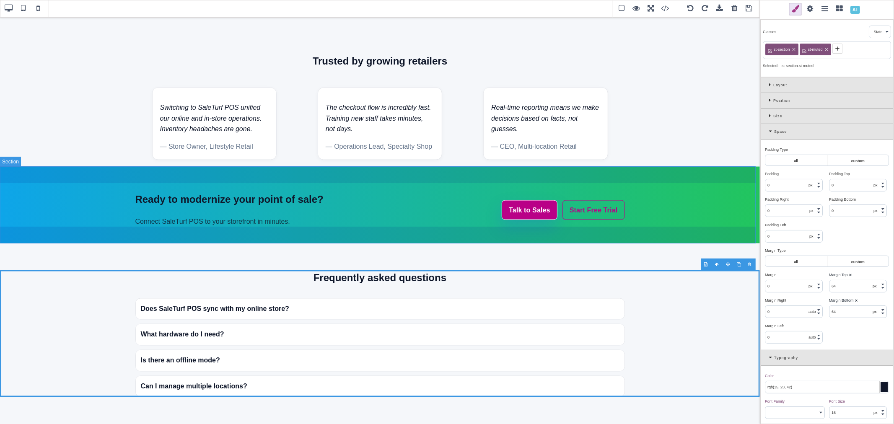
click at [472, 178] on section "Ready to modernize your point of sale? Connect SaleTurf POS to your storefront …" at bounding box center [380, 205] width 760 height 77
type input "40"
type input "0"
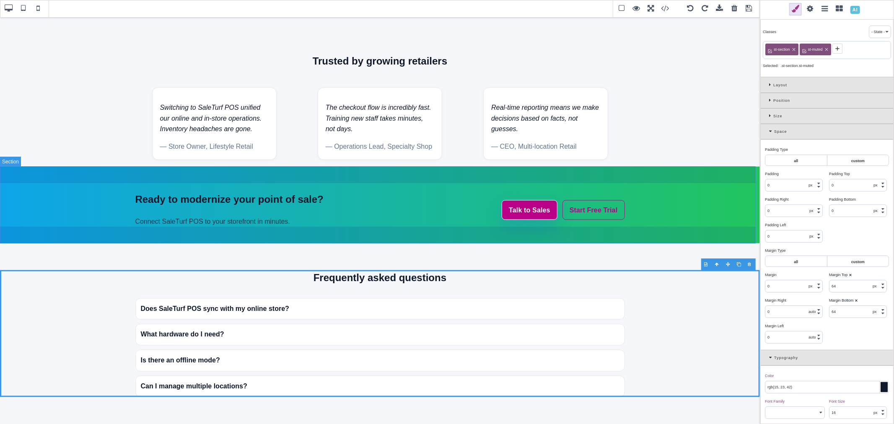
type input "0"
type input "rgb(11, 18, 32)"
select select
type input "rgb(11, 18, 32)"
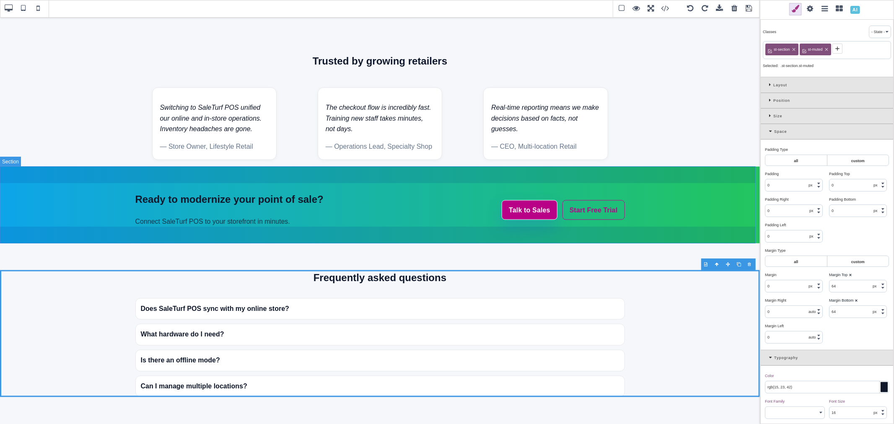
type input "rgb(11, 18, 32)"
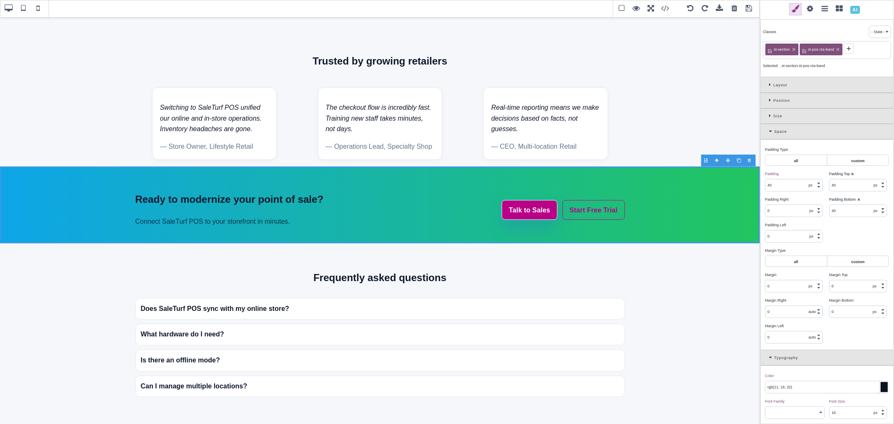
click at [855, 284] on input "0" at bounding box center [858, 287] width 57 height 12
type input "64"
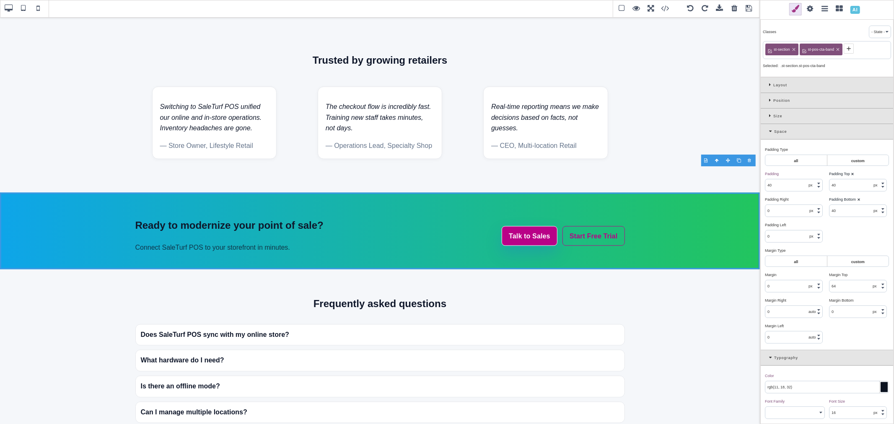
click at [853, 313] on input "0" at bounding box center [858, 312] width 57 height 12
click at [873, 301] on div "Margin Bottom ⨯" at bounding box center [858, 301] width 58 height 8
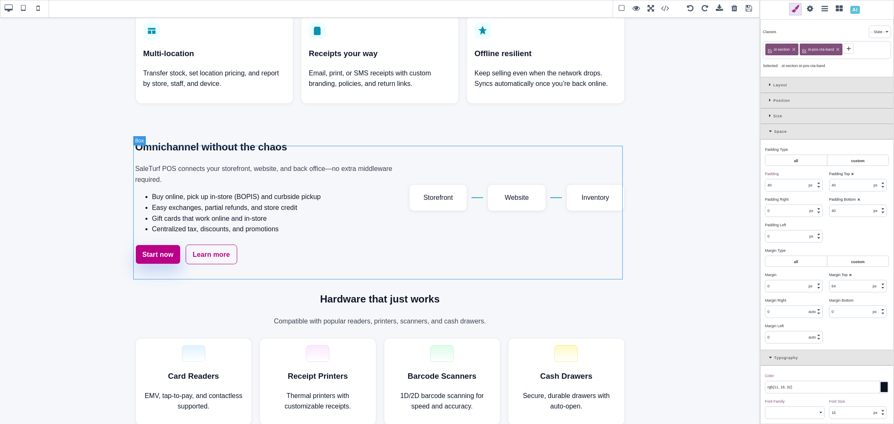
scroll to position [488, 0]
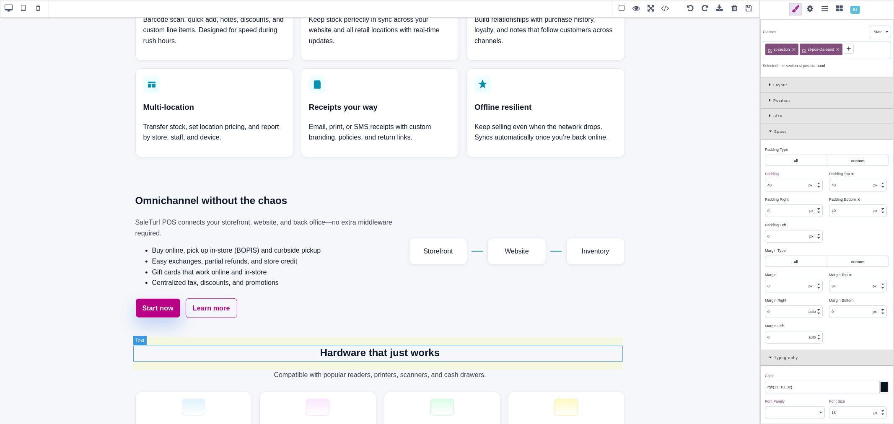
click at [361, 350] on h2 "Hardware that just works" at bounding box center [380, 353] width 490 height 16
type input "0"
type input "19.92"
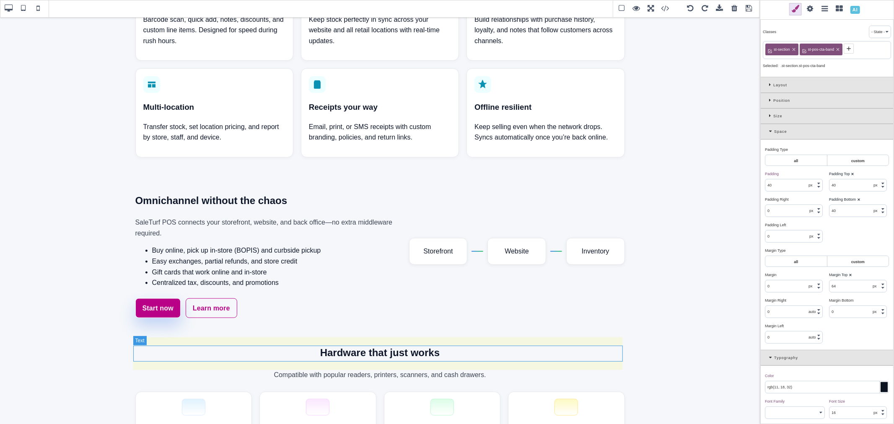
type input "19.92"
type input "rgb(15, 23, 42)"
type input "24"
select select "700"
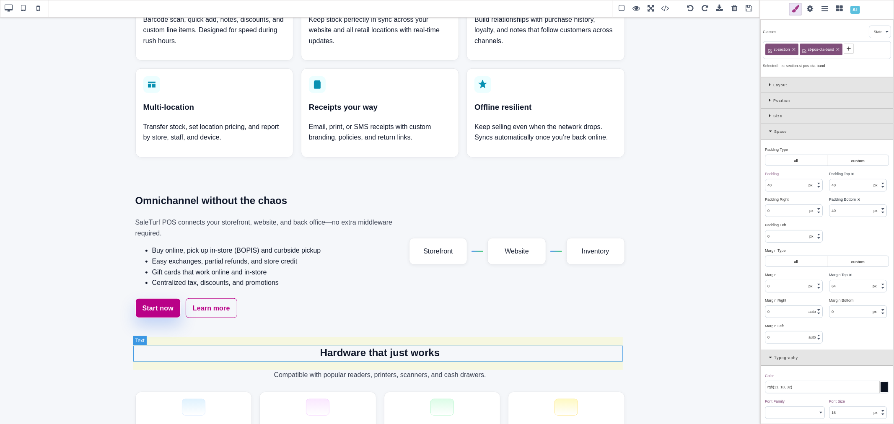
select select
type input "38.4px"
select select "center"
select select
type input "rgb(15, 23, 42)"
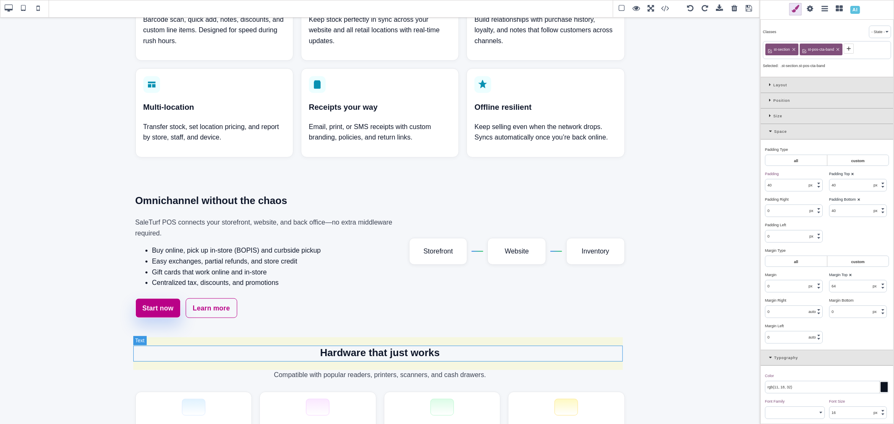
type input "rgb(15, 23, 42)"
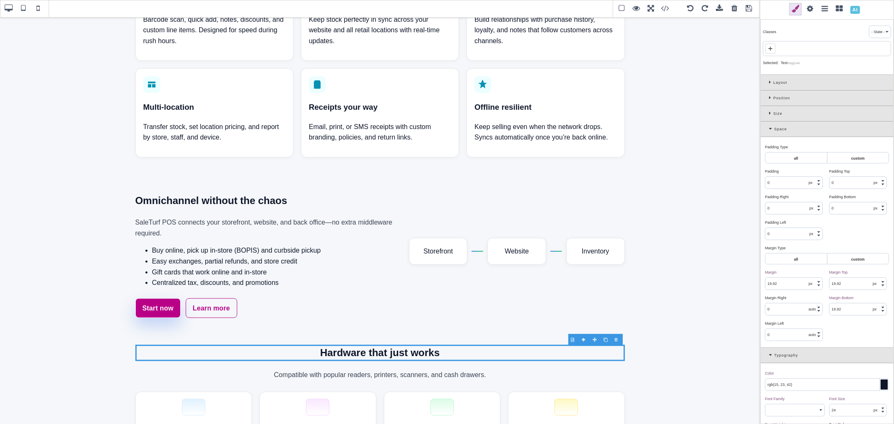
type input "0"
type input "28"
type input "16"
select select "normal"
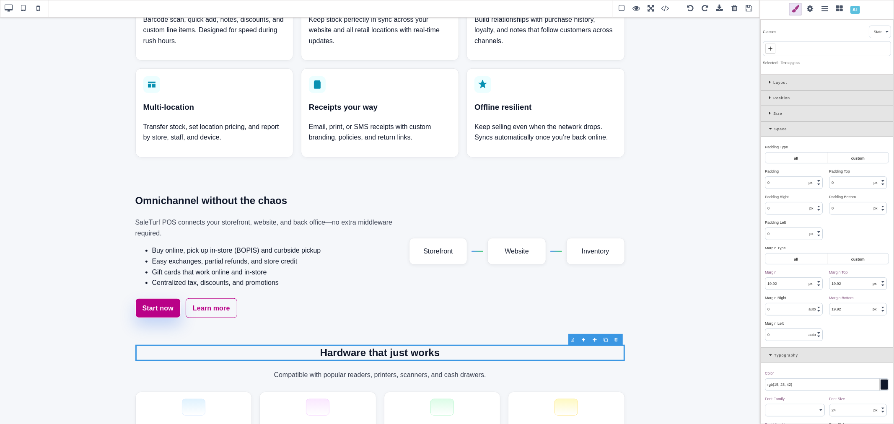
type input "25.6px"
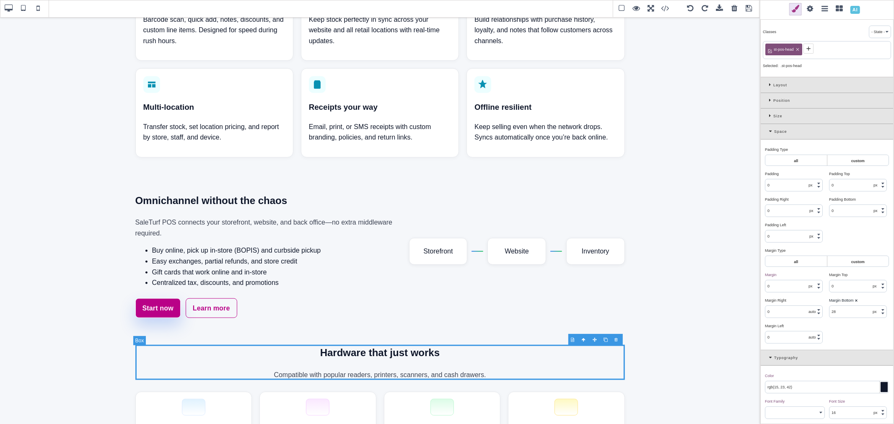
type input "16"
type input "301.667"
select select "px"
type input "0"
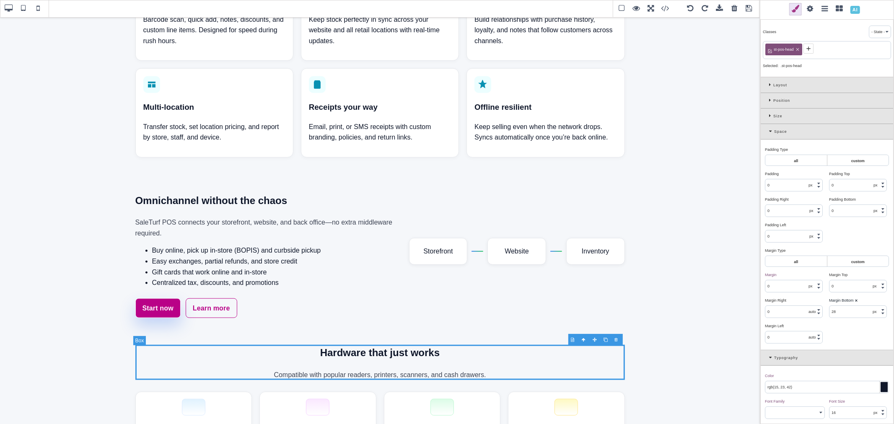
type input "301.667"
select select "px"
select select "left"
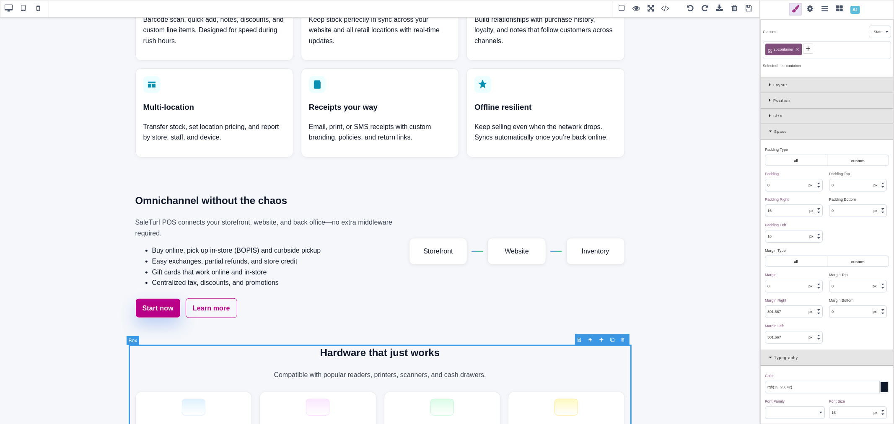
type input "0"
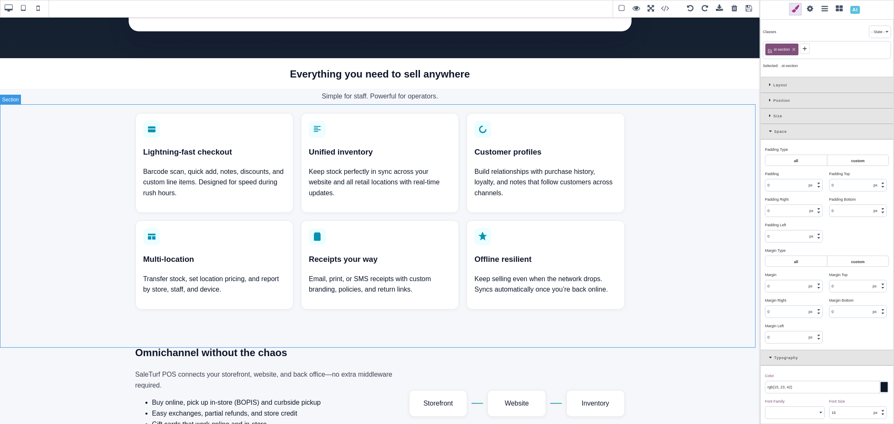
scroll to position [255, 0]
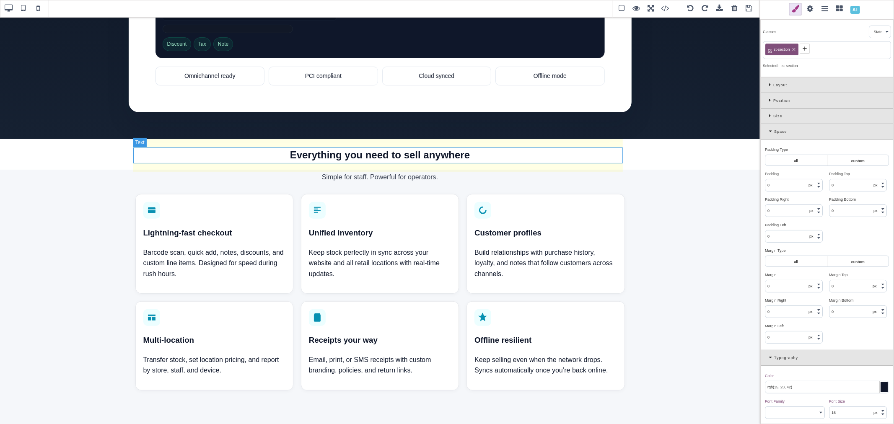
click at [470, 149] on h2 "Everything you need to sell anywhere" at bounding box center [380, 155] width 490 height 16
type input "19.92"
type input "24"
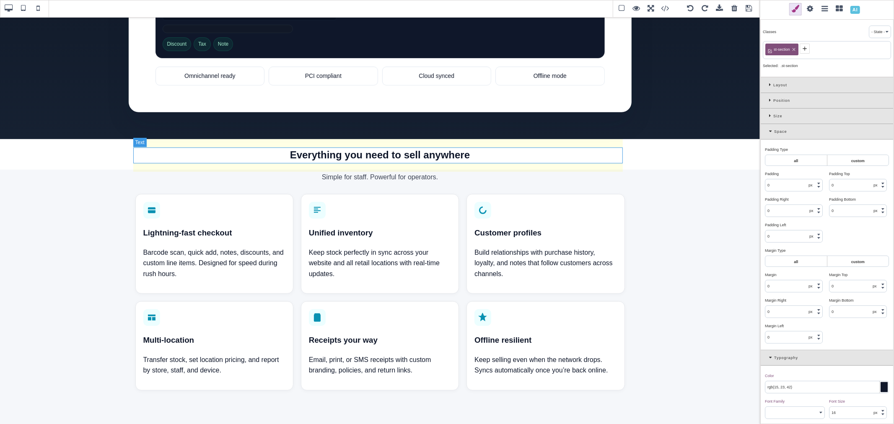
select select "700"
type input "38.4px"
select select "center"
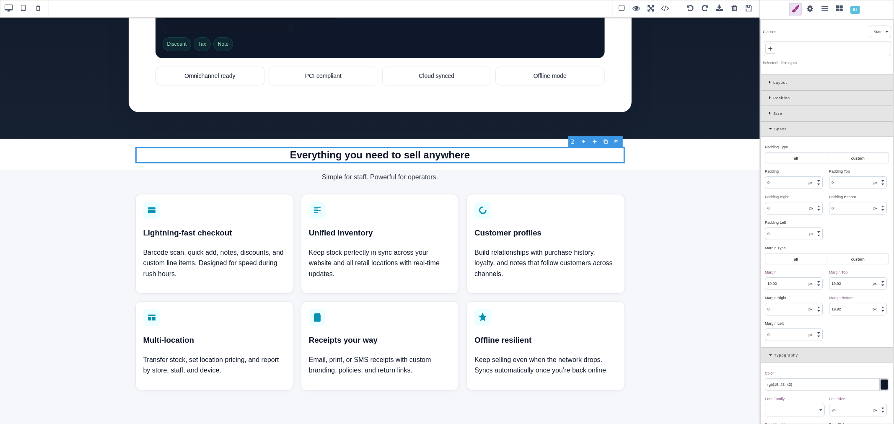
type input "0"
type input "28"
type input "16"
select select "normal"
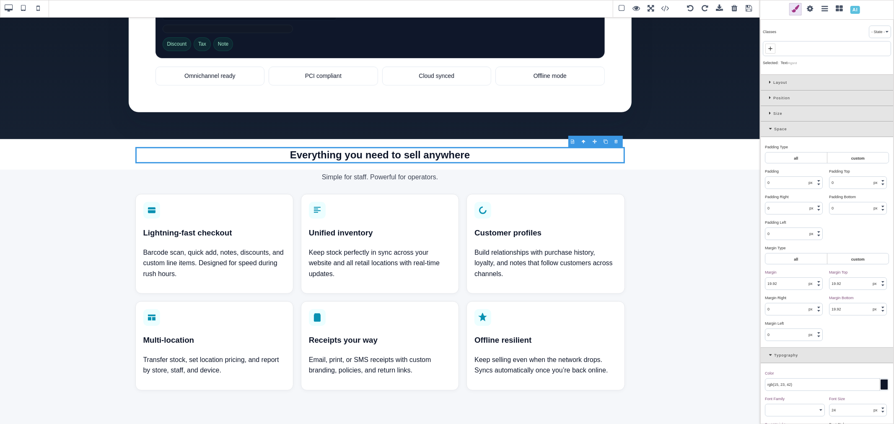
type input "25.6px"
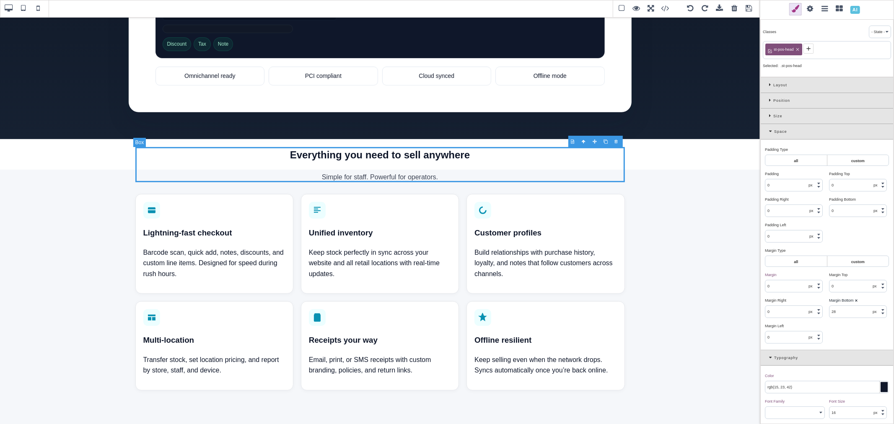
type input "16"
type input "301.667"
type input "0"
type input "301.667"
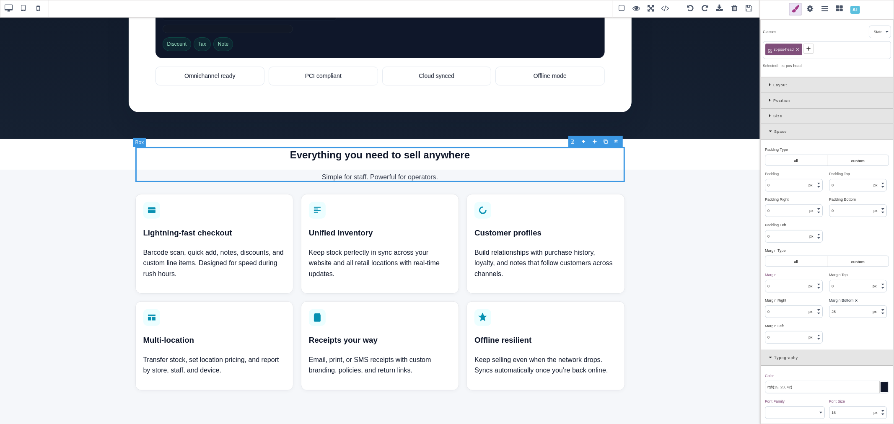
select select "left"
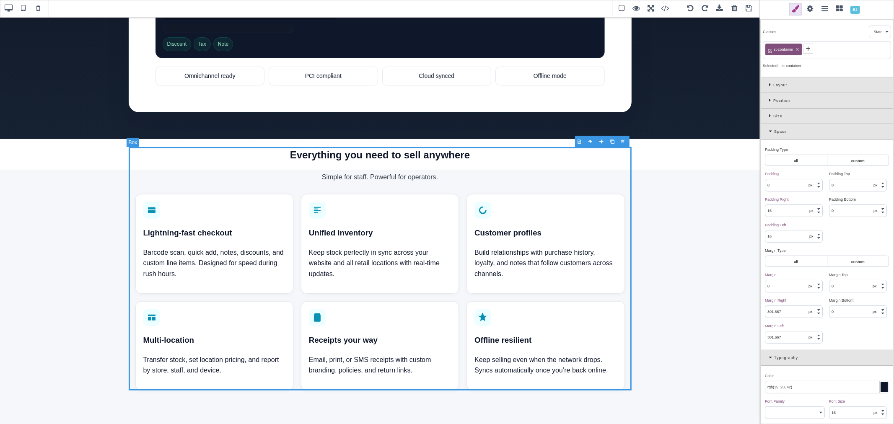
type input "0"
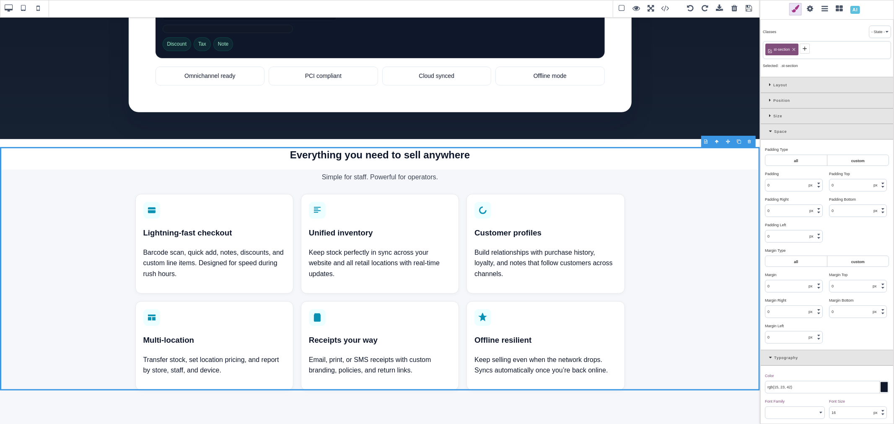
click at [842, 283] on input "0" at bounding box center [858, 287] width 57 height 12
type input "64"
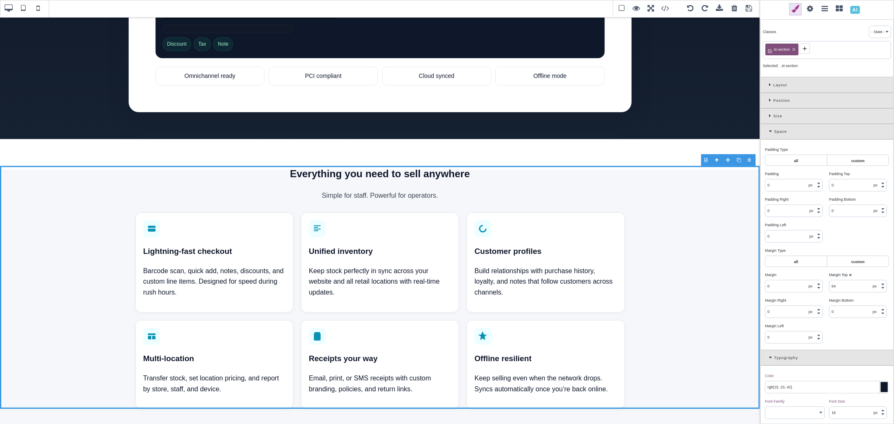
click at [855, 275] on div "Margin Top ⨯" at bounding box center [858, 275] width 58 height 8
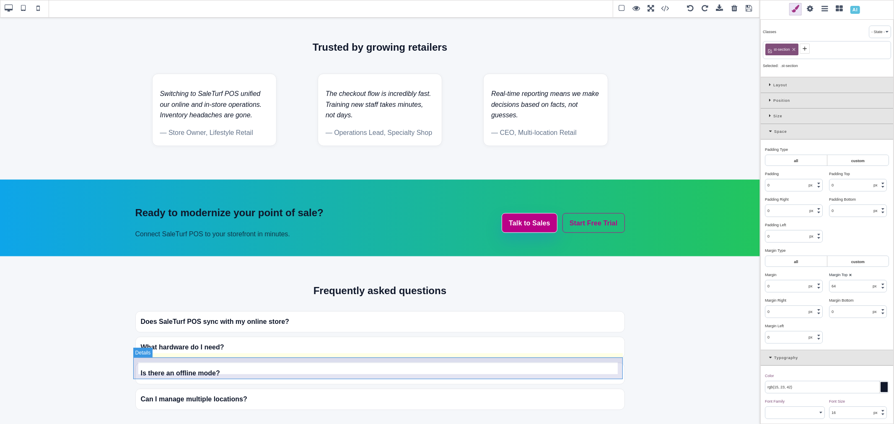
scroll to position [1139, 0]
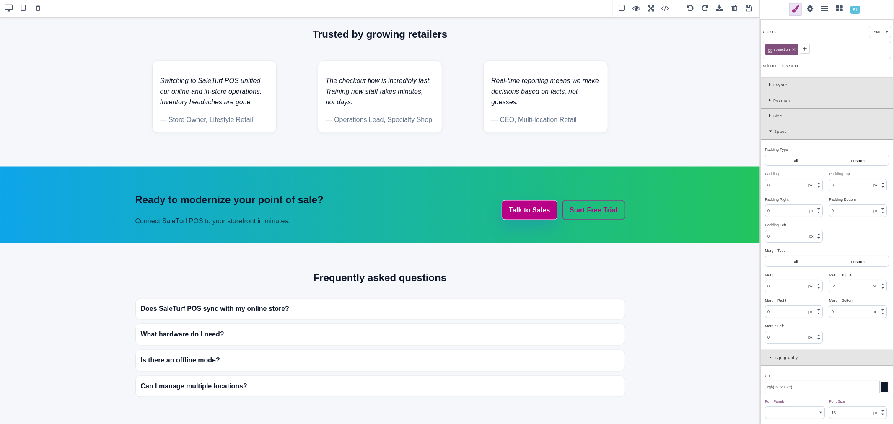
click at [752, 9] on span at bounding box center [749, 9] width 13 height 13
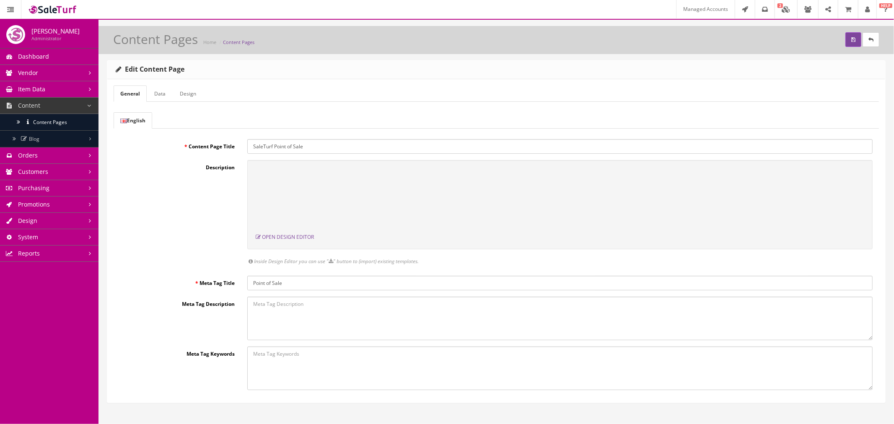
scroll to position [0, 0]
click at [846, 43] on button "submit" at bounding box center [854, 39] width 16 height 15
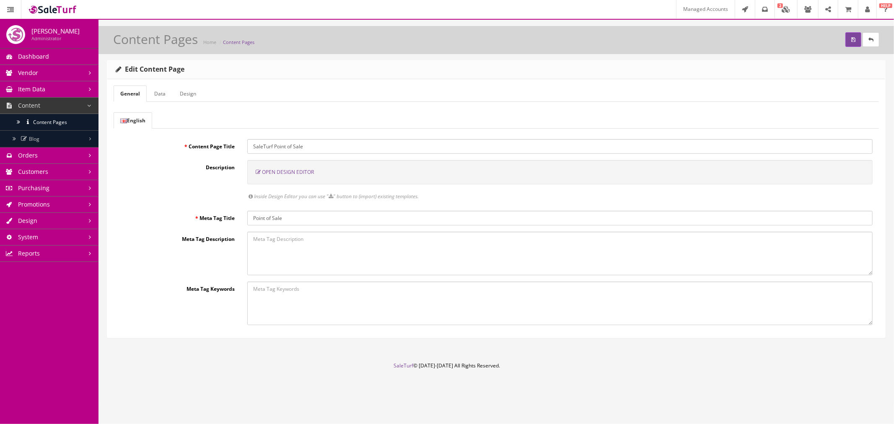
click at [294, 172] on span "Open Design Editor" at bounding box center [288, 172] width 52 height 7
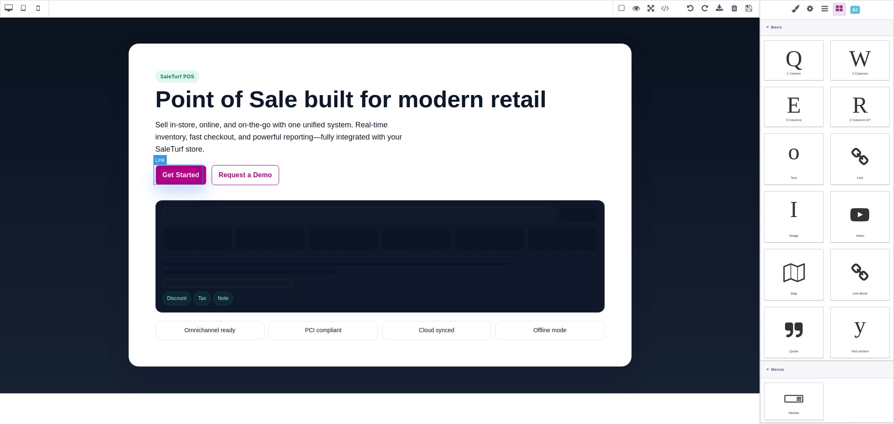
click at [172, 179] on link "Get Started" at bounding box center [181, 175] width 51 height 20
select select "flex"
type input "10"
type input "16"
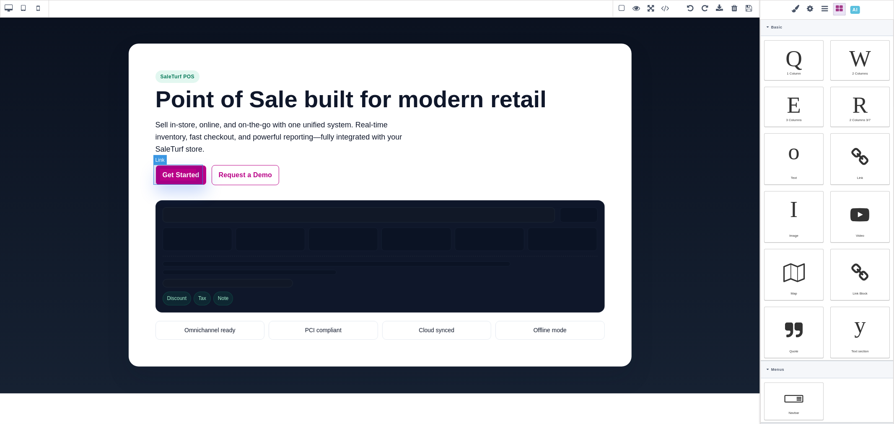
type input "10"
type input "16"
type input "rgb(255, 255, 255)"
select select
select select "600"
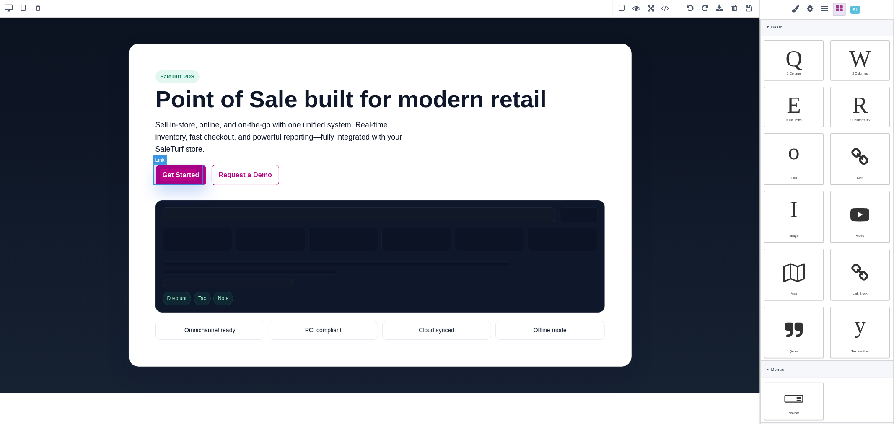
select select
type input "0.16"
select select "px"
select select
type input "rgb(185, 1, 135)"
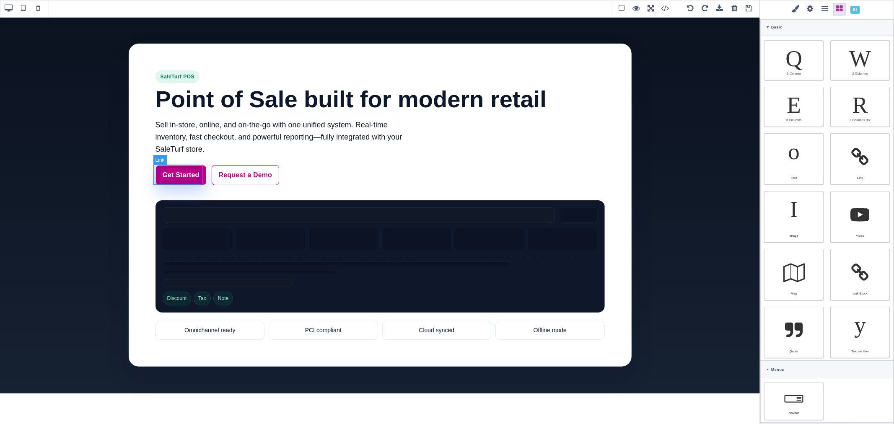
type input "1.11111"
select select "solid"
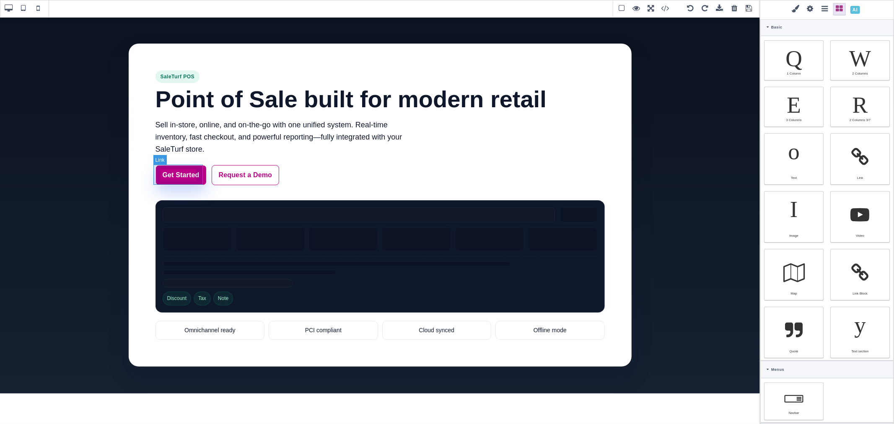
select select "solid"
type input "rgb(255, 255, 255)"
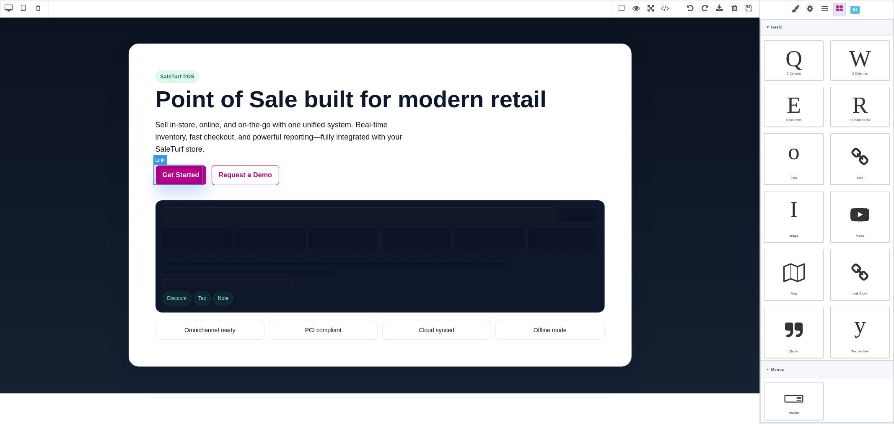
type input "rgb(255, 255, 255)"
type input "8"
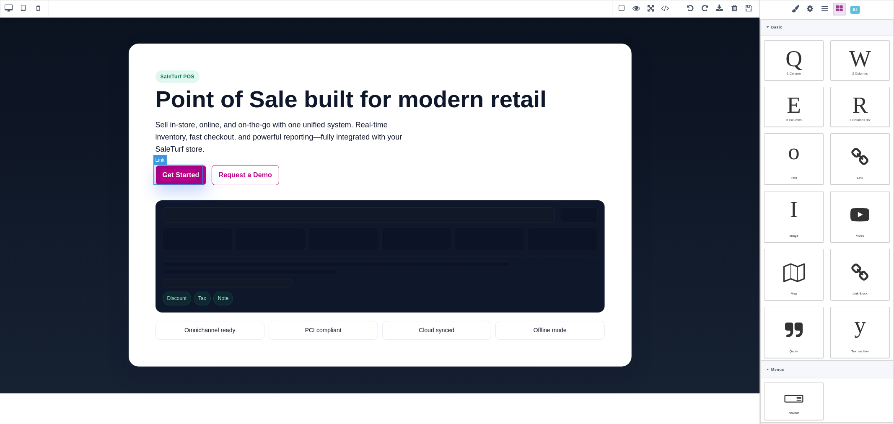
type input "8"
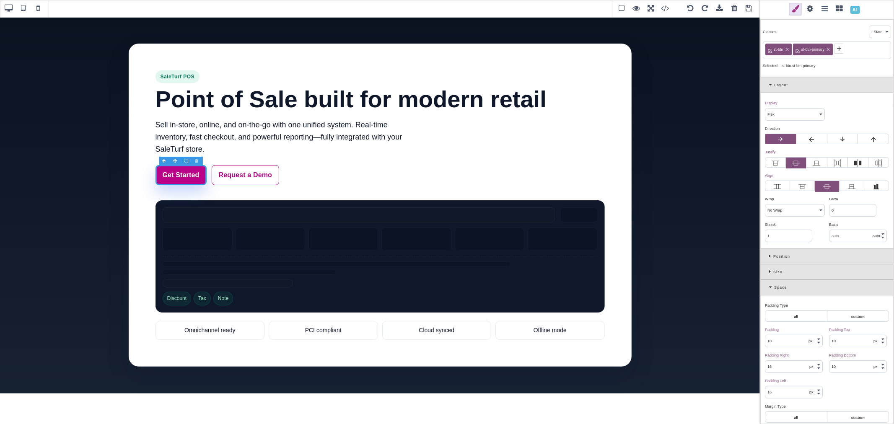
click at [813, 9] on span at bounding box center [810, 9] width 13 height 13
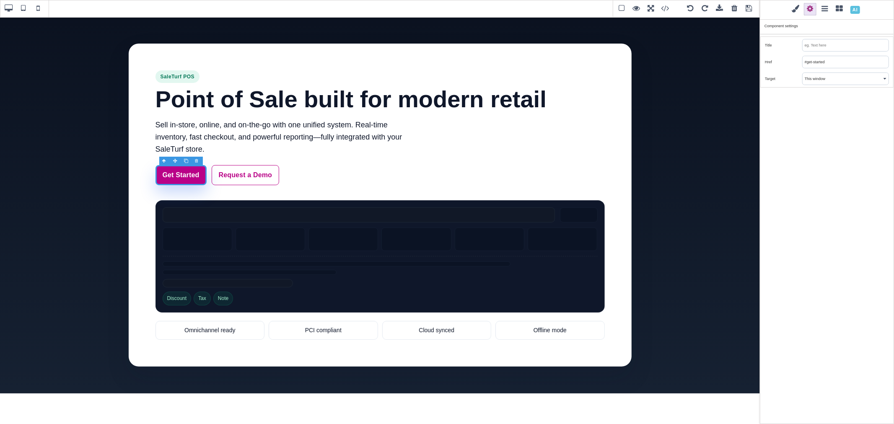
click at [832, 63] on input "#get-started" at bounding box center [846, 62] width 86 height 12
paste input "[URL][DOMAIN_NAME]"
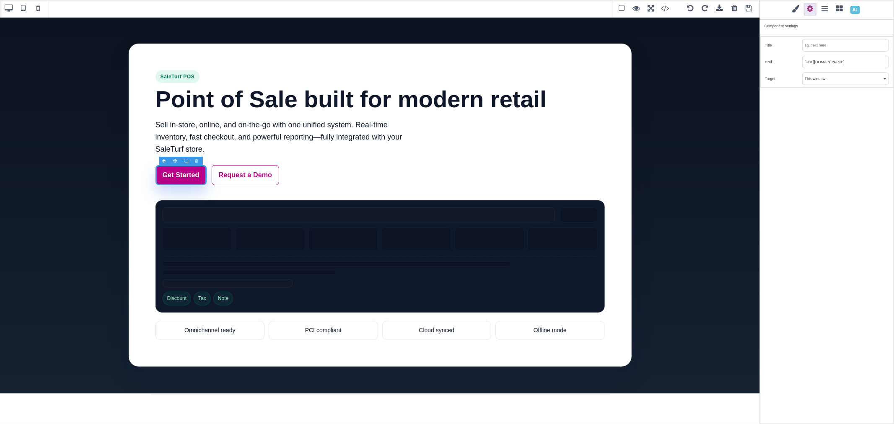
type input "[URL][DOMAIN_NAME]"
click at [848, 152] on div "Classes - State - Hover Click Even/Odd st-btn st-btn-primary Selected: .st-btn.…" at bounding box center [827, 212] width 134 height 424
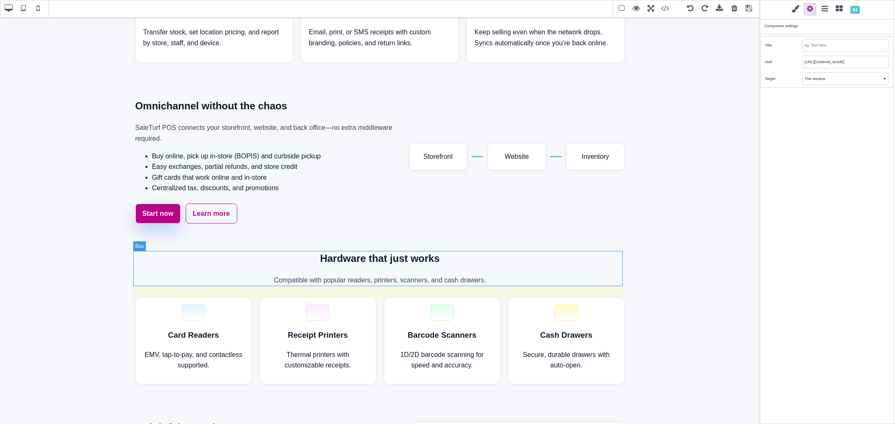
scroll to position [606, 0]
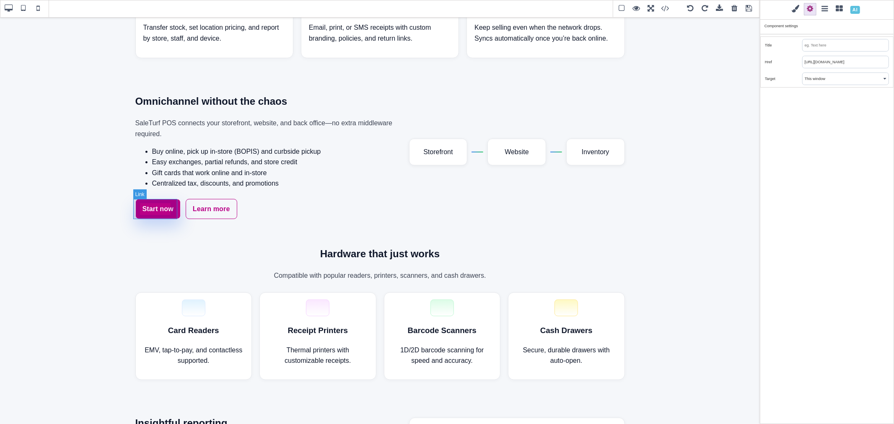
click at [173, 215] on link "Start now" at bounding box center [157, 209] width 45 height 20
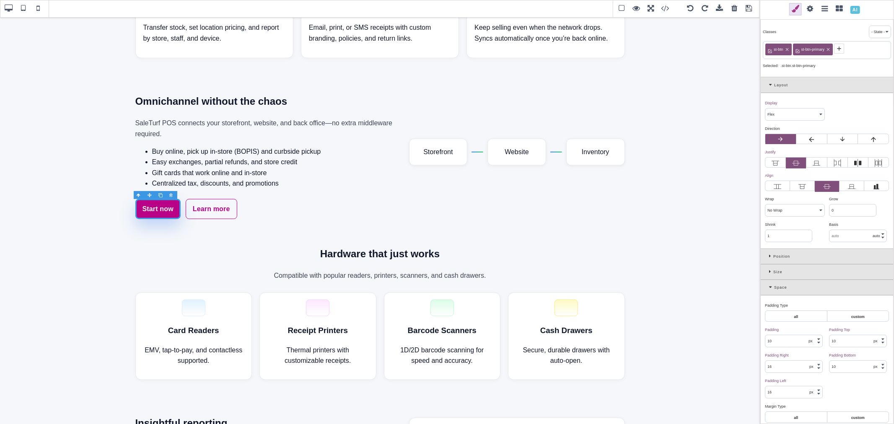
click at [807, 9] on span at bounding box center [810, 9] width 13 height 13
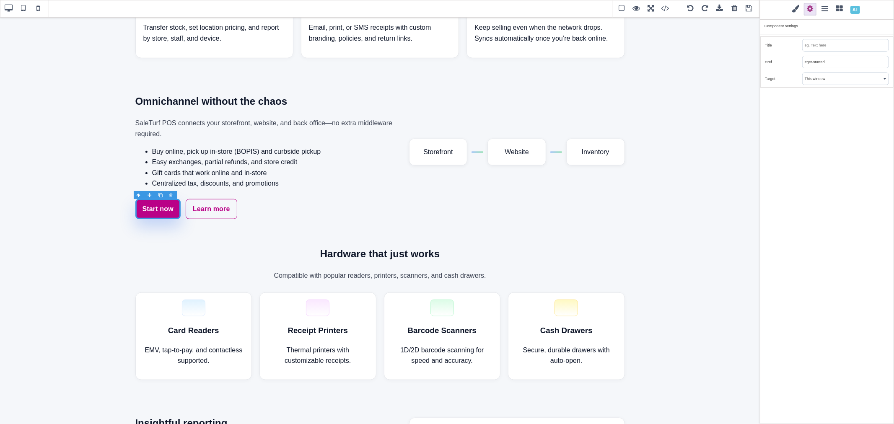
click at [814, 67] on input "#get-started" at bounding box center [846, 62] width 86 height 12
paste input "[URL][DOMAIN_NAME]"
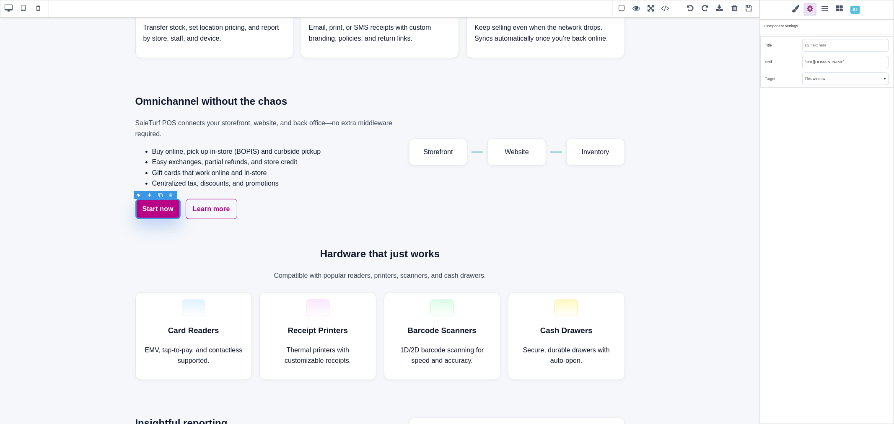
type input "[URL][DOMAIN_NAME]"
click at [824, 164] on div "Classes - State - Hover Click Even/Odd st-btn st-btn-primary Selected: .st-btn.…" at bounding box center [827, 212] width 134 height 424
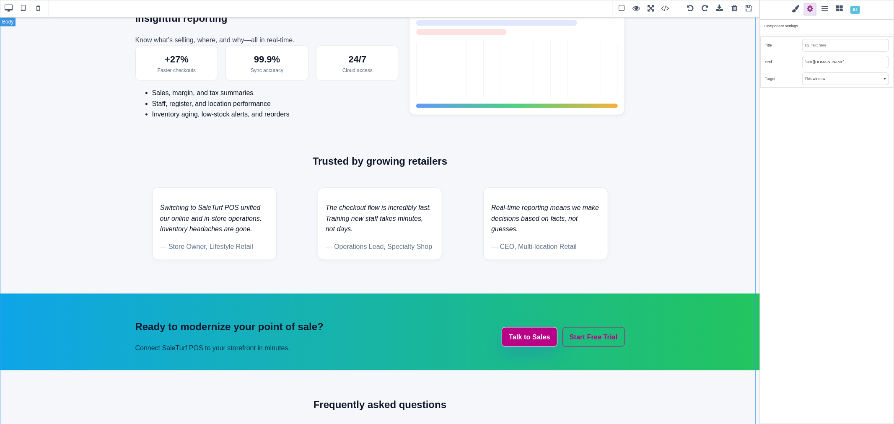
scroll to position [1071, 0]
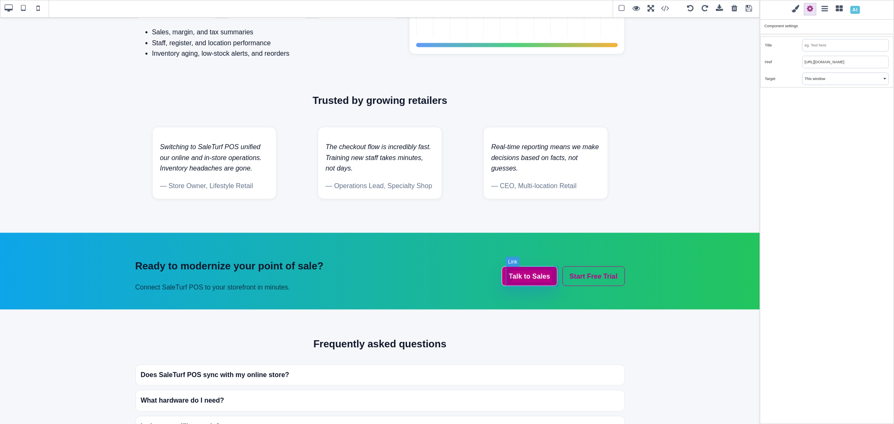
click at [554, 270] on link "Talk to Sales" at bounding box center [530, 277] width 56 height 20
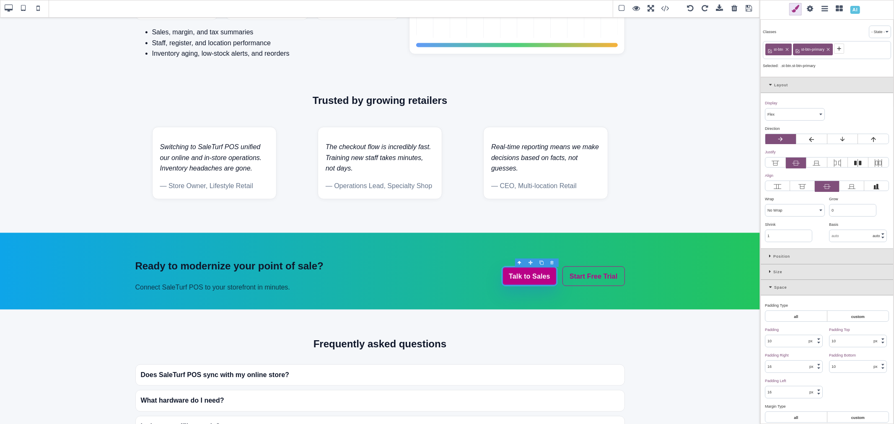
click at [807, 9] on span at bounding box center [810, 9] width 13 height 13
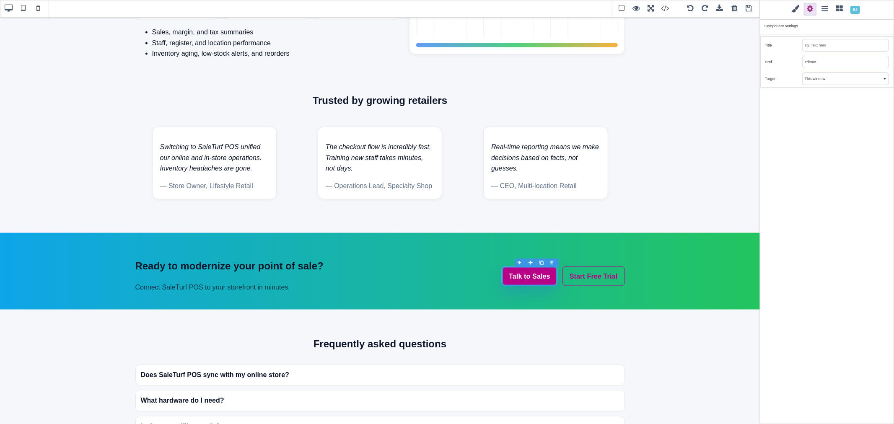
click at [818, 61] on input "#demo" at bounding box center [846, 62] width 86 height 12
paste input "[URL][DOMAIN_NAME]"
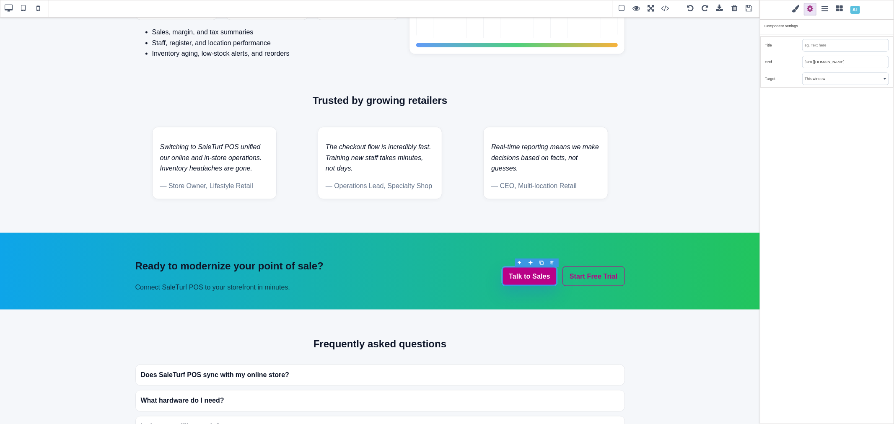
type input "[URL][DOMAIN_NAME]"
click at [823, 116] on div "Classes - State - Hover Click Even/Odd st-btn st-btn-primary Selected: .st-btn.…" at bounding box center [827, 212] width 134 height 424
click at [545, 279] on link "Talk to Sales" at bounding box center [530, 277] width 56 height 20
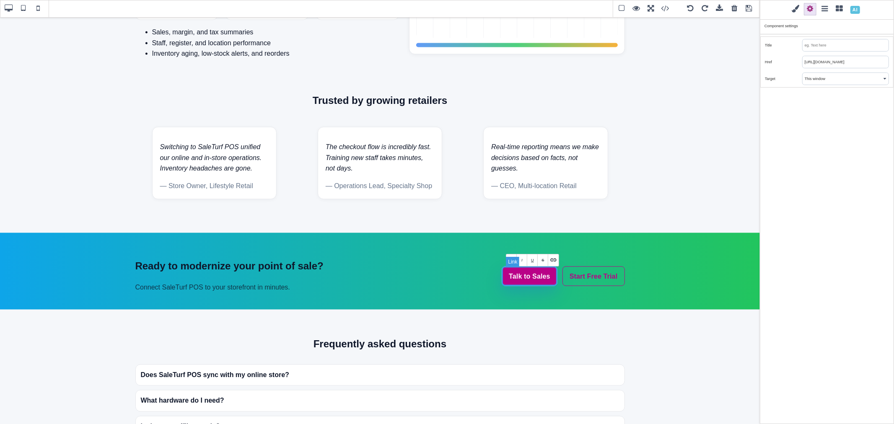
click at [538, 278] on link "Talk to Sales" at bounding box center [530, 277] width 56 height 20
paste link
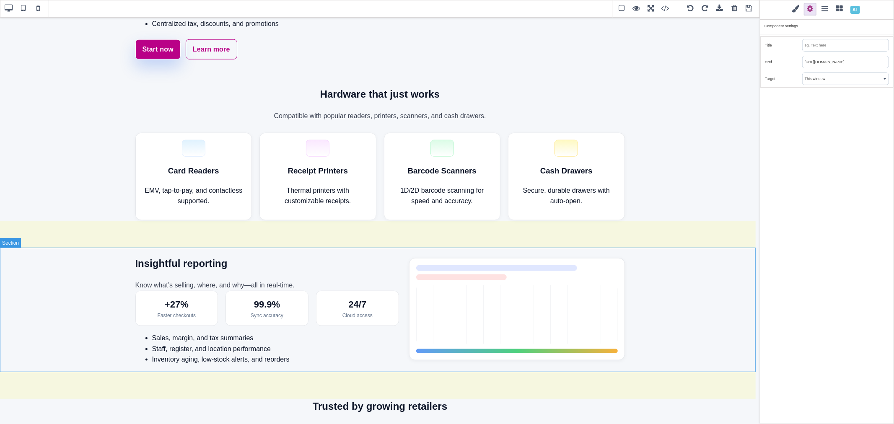
scroll to position [626, 0]
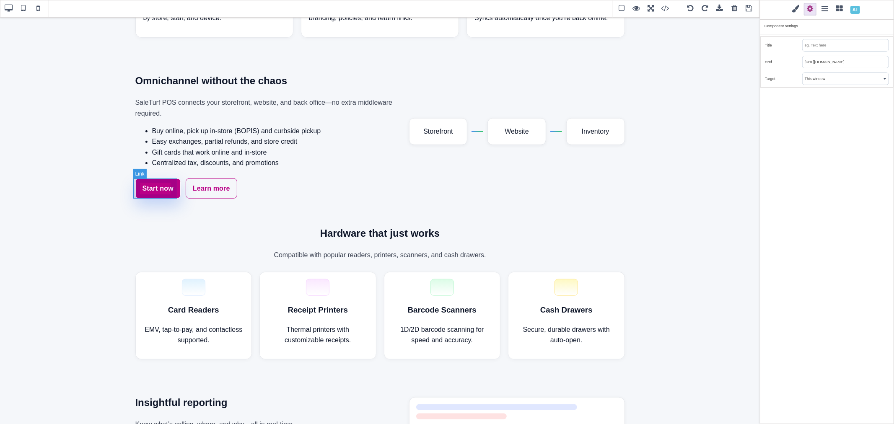
click at [164, 189] on link "Start now" at bounding box center [157, 189] width 45 height 20
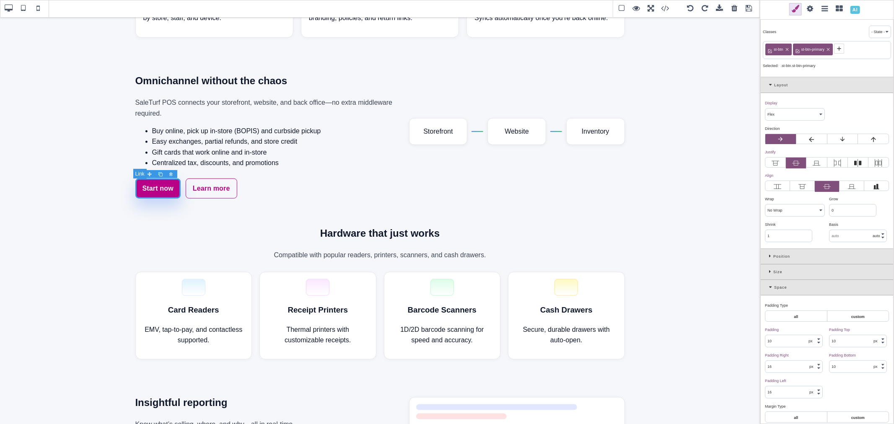
click at [164, 189] on link "Start now" at bounding box center [157, 189] width 45 height 20
click at [160, 189] on link "Start now" at bounding box center [157, 189] width 45 height 20
paste link
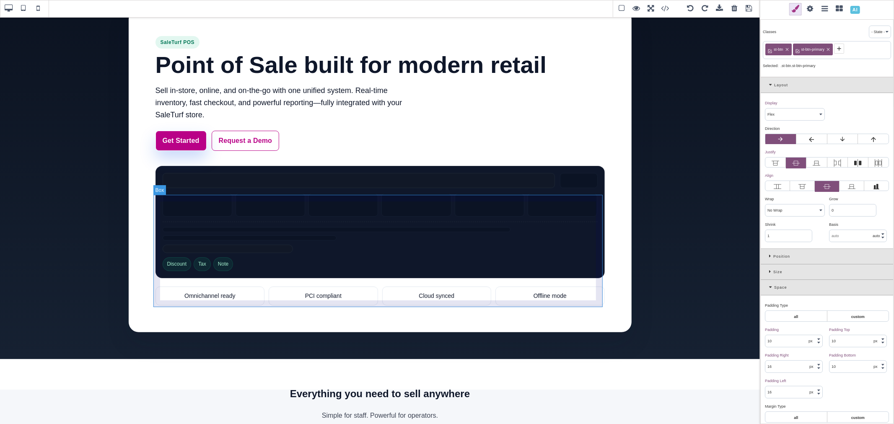
scroll to position [0, 0]
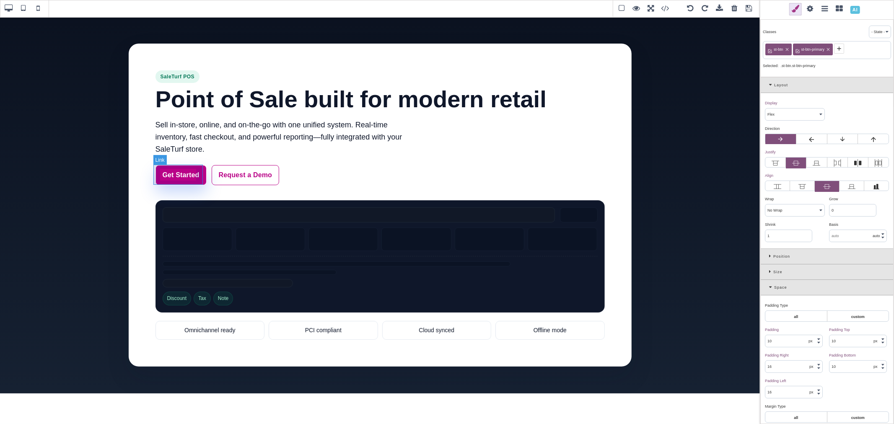
click at [179, 175] on link "Get Started" at bounding box center [181, 175] width 51 height 20
paste link
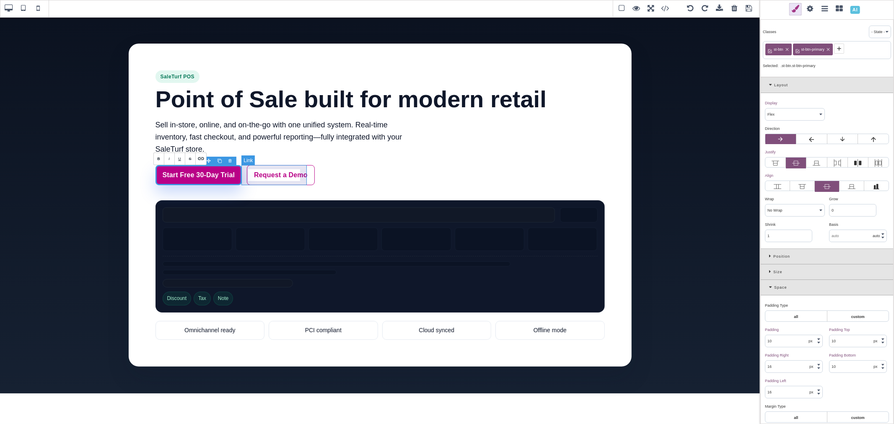
click at [283, 183] on link "Request a Demo" at bounding box center [281, 175] width 68 height 20
type input "rgb(141, 1, 103)"
select select
type input "transparent"
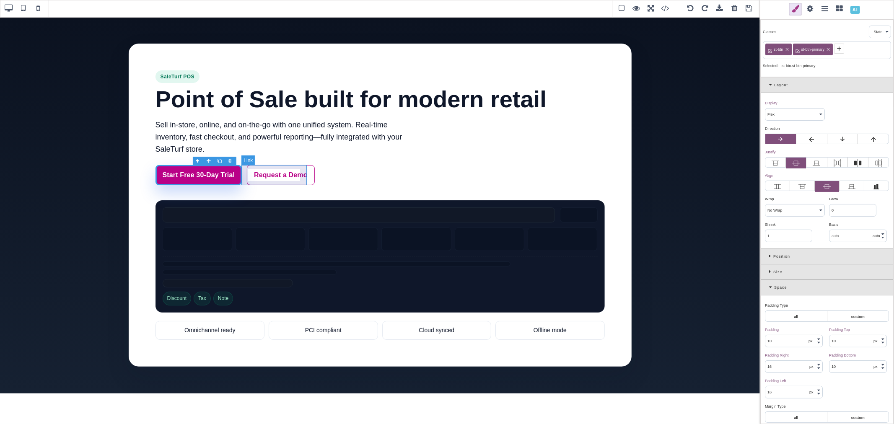
type input "rgb(141, 1, 103)"
click at [266, 180] on link "Request a Demo" at bounding box center [281, 175] width 68 height 20
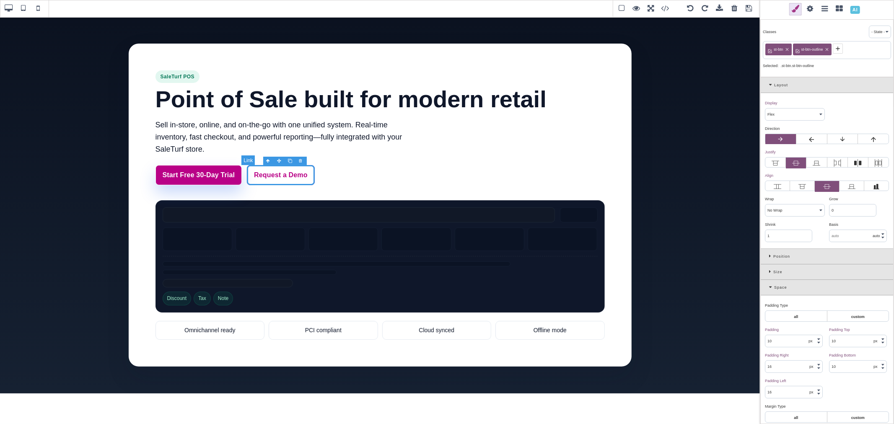
click at [266, 180] on link "Request a Demo" at bounding box center [281, 175] width 68 height 20
click at [301, 177] on link "Request a Demo" at bounding box center [281, 175] width 68 height 20
drag, startPoint x: 301, startPoint y: 177, endPoint x: 250, endPoint y: 175, distance: 51.2
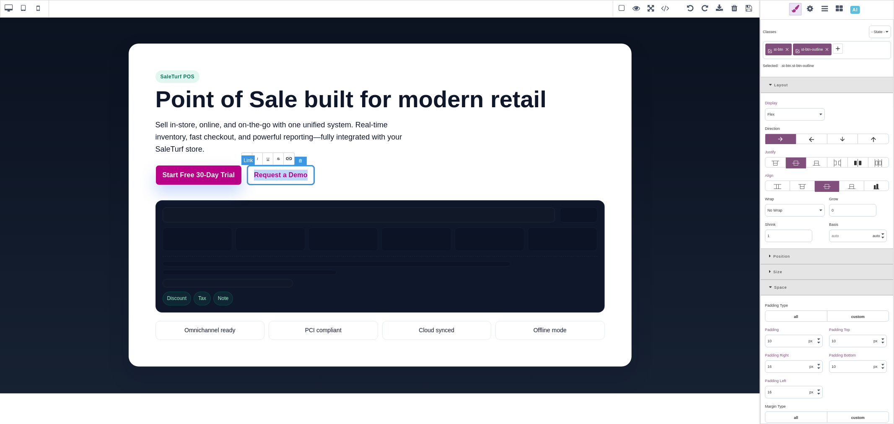
click at [250, 175] on link "Request a Demo" at bounding box center [281, 175] width 68 height 20
paste link
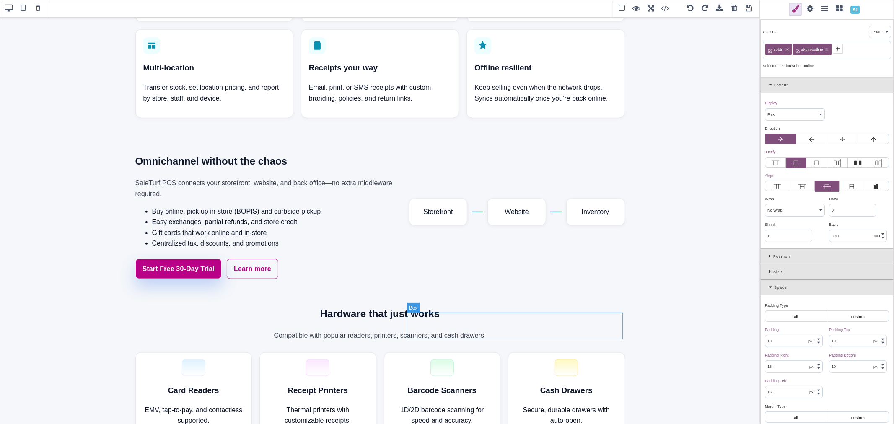
scroll to position [559, 0]
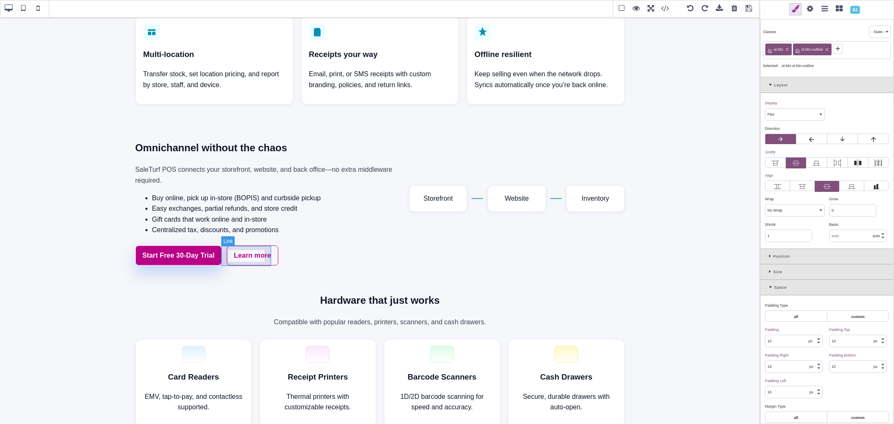
click at [252, 259] on link "Learn more" at bounding box center [253, 256] width 52 height 20
select select
type input "rgba(200, 81, 168, 0.08)"
type input "rgb(185, 1, 135)"
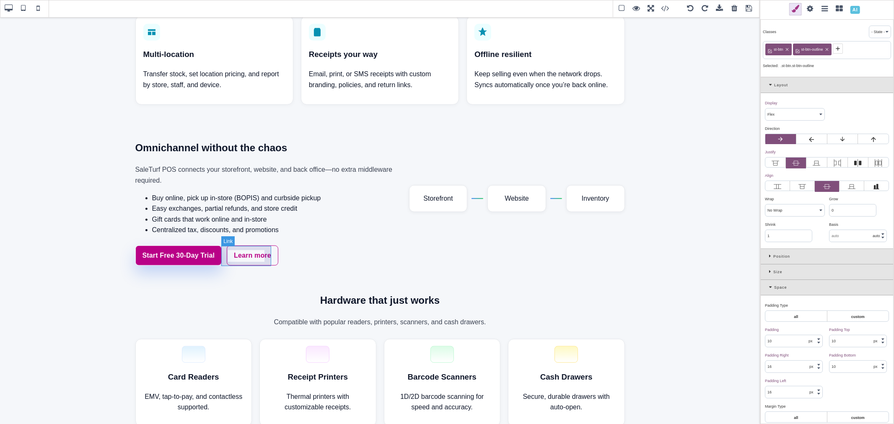
type input "rgb(185, 1, 135)"
drag, startPoint x: 252, startPoint y: 258, endPoint x: 244, endPoint y: 257, distance: 8.5
click at [244, 257] on link "Learn more" at bounding box center [253, 256] width 52 height 20
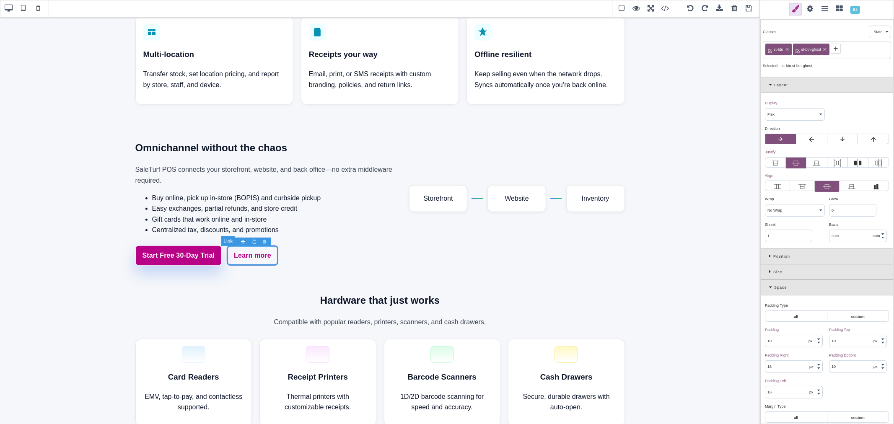
click at [244, 257] on link "Learn more" at bounding box center [253, 256] width 52 height 20
paste link
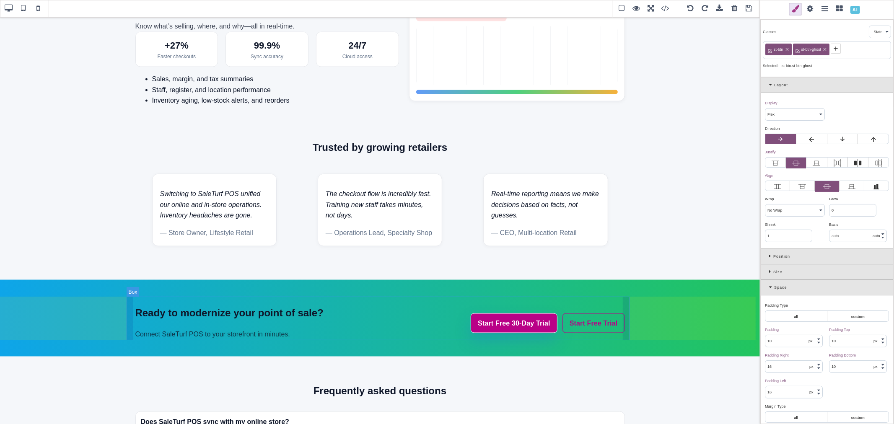
scroll to position [1025, 0]
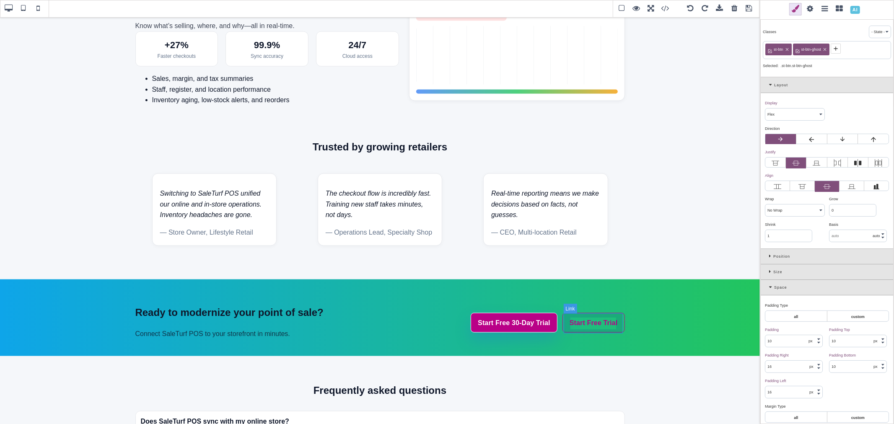
click at [586, 322] on link "Start Free Trial" at bounding box center [594, 323] width 62 height 20
paste link
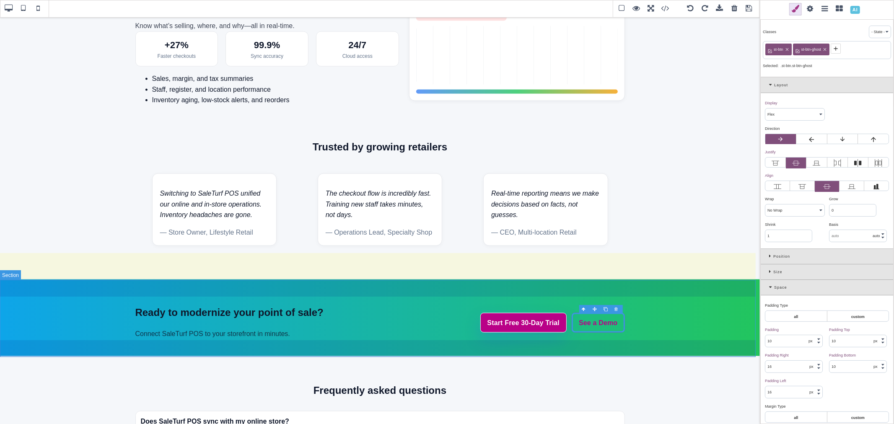
click at [645, 319] on section "Ready to modernize your point of sale? Connect SaleTurf POS to your storefront …" at bounding box center [380, 318] width 760 height 77
select select "block"
type input "40"
type input "0"
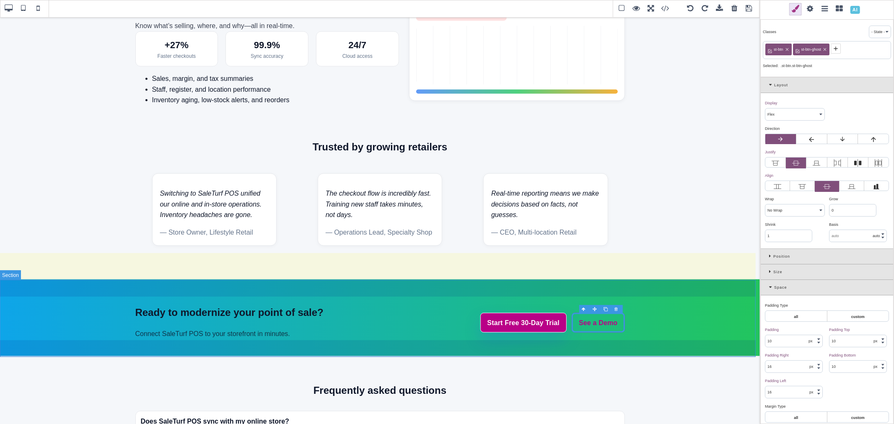
type input "40"
type input "0"
type input "64"
type input "rgb(11, 18, 32)"
select select "normal"
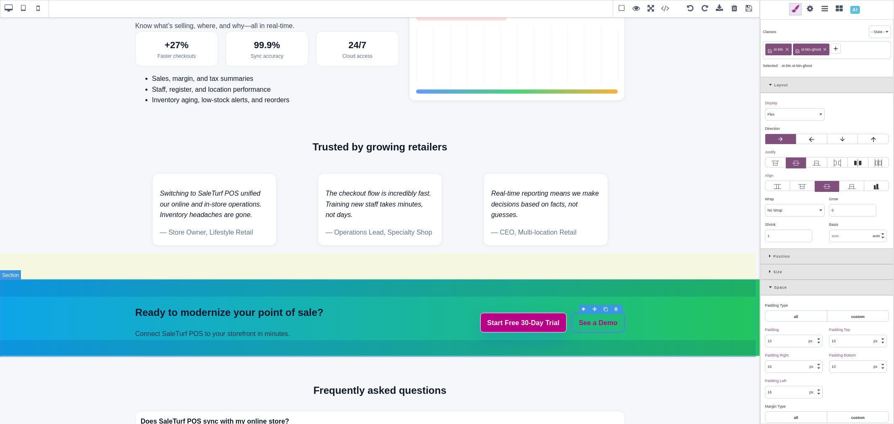
select select
select select "normal"
select select
type input "transparent"
type input "0"
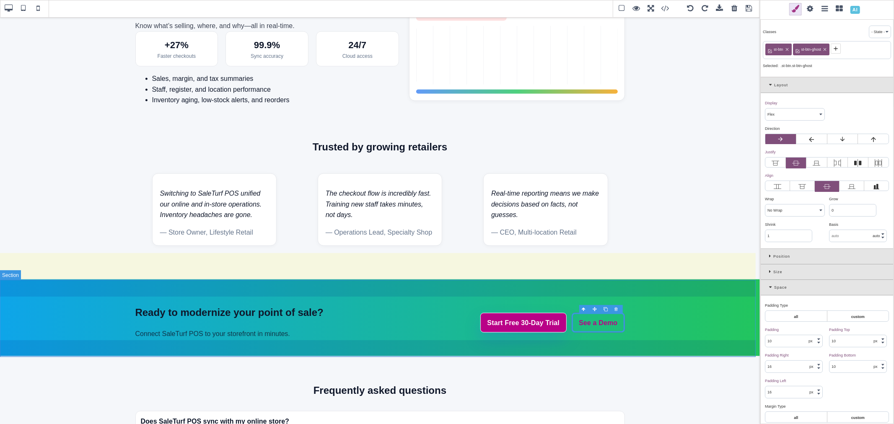
type input "0"
select select "none"
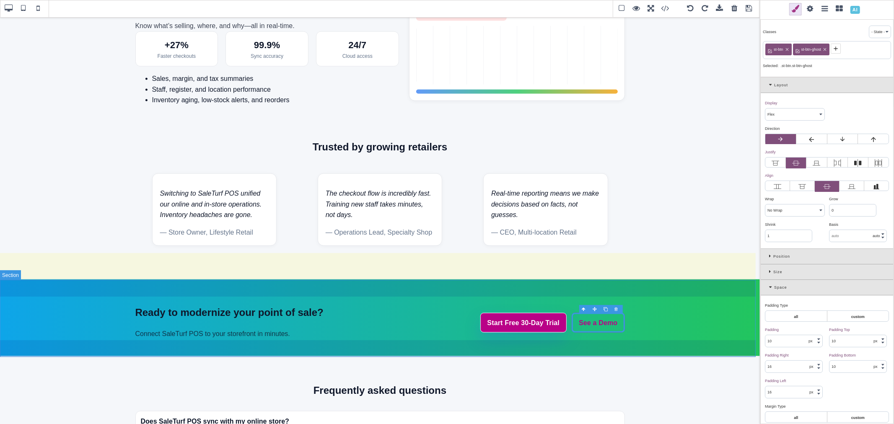
select select "none"
type input "rgb(11, 18, 32)"
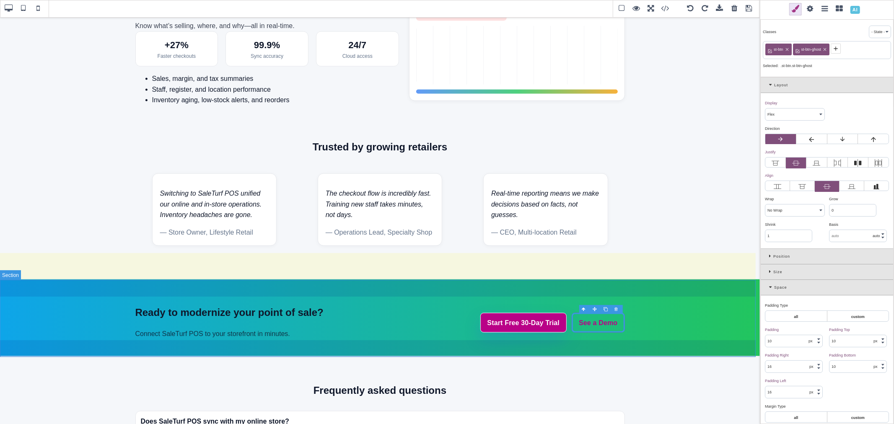
type input "rgb(11, 18, 32)"
type input "0"
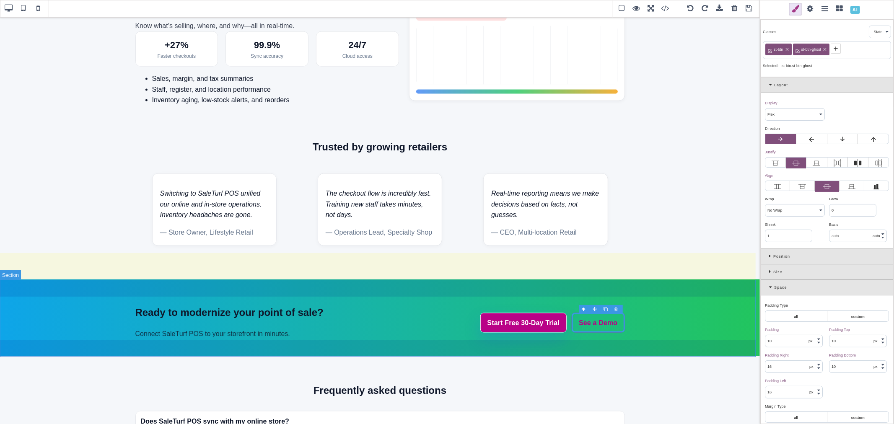
type input "0"
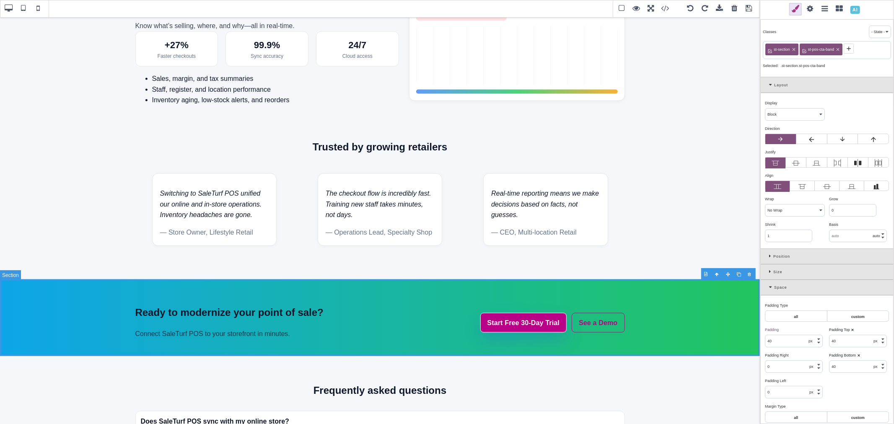
click at [562, 286] on section "Ready to modernize your point of sale? Connect SaleTurf POS to your storefront …" at bounding box center [380, 318] width 760 height 77
click at [794, 48] on icon at bounding box center [794, 49] width 5 height 5
type input "initial"
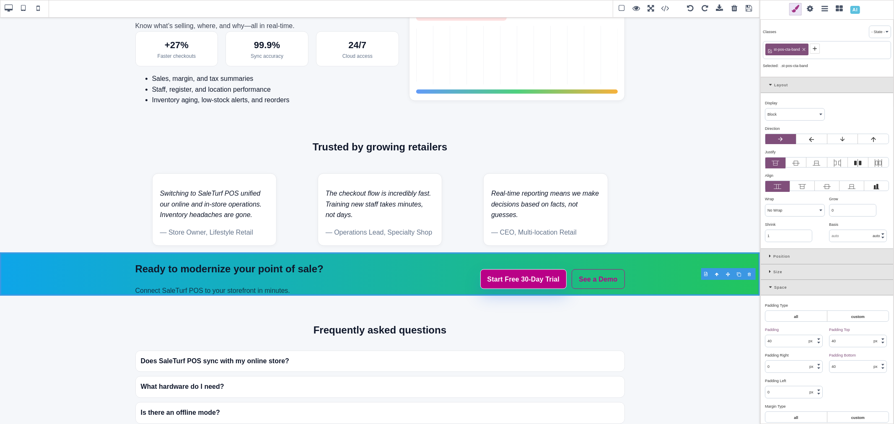
click at [803, 49] on icon at bounding box center [804, 49] width 5 height 5
type input "0"
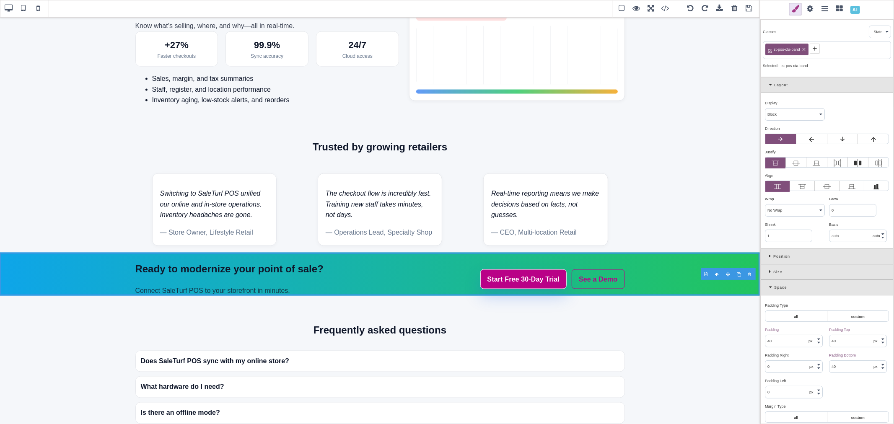
type input "0"
type input "transparent"
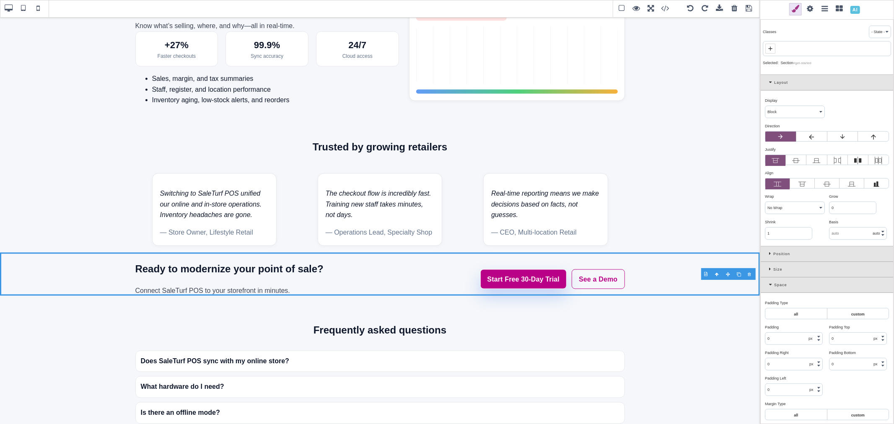
click at [775, 47] on span at bounding box center [771, 49] width 10 height 10
paste input "See a Demo"
type input "See a Demo"
type input "rgb(15, 23, 42)"
select select
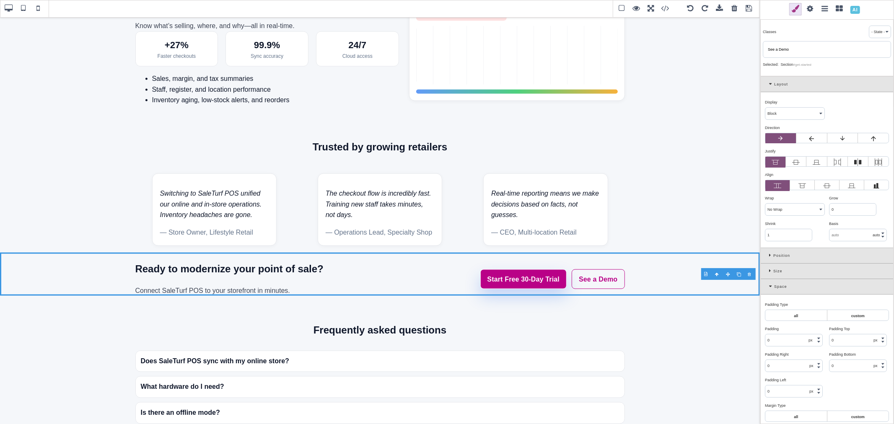
select select
type input "rgb(15, 23, 42)"
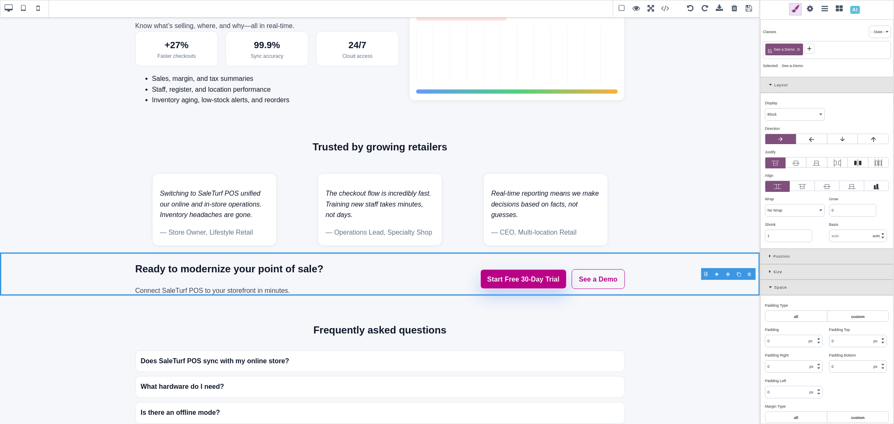
click at [798, 48] on icon at bounding box center [798, 49] width 5 height 5
click at [776, 47] on div at bounding box center [827, 48] width 128 height 15
click at [773, 47] on icon at bounding box center [770, 48] width 7 height 7
paste input "st-cta-bottom"
type input "st-cta-bottom"
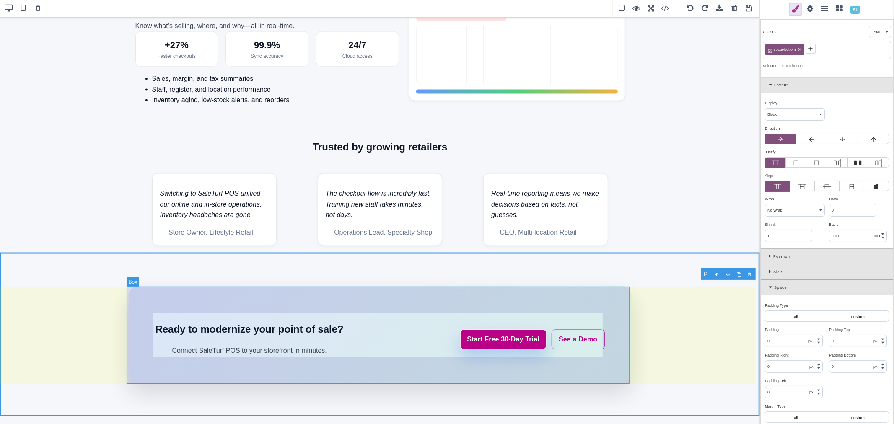
click at [433, 309] on div "Ready to modernize your point of sale? Connect SaleTurf POS to your storefront …" at bounding box center [380, 334] width 503 height 97
select select "flex"
type input "64"
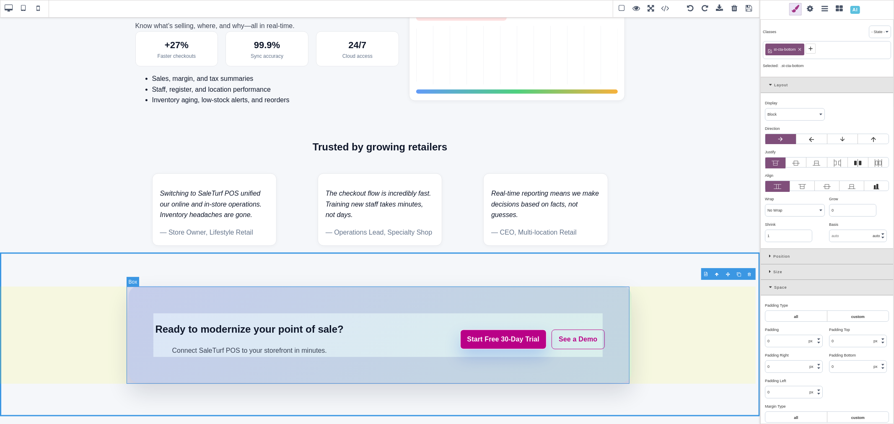
type input "64"
type input "301.667"
select select "center"
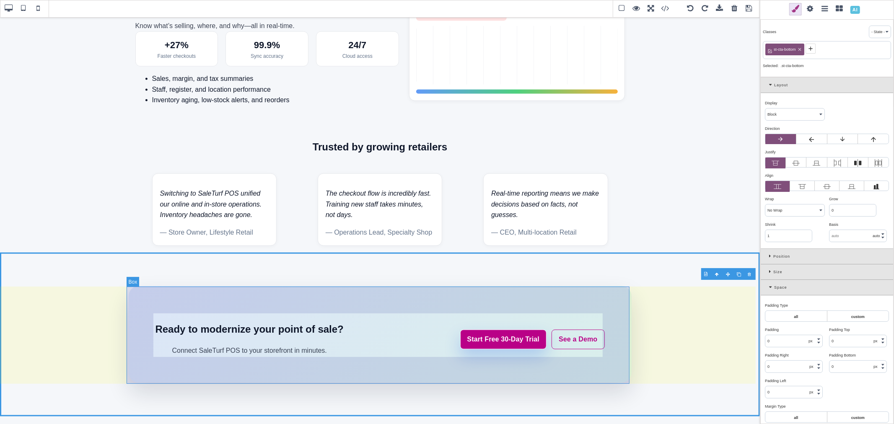
type input "24"
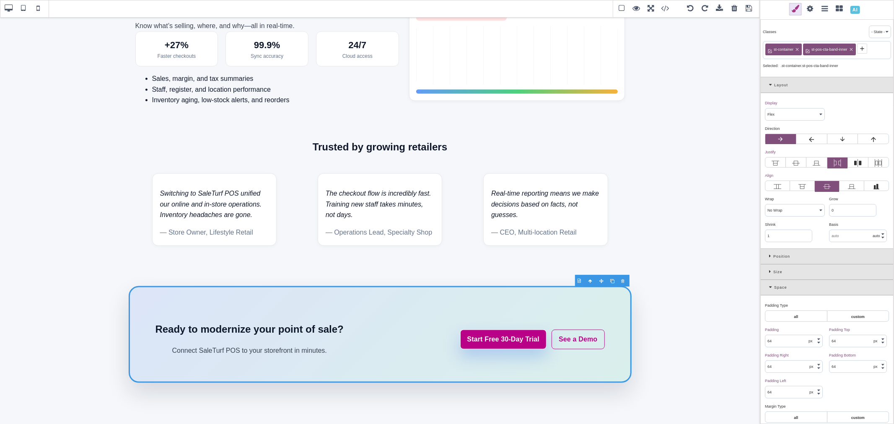
click at [852, 50] on icon at bounding box center [851, 49] width 5 height 5
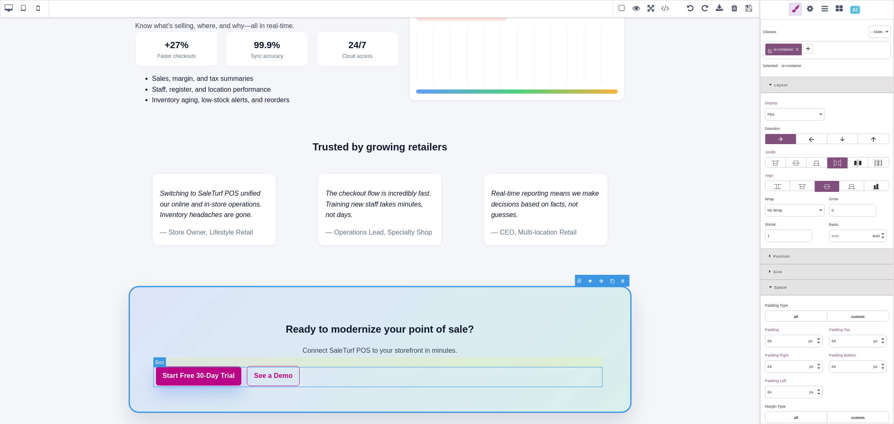
click at [515, 380] on div "Start Free 30-Day Trial See a Demo" at bounding box center [381, 377] width 450 height 20
select select "wrap"
type input "0"
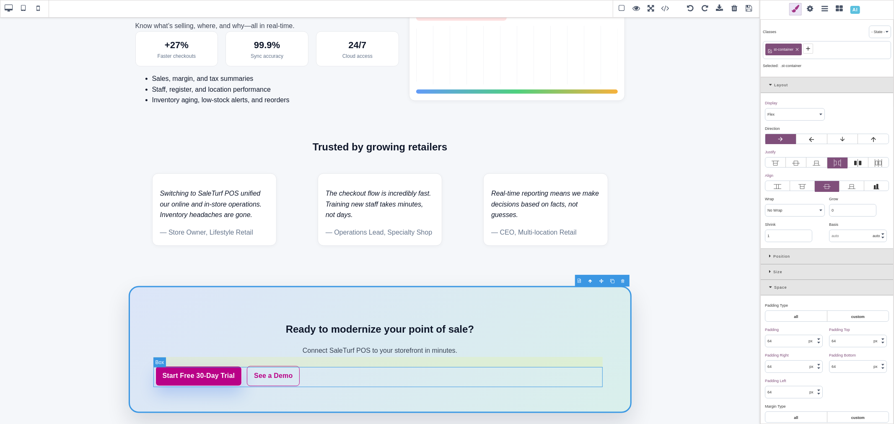
type input "0"
type input "24"
type input "0"
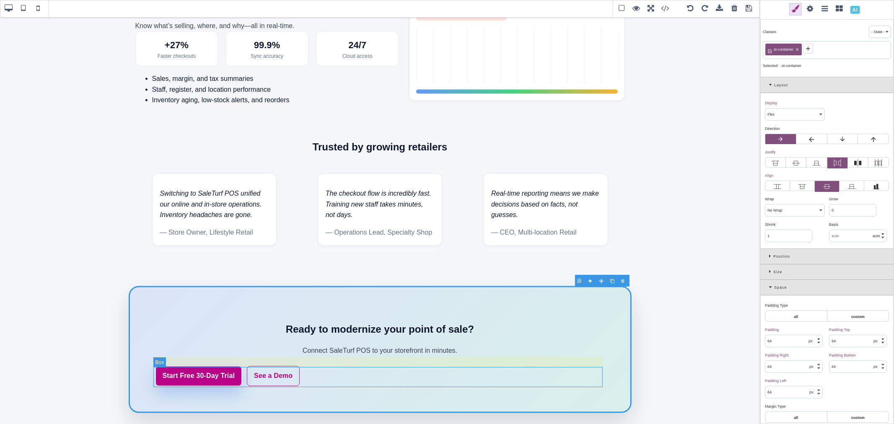
type input "0"
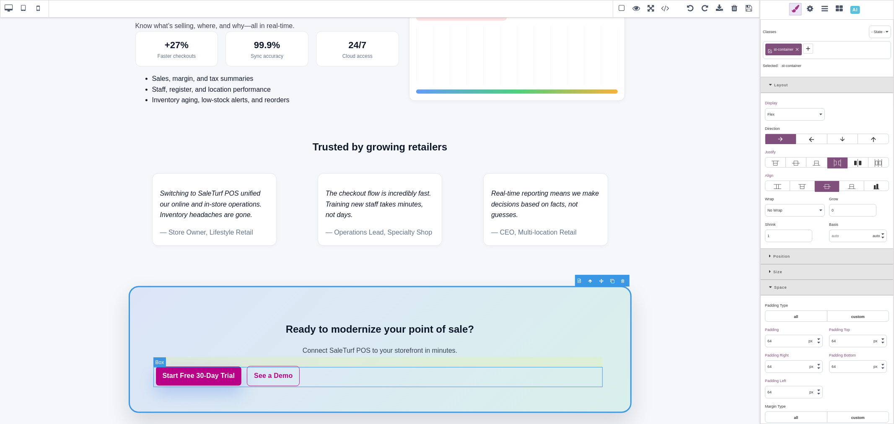
type input "0"
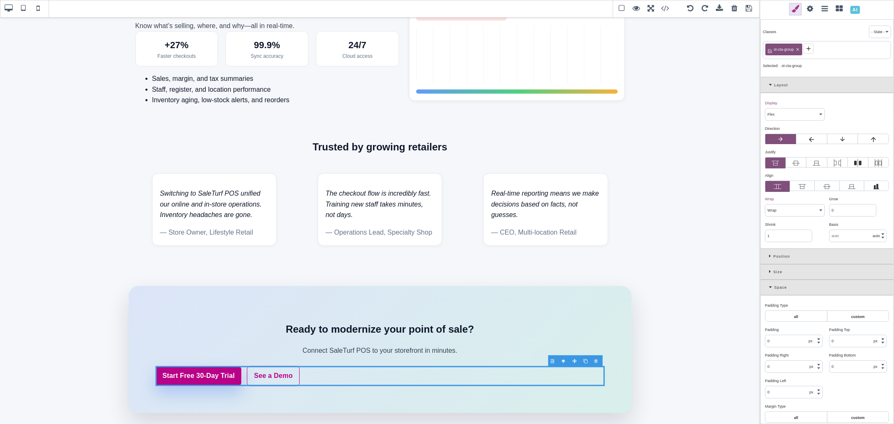
click at [811, 48] on icon at bounding box center [809, 48] width 7 height 7
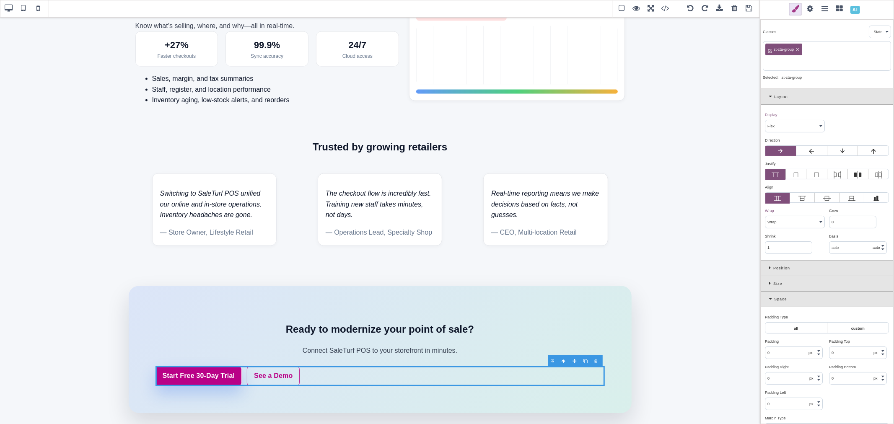
paste input "st-cta-center"
type input "st-cta-center"
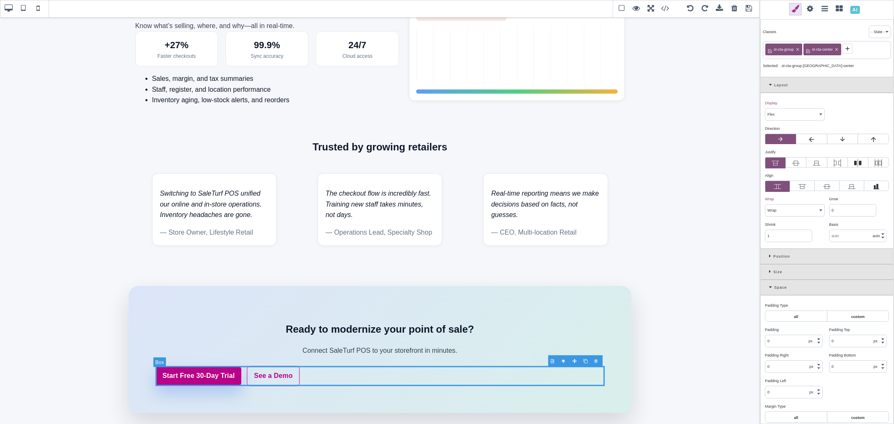
click at [345, 379] on div "Start Free 30-Day Trial See a Demo" at bounding box center [381, 377] width 450 height 20
click at [440, 352] on p "Connect SaleTurf POS to your storefront in minutes." at bounding box center [380, 351] width 302 height 11
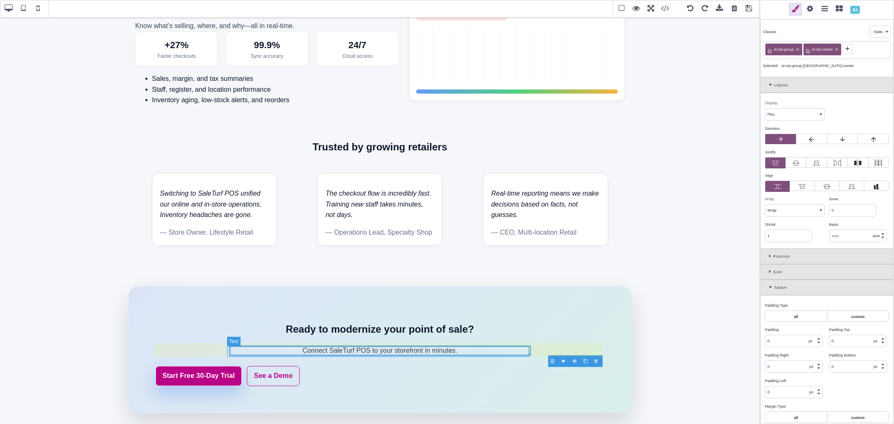
select select "block"
select select "nowrap"
type input "8"
select select "auto"
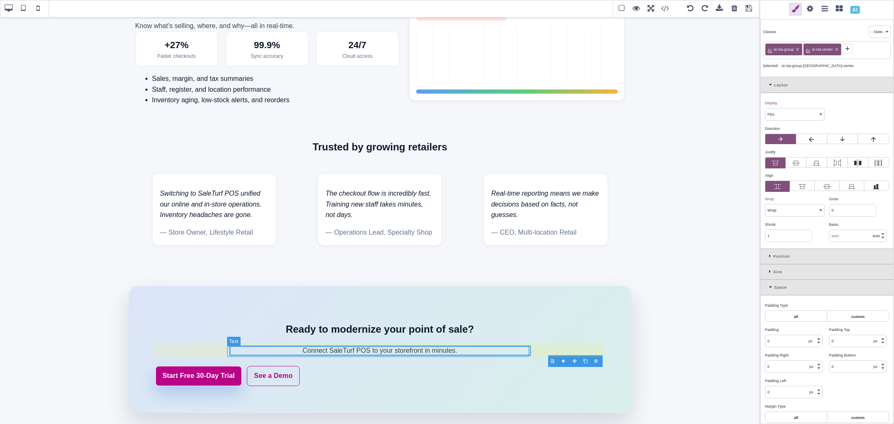
select select "auto"
type input "var(--st-text)"
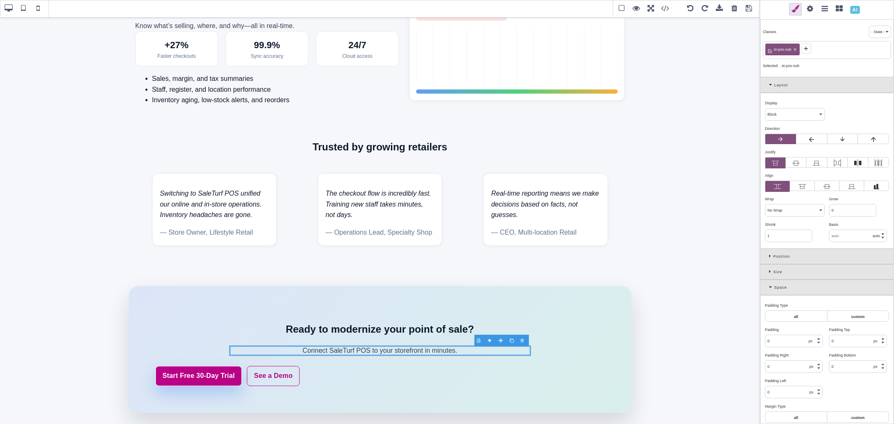
click at [796, 49] on icon at bounding box center [795, 49] width 3 height 3
type input "176.007"
select select "px"
type input "176.007"
select select "px"
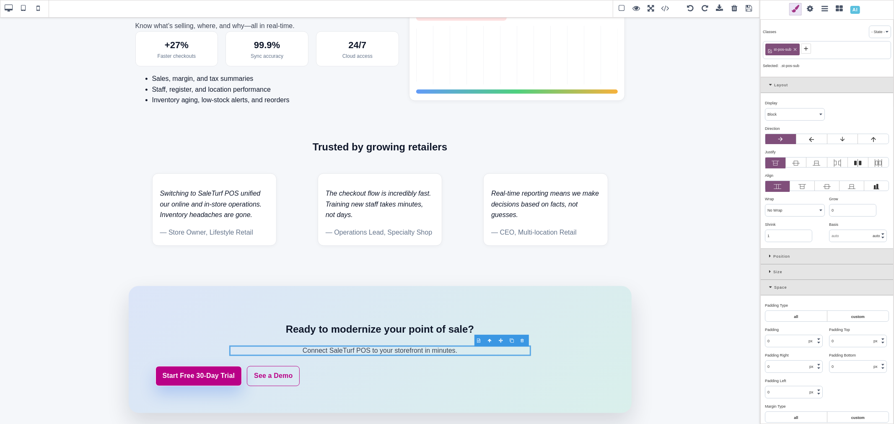
type input "rgb(15, 23, 42)"
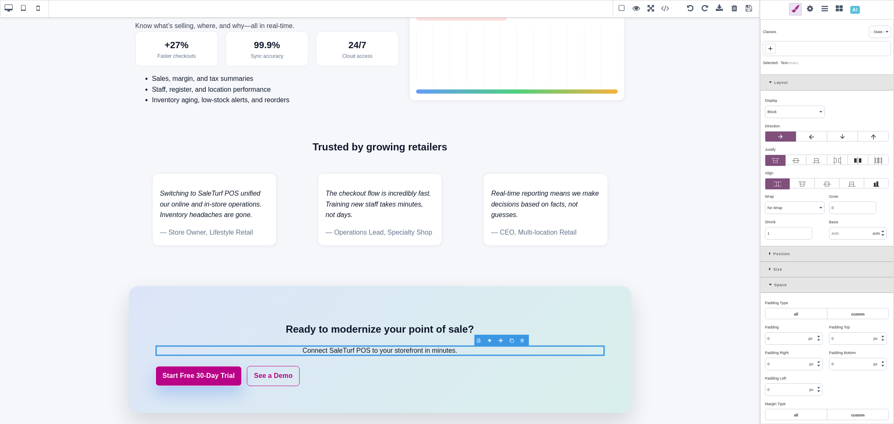
click at [775, 49] on span at bounding box center [771, 49] width 10 height 10
paste input "st-subtitle"
type input "st-subtitle"
type input "16"
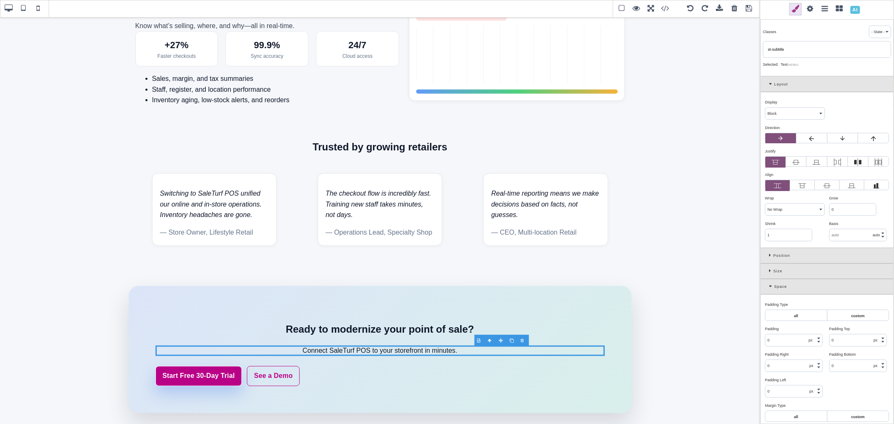
type input "0"
type input "16"
type input "0"
click at [473, 349] on p "Connect SaleTurf POS to your storefront in minutes." at bounding box center [381, 352] width 450 height 12
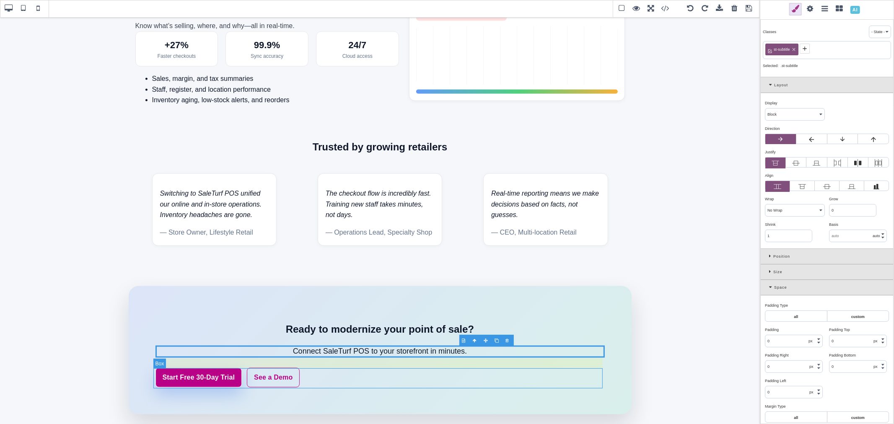
click at [237, 372] on div "Start Free 30-Day Trial See a Demo" at bounding box center [381, 378] width 450 height 20
select select "flex"
select select "wrap"
type input "24"
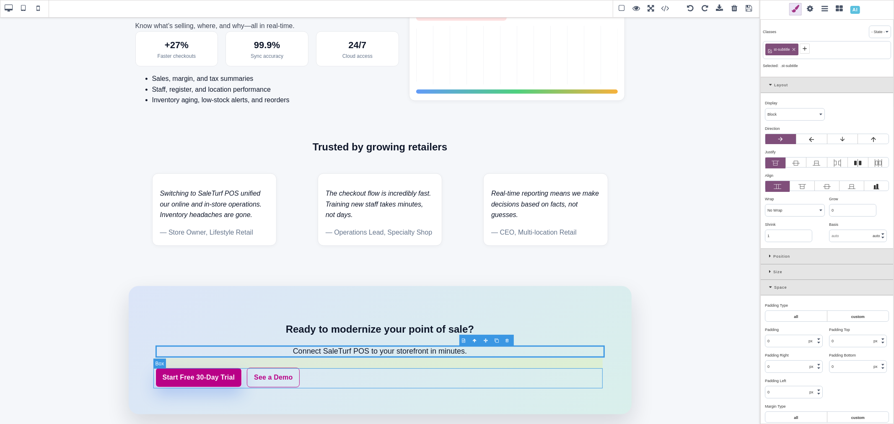
type input "0"
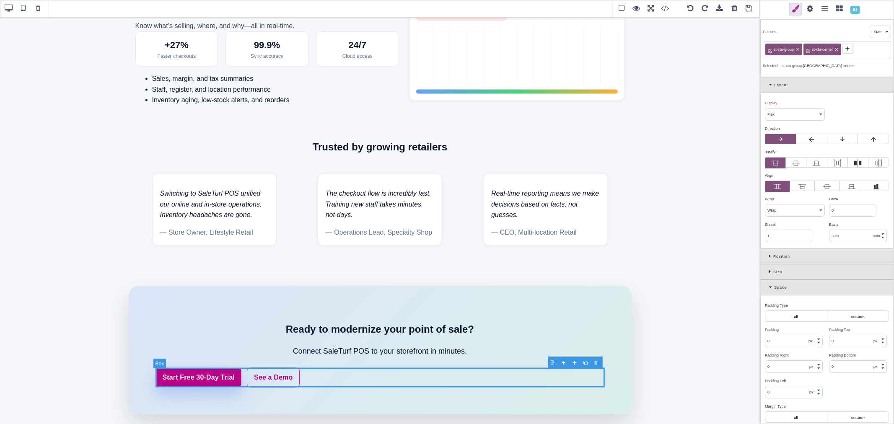
click at [305, 379] on div "Start Free 30-Day Trial See a Demo" at bounding box center [381, 378] width 450 height 20
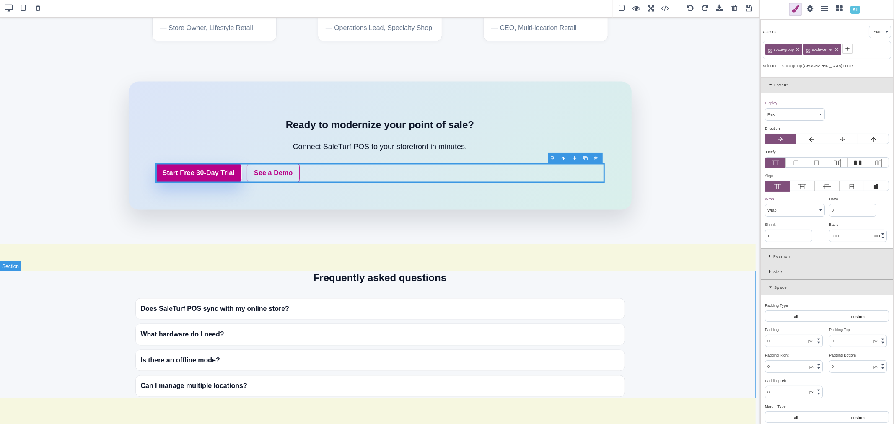
scroll to position [1231, 0]
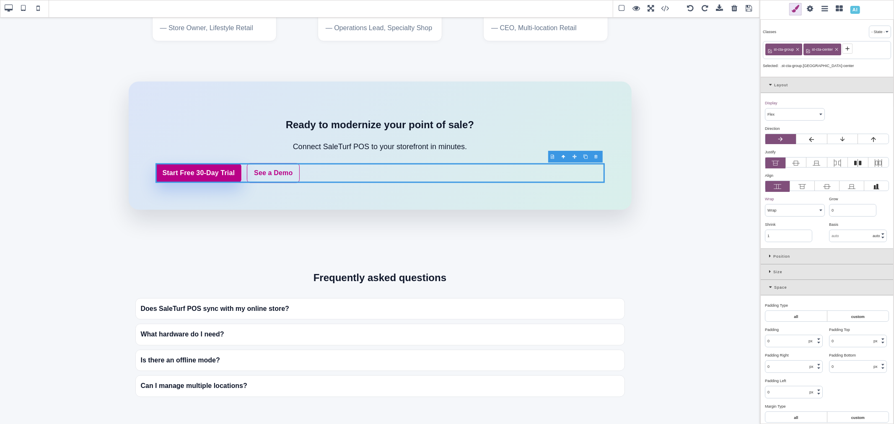
click at [751, 8] on span at bounding box center [749, 9] width 13 height 13
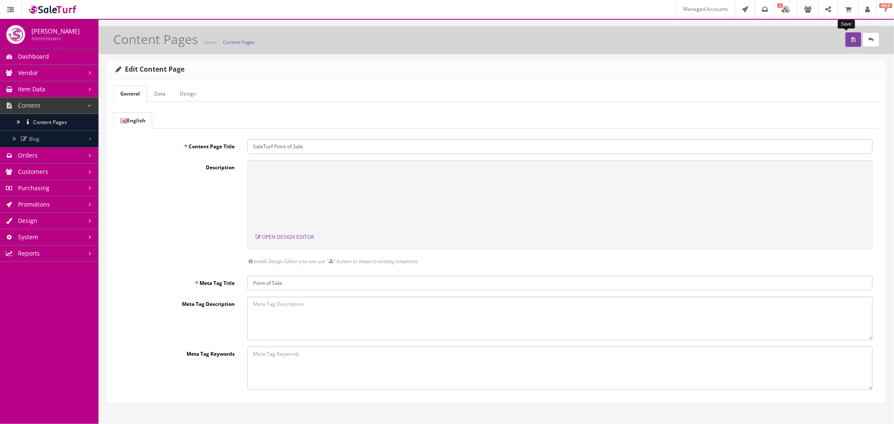
click at [846, 40] on button "submit" at bounding box center [854, 39] width 16 height 15
